Goal: Task Accomplishment & Management: Manage account settings

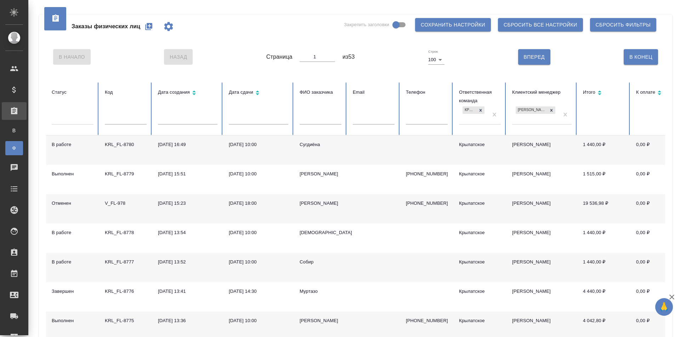
drag, startPoint x: 0, startPoint y: 0, endPoint x: 152, endPoint y: 31, distance: 155.4
click at [152, 31] on button "button" at bounding box center [148, 26] width 17 height 17
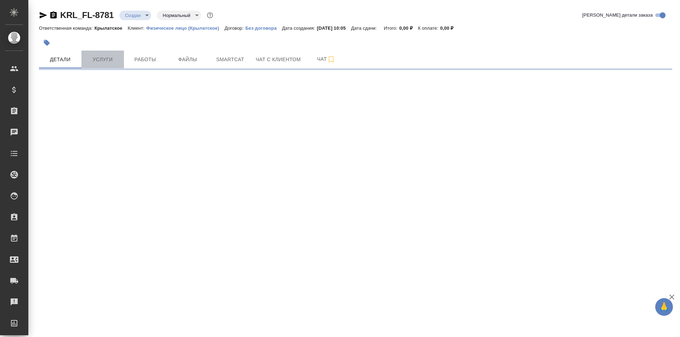
click at [104, 55] on button "Услуги" at bounding box center [102, 60] width 42 height 18
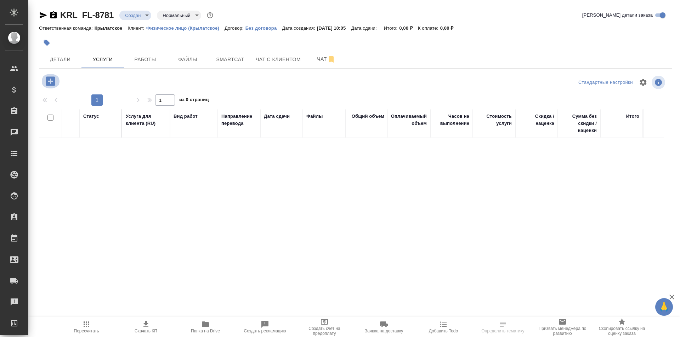
click at [54, 80] on icon "button" at bounding box center [50, 80] width 9 height 9
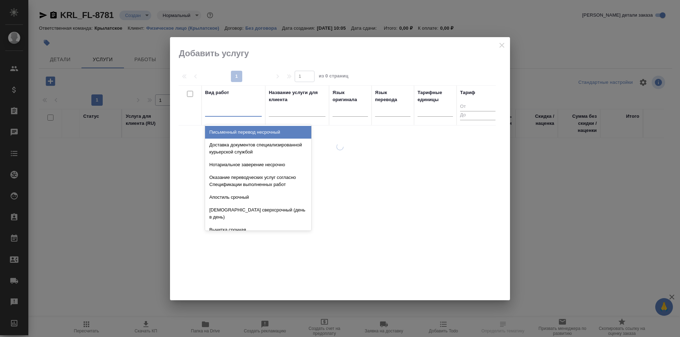
click at [248, 108] on div at bounding box center [233, 109] width 57 height 10
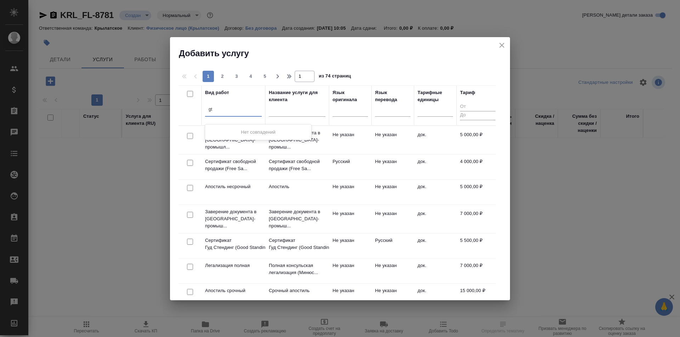
type input "g"
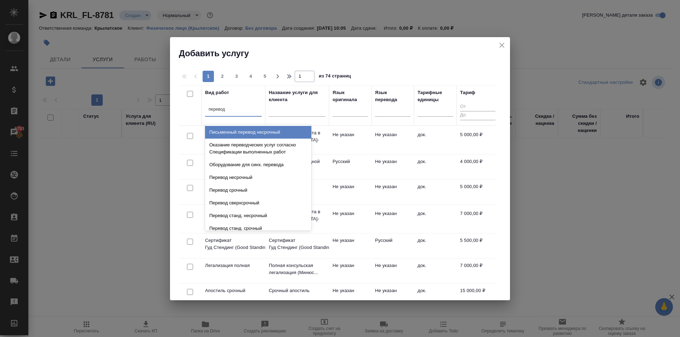
type input "перевод ст"
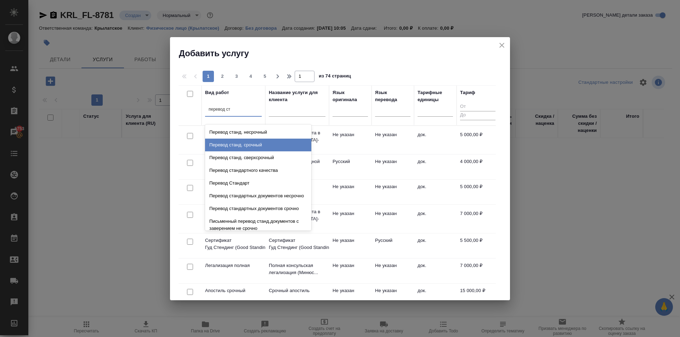
click at [258, 150] on div "Перевод станд. срочный" at bounding box center [258, 145] width 106 height 13
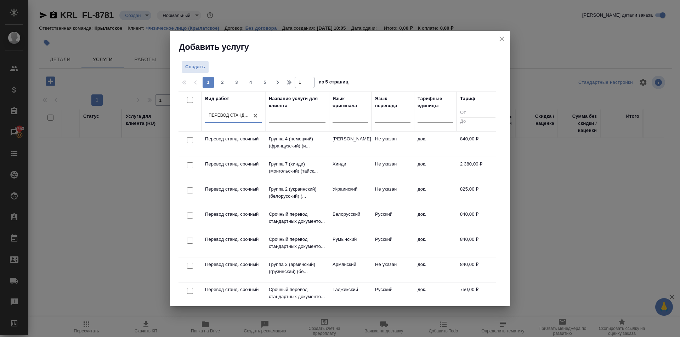
click at [347, 123] on div at bounding box center [349, 118] width 35 height 18
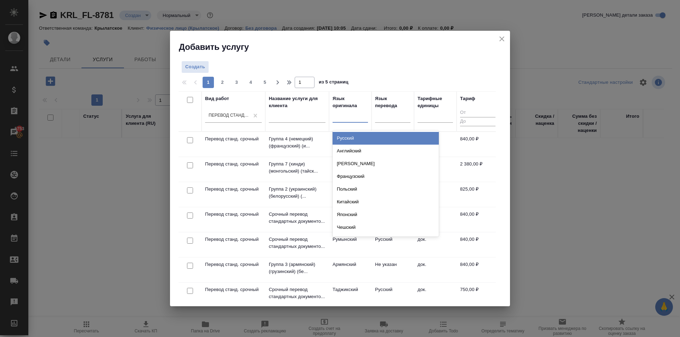
click at [349, 119] on div at bounding box center [349, 115] width 35 height 10
type input "ук"
click at [354, 137] on div "Украинский" at bounding box center [385, 138] width 106 height 13
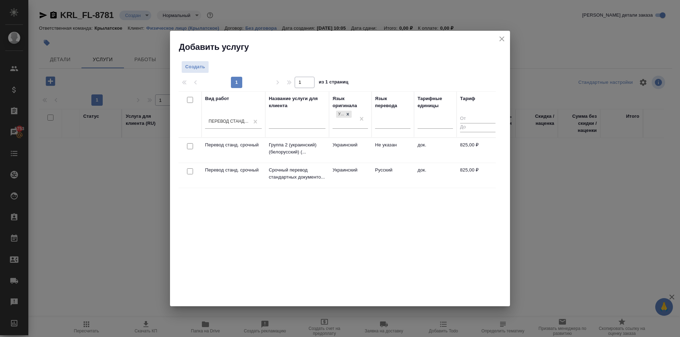
click at [376, 169] on td "Русский" at bounding box center [392, 175] width 42 height 25
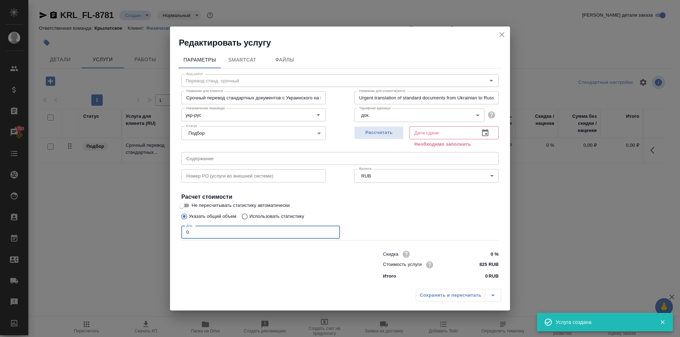
drag, startPoint x: 204, startPoint y: 229, endPoint x: 180, endPoint y: 227, distance: 24.1
click at [180, 227] on div "Вид работ Перевод станд. срочный Вид работ Название для клиента Срочный перевод…" at bounding box center [339, 176] width 323 height 214
type input "1"
click at [392, 131] on span "Рассчитать" at bounding box center [379, 133] width 42 height 8
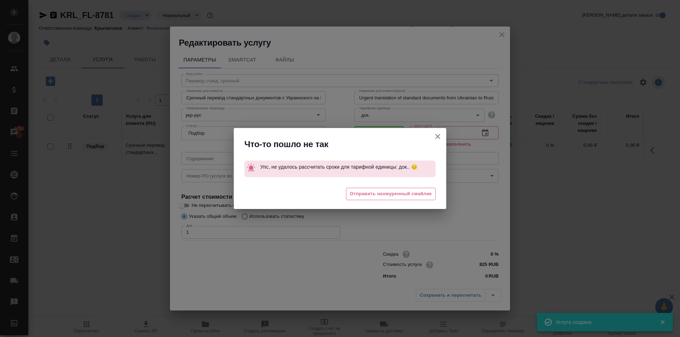
type input "02.10.2025 10:05"
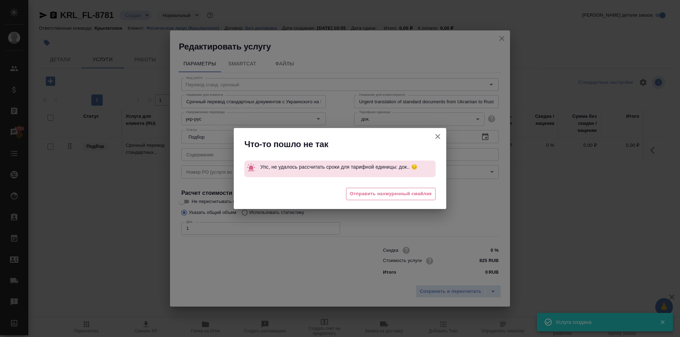
click at [436, 137] on icon "button" at bounding box center [437, 136] width 8 height 8
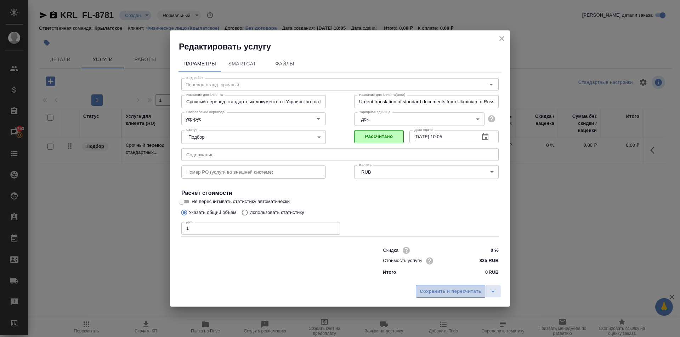
click at [441, 290] on span "Сохранить и пересчитать" at bounding box center [451, 292] width 62 height 8
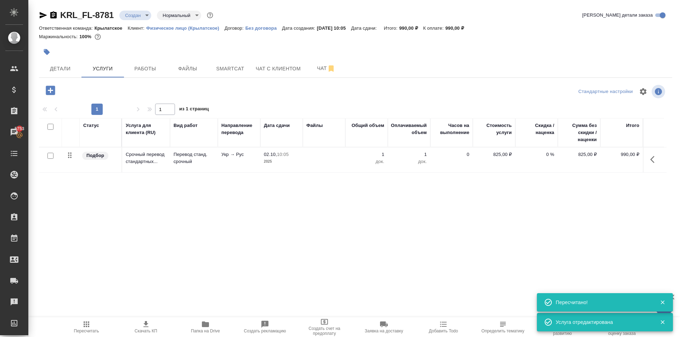
click at [52, 91] on icon "button" at bounding box center [50, 90] width 12 height 12
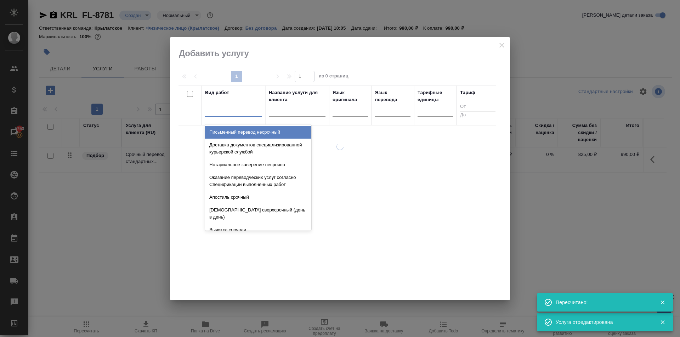
click at [251, 110] on div at bounding box center [233, 109] width 57 height 10
drag, startPoint x: 324, startPoint y: 112, endPoint x: 344, endPoint y: 109, distance: 20.3
click at [342, 110] on tr "Вид работ option Письменный перевод несрочный focused, 1 of 633. 633 results av…" at bounding box center [338, 105] width 320 height 40
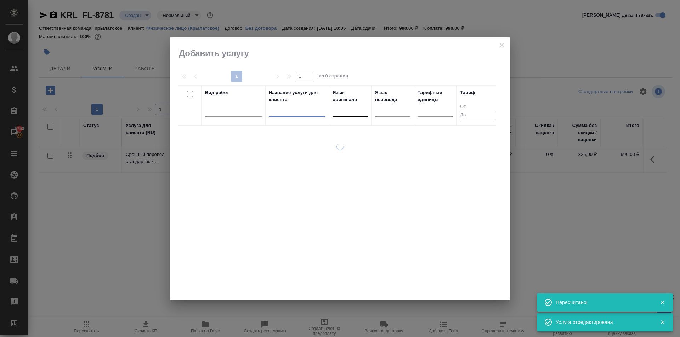
click at [347, 108] on div at bounding box center [349, 109] width 35 height 10
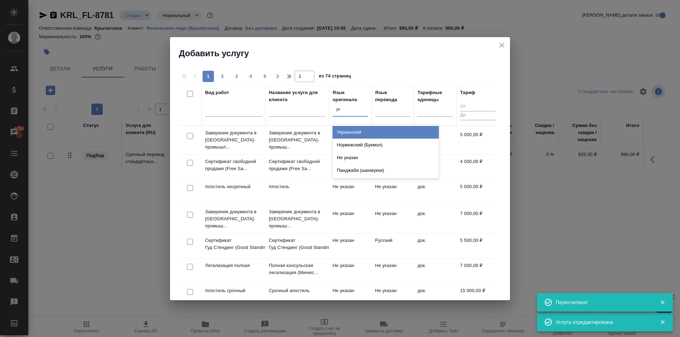
type input "укр"
click at [357, 128] on div "Украинский" at bounding box center [385, 132] width 106 height 13
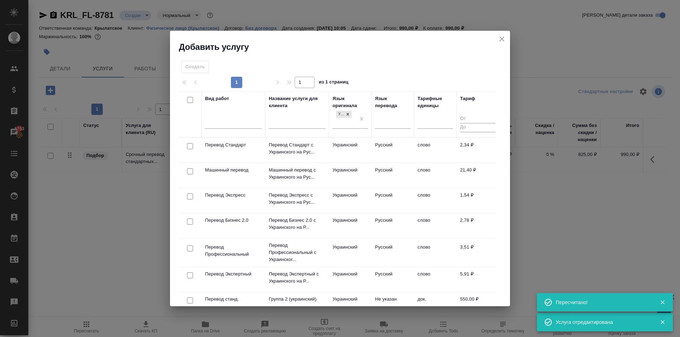
click at [369, 147] on td "Украинский" at bounding box center [350, 150] width 42 height 25
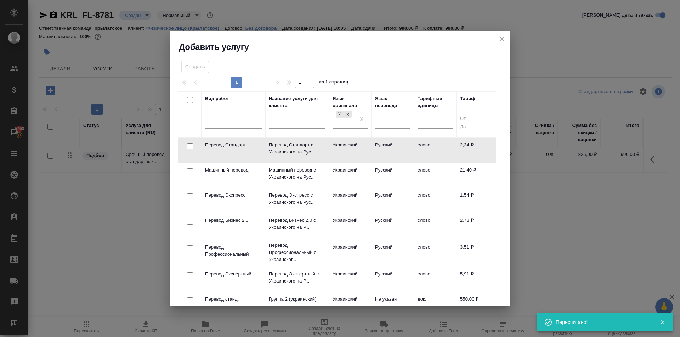
click at [360, 148] on td "Украинский" at bounding box center [350, 150] width 42 height 25
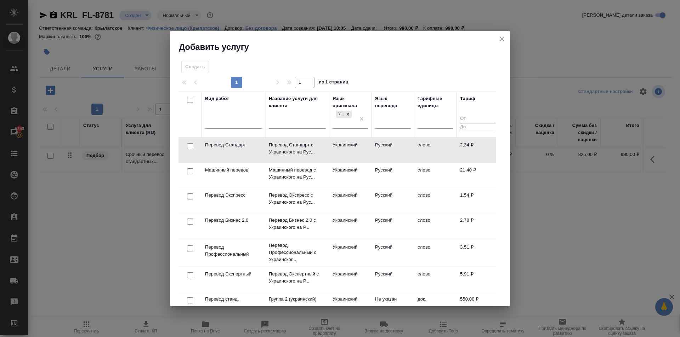
click at [360, 148] on td "Украинский" at bounding box center [350, 150] width 42 height 25
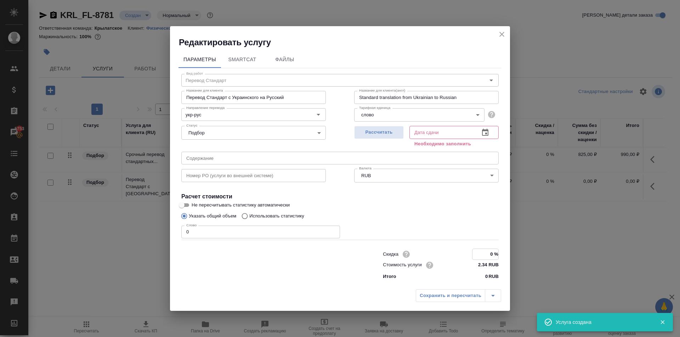
drag, startPoint x: 485, startPoint y: 250, endPoint x: 509, endPoint y: 253, distance: 24.2
click at [509, 253] on div "Параметры SmartCat Файлы Вид работ Перевод Стандарт Вид работ Название для клие…" at bounding box center [340, 167] width 340 height 238
type input "-100 %"
drag, startPoint x: 146, startPoint y: 223, endPoint x: 131, endPoint y: 220, distance: 15.6
click at [131, 220] on div "Редактировать услугу Параметры SmartCat Файлы Вид работ Перевод Стандарт Вид ра…" at bounding box center [340, 168] width 680 height 337
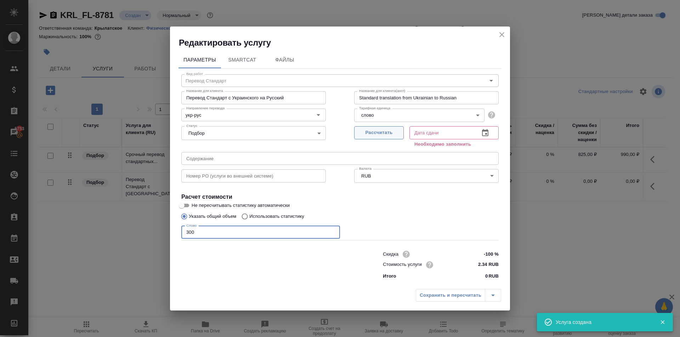
type input "300"
click at [358, 134] on span "Рассчитать" at bounding box center [379, 133] width 42 height 8
type input "02.10.2025 11:18"
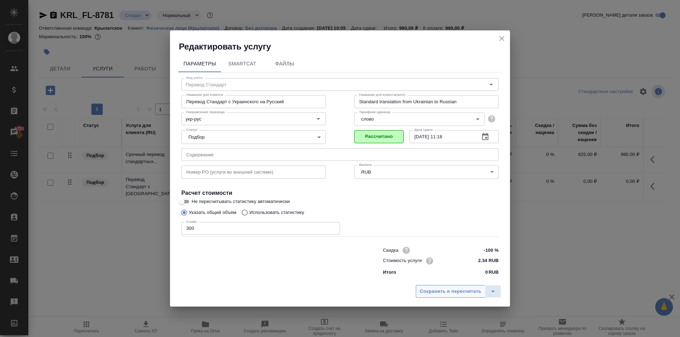
click at [441, 291] on span "Сохранить и пересчитать" at bounding box center [451, 292] width 62 height 8
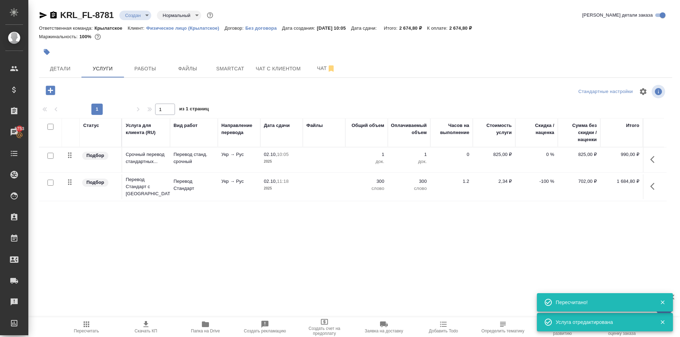
click at [52, 91] on icon "button" at bounding box center [50, 90] width 12 height 12
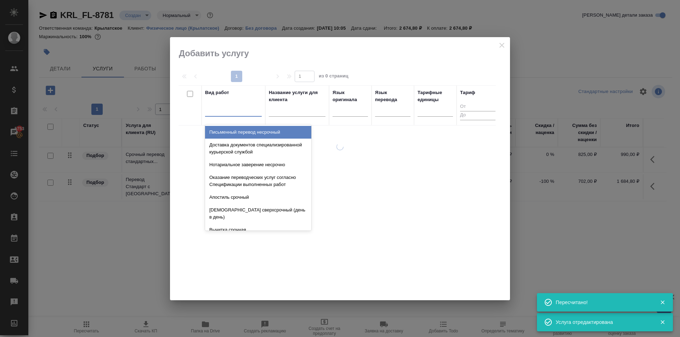
click at [241, 114] on div at bounding box center [233, 109] width 57 height 10
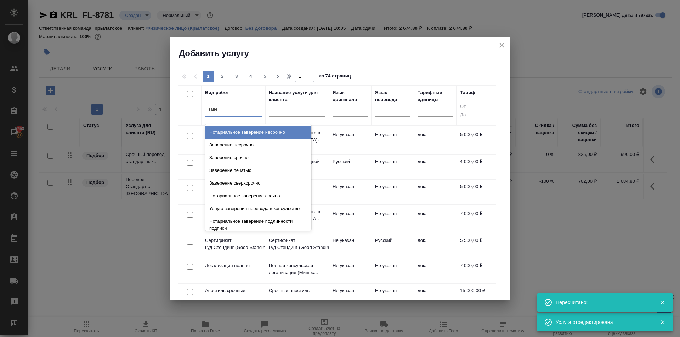
type input "завер"
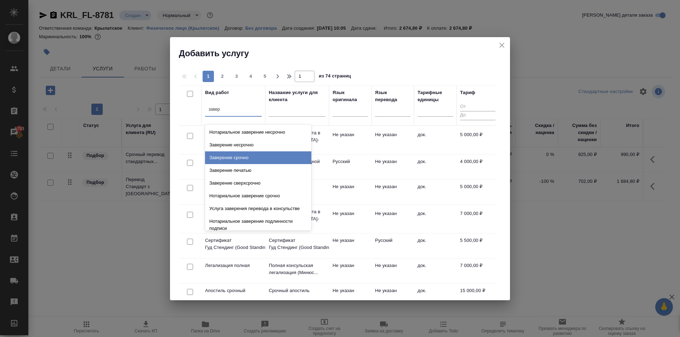
click at [272, 157] on div "Заверение срочно" at bounding box center [258, 158] width 106 height 13
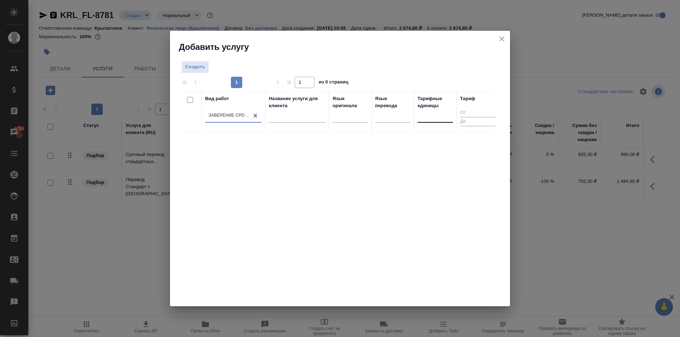
click at [439, 122] on div at bounding box center [434, 115] width 35 height 13
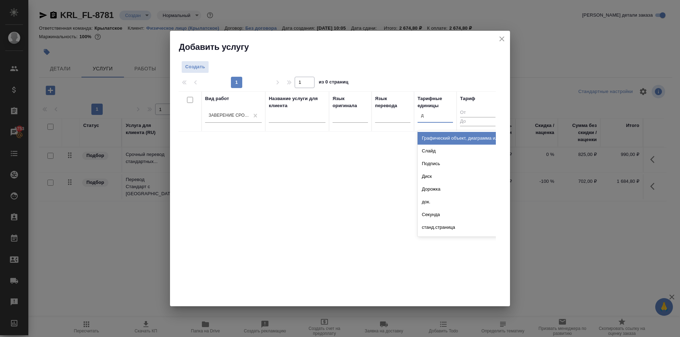
type input "до"
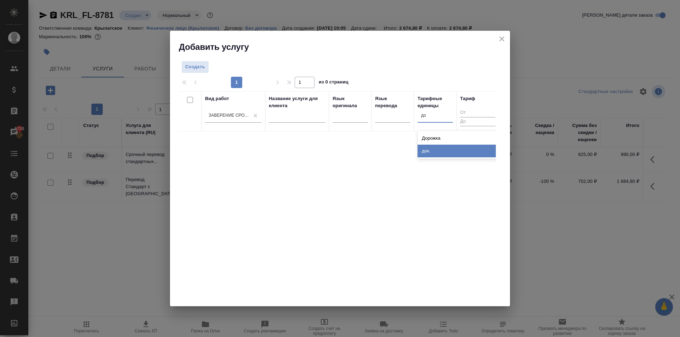
drag, startPoint x: 433, startPoint y: 154, endPoint x: 211, endPoint y: 68, distance: 238.0
click at [432, 152] on div "док." at bounding box center [470, 151] width 106 height 13
click at [200, 64] on span "Создать" at bounding box center [195, 67] width 20 height 8
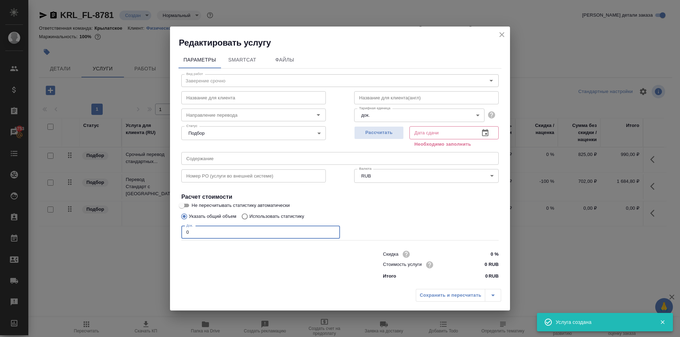
drag, startPoint x: 211, startPoint y: 237, endPoint x: 172, endPoint y: 230, distance: 39.1
click at [172, 230] on div "Параметры SmartCat Файлы Вид работ Заверение срочно Вид работ Название для клие…" at bounding box center [340, 167] width 340 height 237
type input "2"
click at [476, 264] on input "0 RUB" at bounding box center [485, 265] width 27 height 10
type input "1100 RUB"
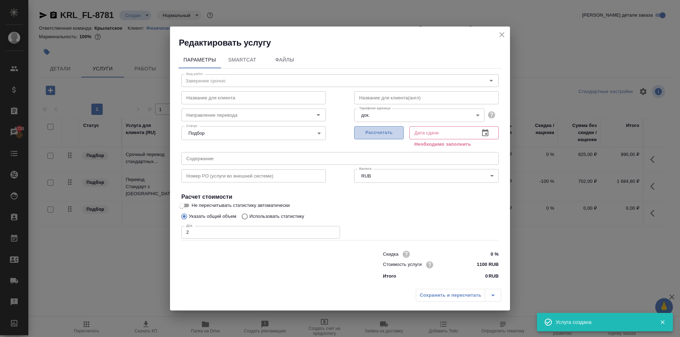
click at [372, 135] on span "Рассчитать" at bounding box center [379, 133] width 42 height 8
type input "02.10.2025 10:18"
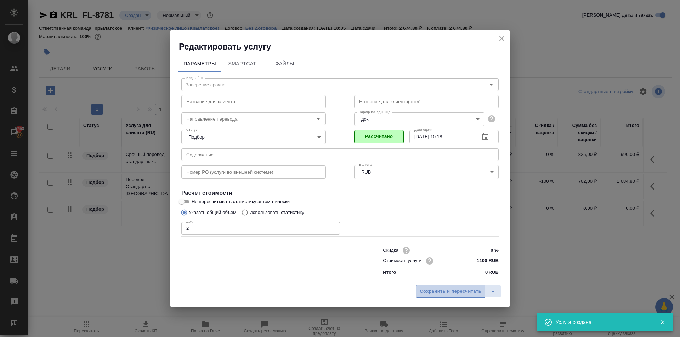
click at [447, 296] on span "Сохранить и пересчитать" at bounding box center [451, 292] width 62 height 8
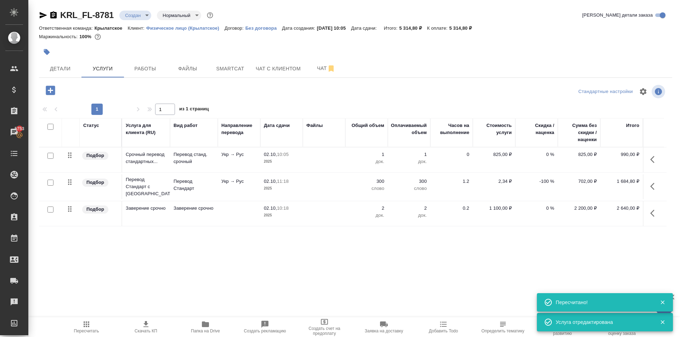
click at [98, 323] on span "Пересчитать" at bounding box center [86, 326] width 51 height 13
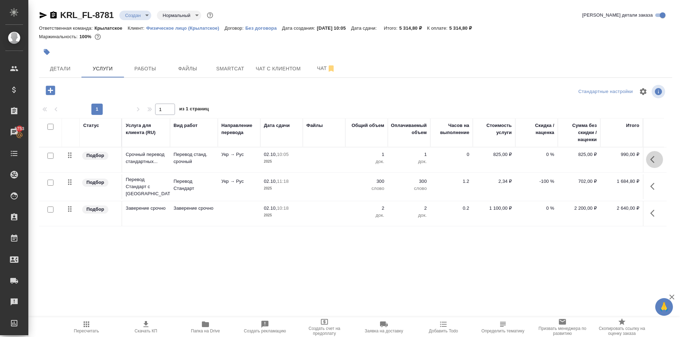
click at [653, 160] on icon "button" at bounding box center [654, 159] width 8 height 8
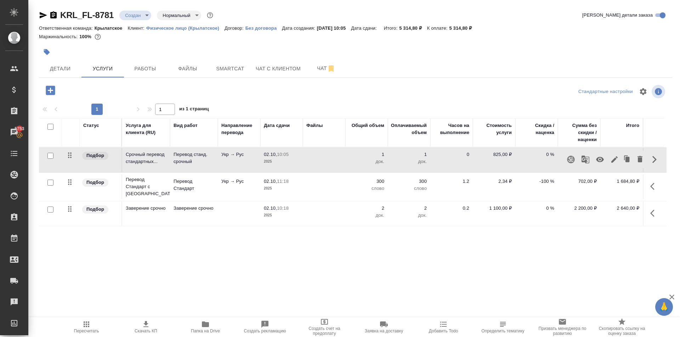
drag, startPoint x: 319, startPoint y: 235, endPoint x: 314, endPoint y: 234, distance: 4.7
click at [319, 235] on div "Статус Услуга для клиента (RU) Вид работ Направление перевода Дата сдачи Файлы …" at bounding box center [352, 194] width 627 height 152
click at [50, 126] on input "checkbox" at bounding box center [50, 127] width 6 height 6
checkbox input "true"
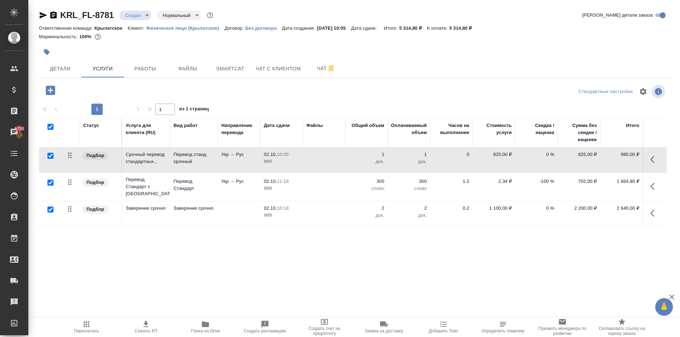
checkbox input "true"
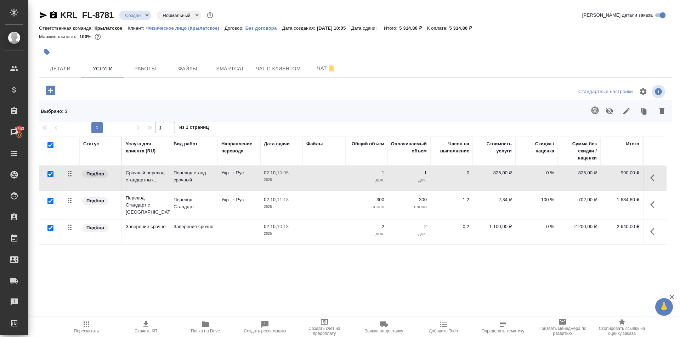
click at [605, 111] on icon "button" at bounding box center [609, 111] width 8 height 7
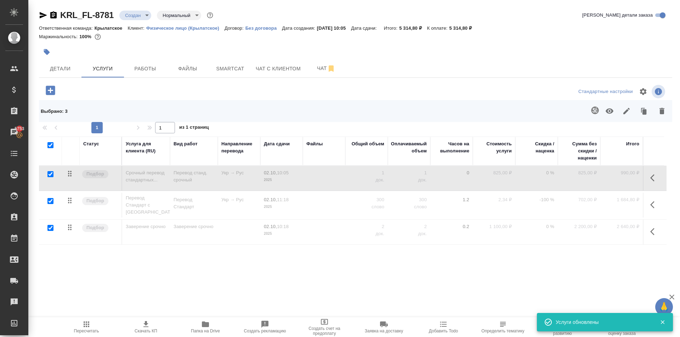
click at [50, 92] on icon "button" at bounding box center [50, 90] width 9 height 9
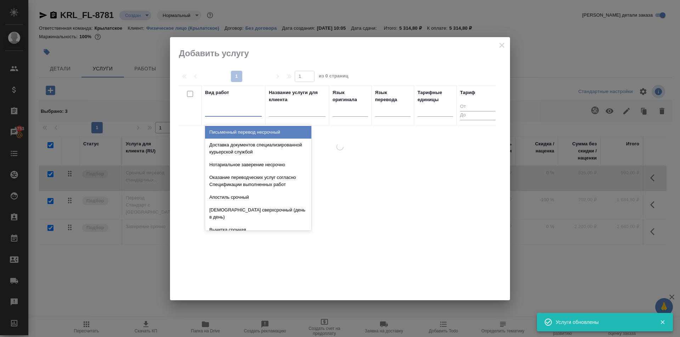
click at [237, 114] on div at bounding box center [233, 109] width 57 height 10
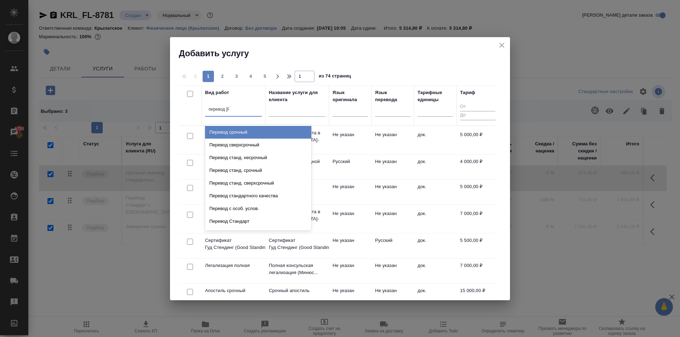
type input "перевод ст"
click at [267, 132] on div "Перевод станд. несрочный" at bounding box center [258, 132] width 106 height 13
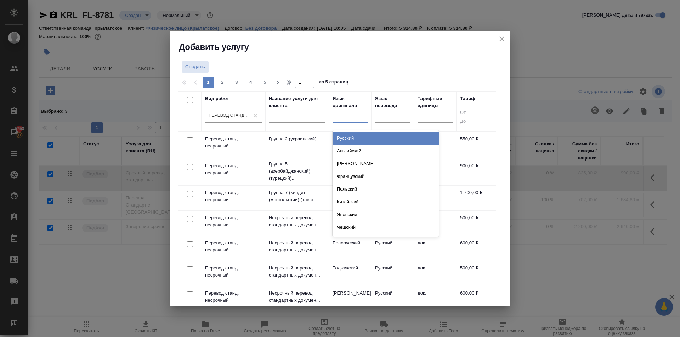
click at [353, 116] on div at bounding box center [349, 115] width 35 height 10
type input "ук"
click at [358, 136] on div "Украинский" at bounding box center [385, 138] width 106 height 13
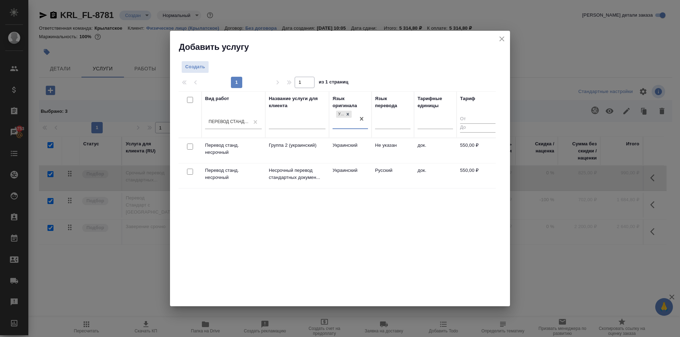
click at [397, 172] on td "Русский" at bounding box center [392, 176] width 42 height 25
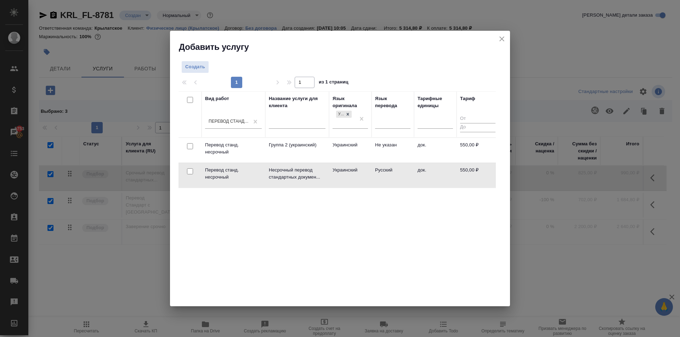
click at [397, 171] on td "Русский" at bounding box center [392, 175] width 42 height 25
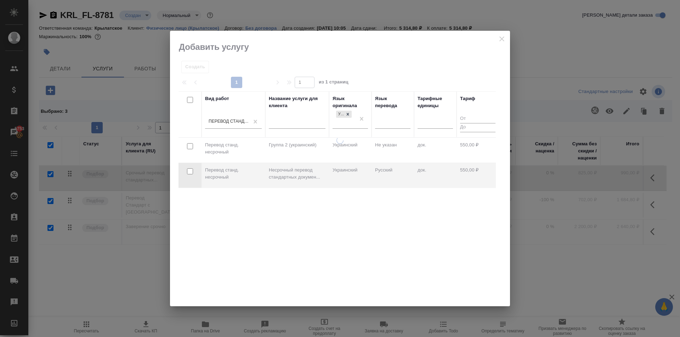
click at [397, 171] on div at bounding box center [340, 222] width 340 height 170
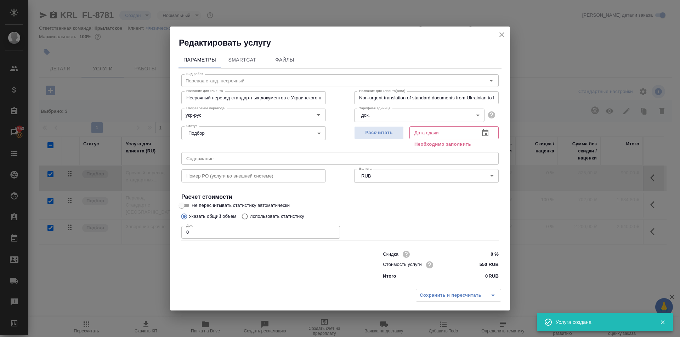
checkbox input "false"
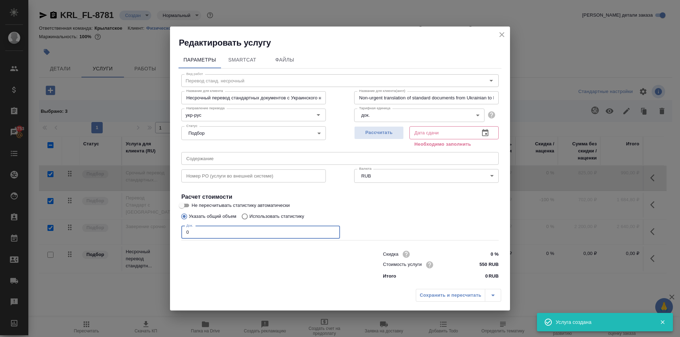
drag, startPoint x: 199, startPoint y: 235, endPoint x: 152, endPoint y: 237, distance: 47.1
click at [152, 237] on div "Редактировать услугу Параметры SmartCat Файлы Вид работ Перевод станд. несрочны…" at bounding box center [340, 168] width 680 height 337
type input "1"
click at [387, 141] on div "Рассчитать" at bounding box center [379, 136] width 50 height 25
click at [389, 136] on span "Рассчитать" at bounding box center [379, 133] width 42 height 8
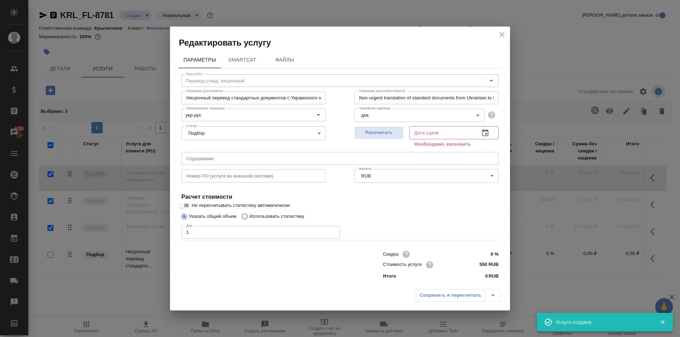
type input "02.10.2025 10:06"
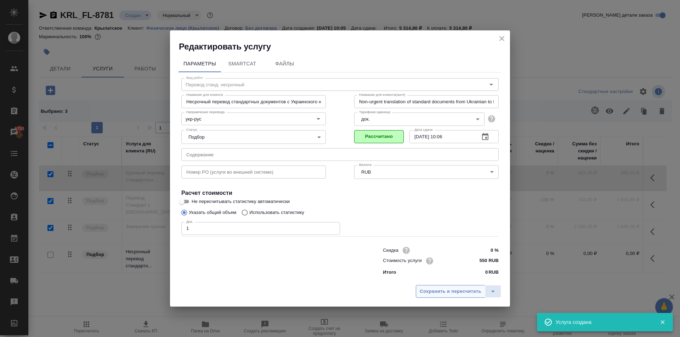
click at [432, 290] on span "Сохранить и пересчитать" at bounding box center [451, 292] width 62 height 8
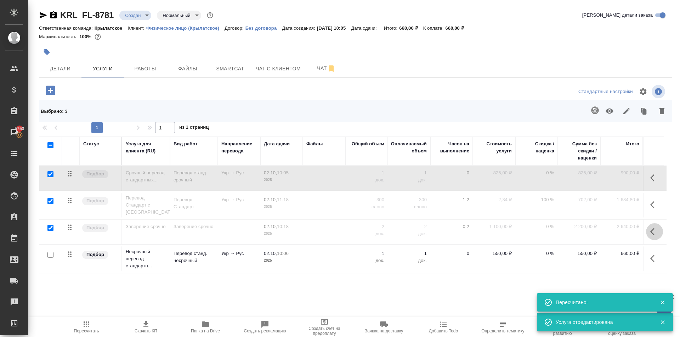
drag, startPoint x: 653, startPoint y: 228, endPoint x: 647, endPoint y: 230, distance: 7.1
click at [653, 228] on icon "button" at bounding box center [654, 232] width 8 height 8
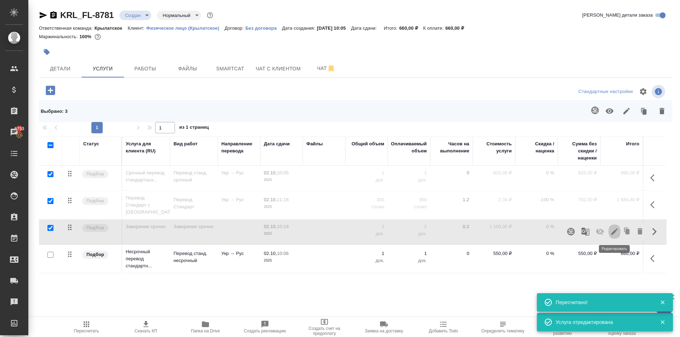
click at [615, 230] on icon "button" at bounding box center [614, 232] width 8 height 8
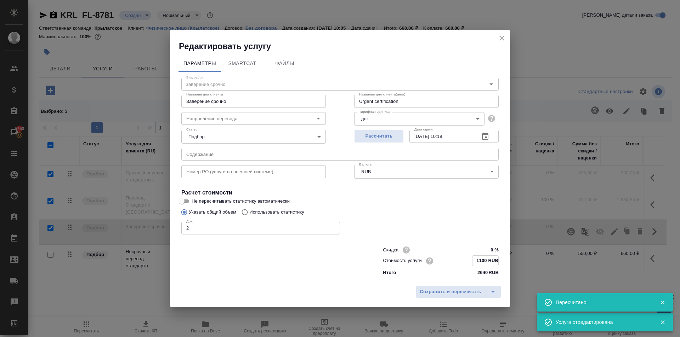
click at [480, 261] on input "1100 RUB" at bounding box center [485, 261] width 26 height 10
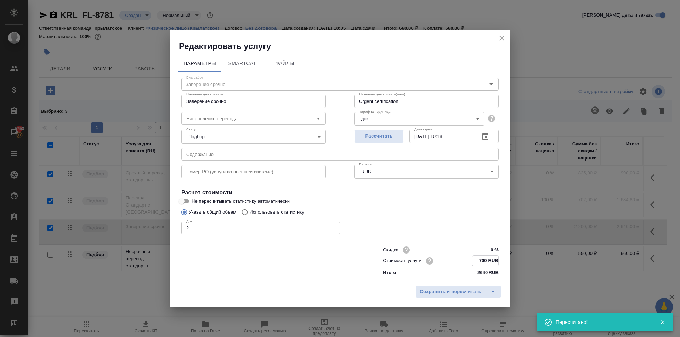
type input "700 RUB"
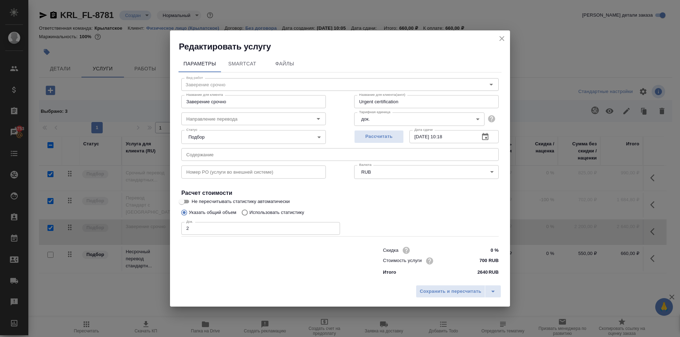
click at [474, 285] on div "Сохранить и пересчитать" at bounding box center [340, 294] width 340 height 25
click at [470, 292] on span "Сохранить и пересчитать" at bounding box center [451, 292] width 62 height 8
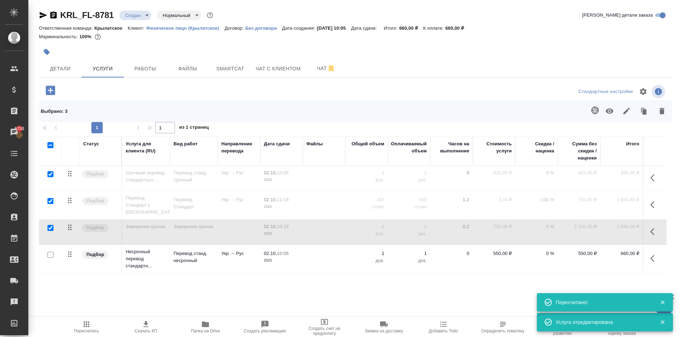
click at [650, 228] on button "button" at bounding box center [654, 231] width 17 height 17
click at [601, 235] on icon "button" at bounding box center [600, 232] width 8 height 8
click at [653, 181] on icon "button" at bounding box center [652, 178] width 4 height 7
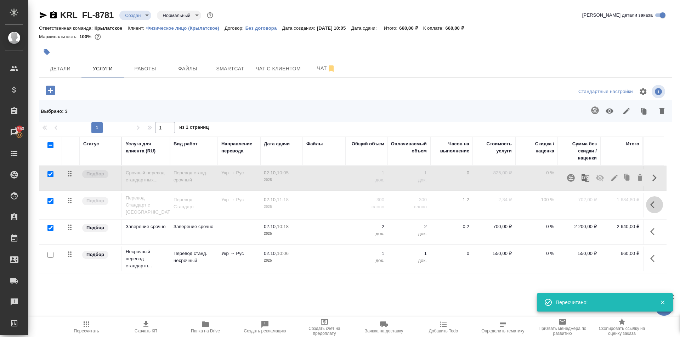
click at [653, 207] on icon "button" at bounding box center [652, 204] width 4 height 7
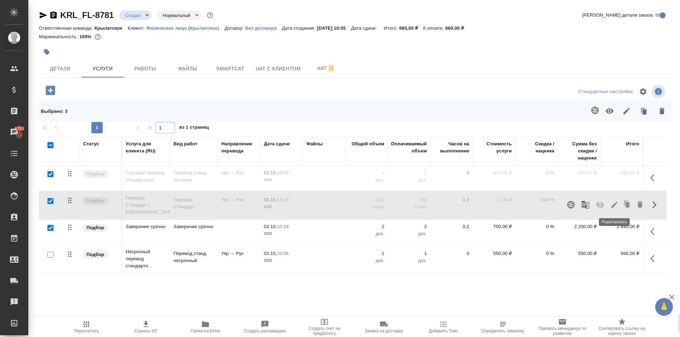
click at [616, 206] on icon "button" at bounding box center [614, 205] width 8 height 8
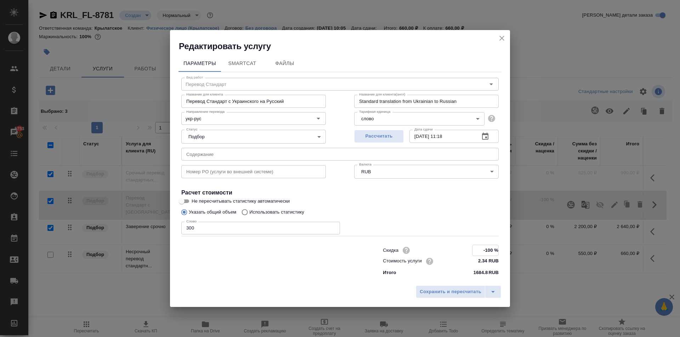
click at [490, 250] on input "-100 %" at bounding box center [485, 250] width 26 height 10
type input "-"
type input "0 %"
click at [467, 290] on span "Сохранить и пересчитать" at bounding box center [451, 292] width 62 height 8
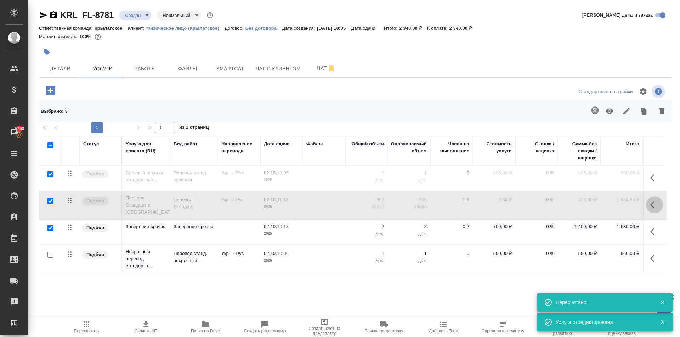
click at [649, 206] on button "button" at bounding box center [654, 205] width 17 height 17
click at [600, 207] on icon "button" at bounding box center [600, 205] width 8 height 7
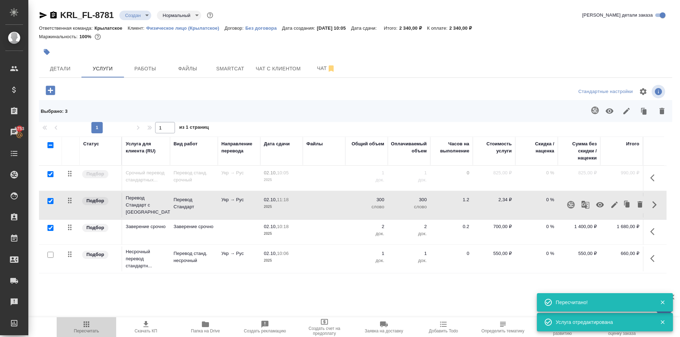
click at [93, 325] on span "Пересчитать" at bounding box center [86, 326] width 51 height 13
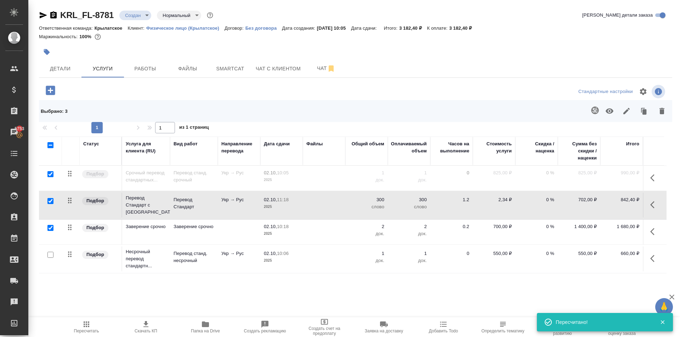
click at [285, 284] on div "Статус Услуга для клиента (RU) Вид работ Направление перевода Дата сдачи Файлы …" at bounding box center [352, 213] width 627 height 152
drag, startPoint x: 84, startPoint y: 334, endPoint x: 86, endPoint y: 330, distance: 5.1
click at [85, 332] on button "Пересчитать" at bounding box center [86, 328] width 59 height 20
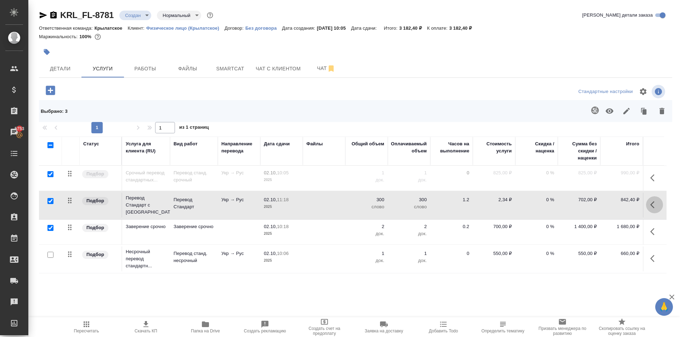
click at [652, 205] on icon "button" at bounding box center [654, 205] width 8 height 8
click at [615, 208] on icon "button" at bounding box center [614, 205] width 8 height 8
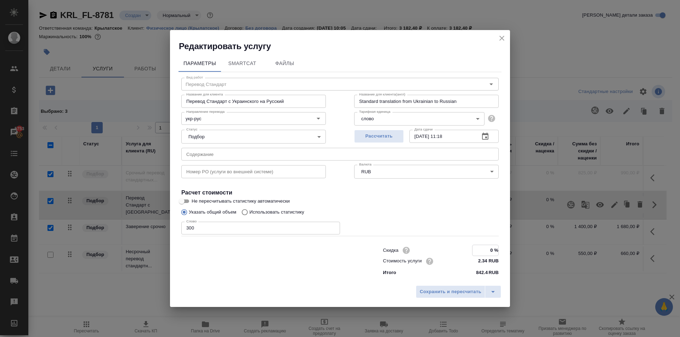
drag, startPoint x: 488, startPoint y: 252, endPoint x: 529, endPoint y: 249, distance: 41.2
click at [529, 249] on div "Редактировать услугу Параметры SmartCat Файлы Вид работ Перевод Стандарт Вид ра…" at bounding box center [340, 168] width 680 height 337
type input "-100 %"
click at [463, 300] on div "Сохранить и пересчитать" at bounding box center [340, 294] width 340 height 25
click at [458, 286] on button "Сохранить и пересчитать" at bounding box center [450, 291] width 69 height 13
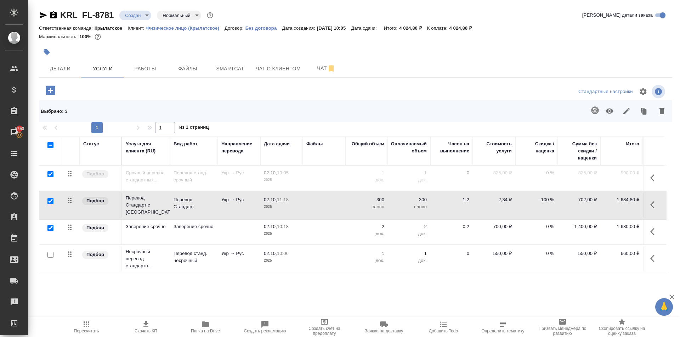
click at [341, 288] on div "Статус Услуга для клиента (RU) Вид работ Направление перевода Дата сдачи Файлы …" at bounding box center [352, 213] width 627 height 152
click at [659, 234] on button "button" at bounding box center [654, 231] width 17 height 17
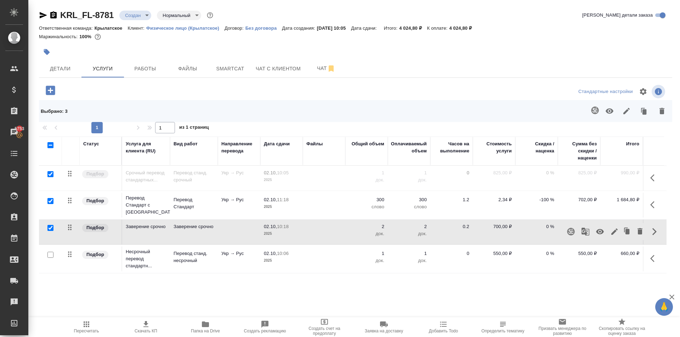
click at [616, 234] on icon "button" at bounding box center [614, 232] width 8 height 8
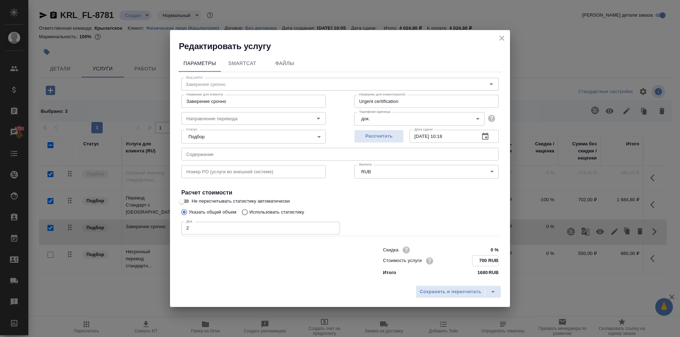
click at [480, 261] on input "700 RUB" at bounding box center [485, 261] width 26 height 10
type input "1100 RUB"
click at [433, 290] on span "Сохранить и пересчитать" at bounding box center [451, 292] width 62 height 8
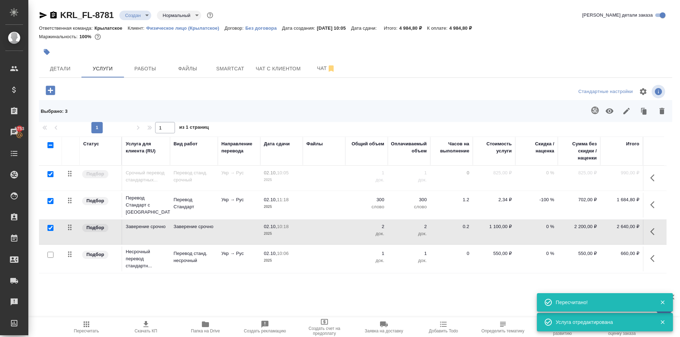
click at [655, 179] on icon "button" at bounding box center [654, 178] width 8 height 8
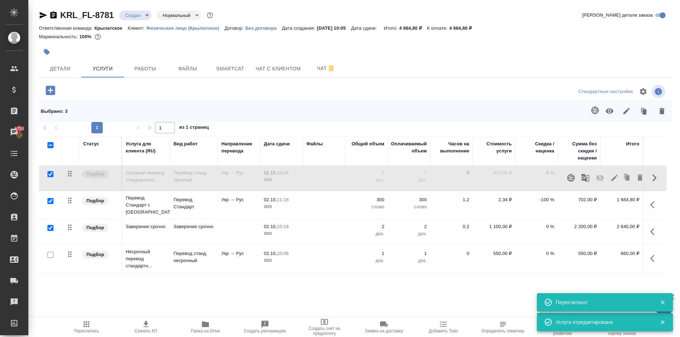
click at [598, 179] on icon "button" at bounding box center [600, 178] width 8 height 8
click at [655, 258] on icon "button" at bounding box center [654, 259] width 8 height 8
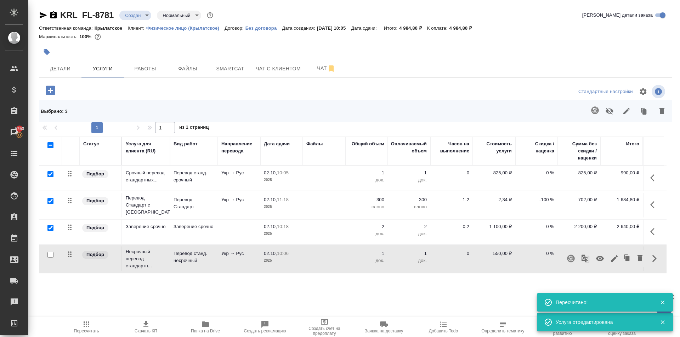
click at [640, 256] on icon "button" at bounding box center [639, 258] width 5 height 6
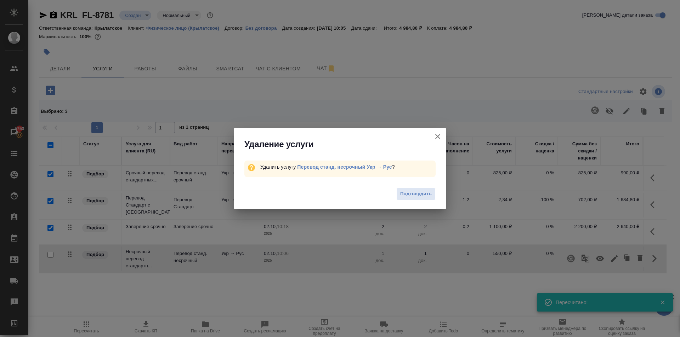
drag, startPoint x: 414, startPoint y: 188, endPoint x: 413, endPoint y: 193, distance: 4.4
click at [414, 189] on button "Подтвердить" at bounding box center [415, 194] width 39 height 12
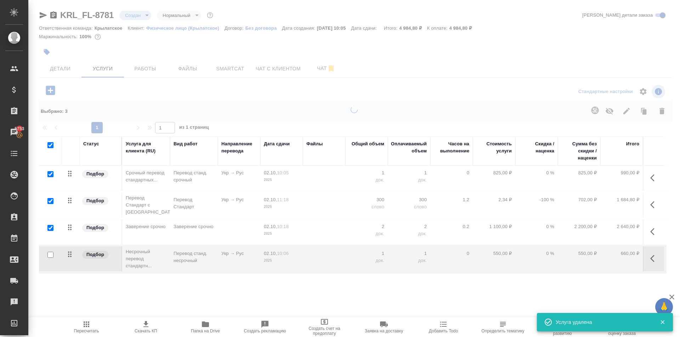
checkbox input "true"
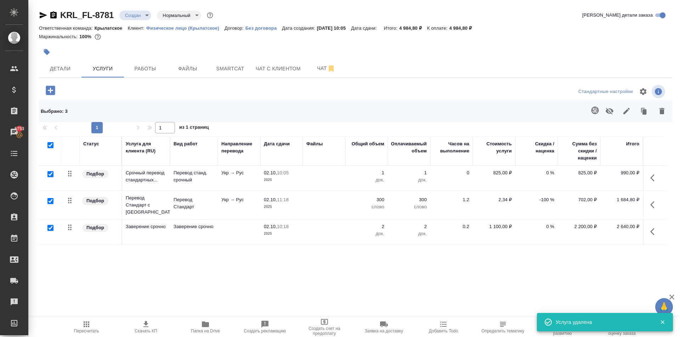
click at [84, 325] on icon "button" at bounding box center [87, 325] width 6 height 6
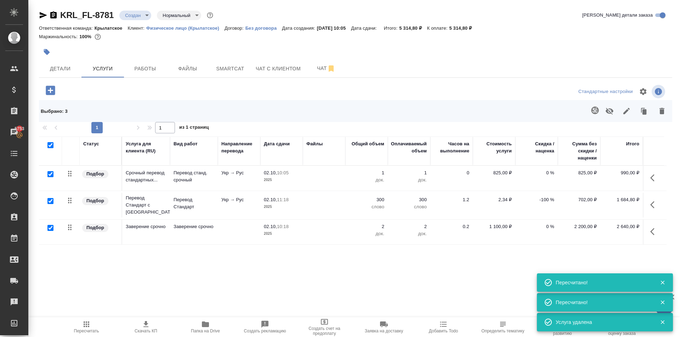
click at [452, 92] on div at bounding box center [355, 91] width 211 height 17
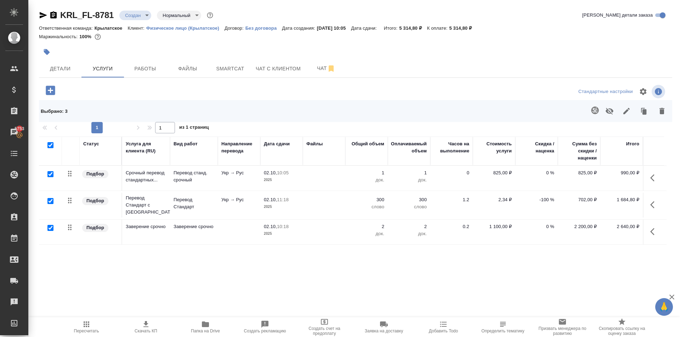
click at [67, 81] on div "KRL_FL-8781 Создан new Нормальный normal Кратко детали заказа Ответственная ком…" at bounding box center [355, 153] width 641 height 307
click at [66, 71] on span "Детали" at bounding box center [60, 68] width 34 height 9
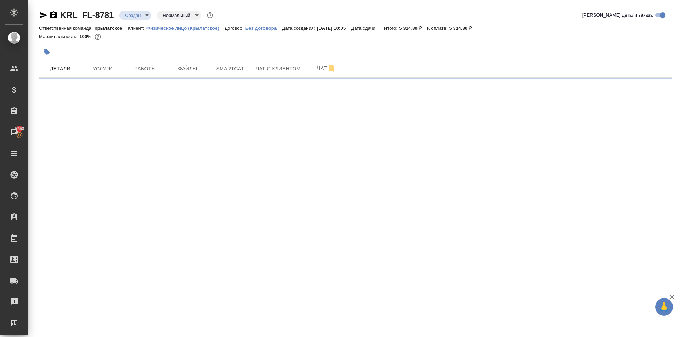
select select "RU"
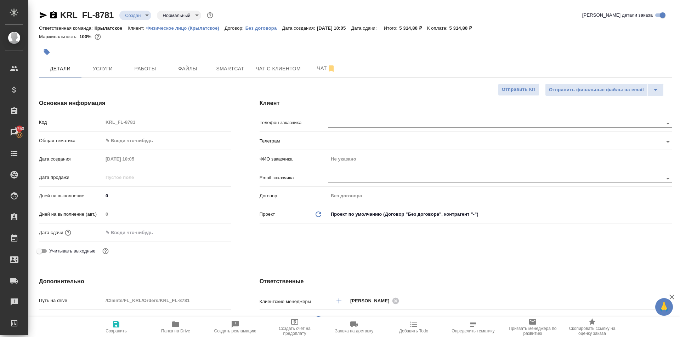
type textarea "x"
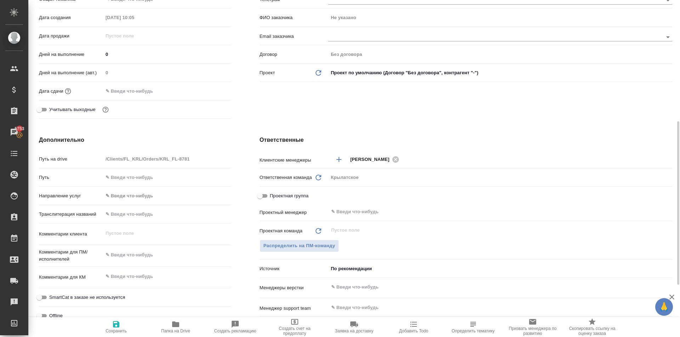
scroll to position [177, 0]
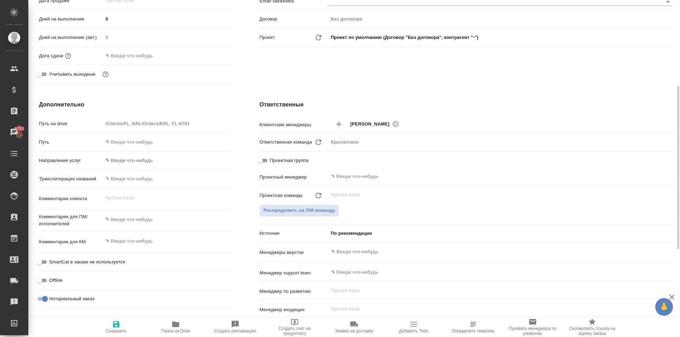
click at [131, 182] on input "text" at bounding box center [167, 179] width 128 height 10
type input "С"
type textarea "x"
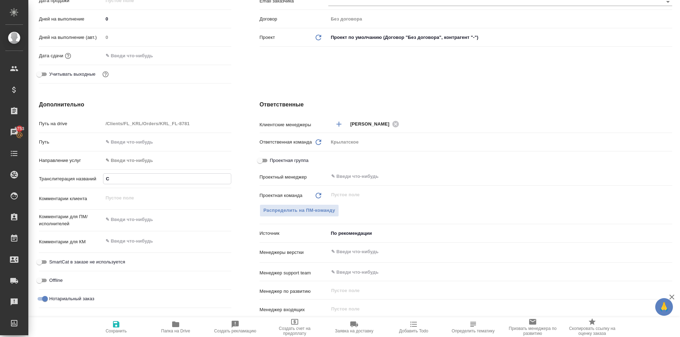
type input "СО"
type textarea "x"
type input "СОФ"
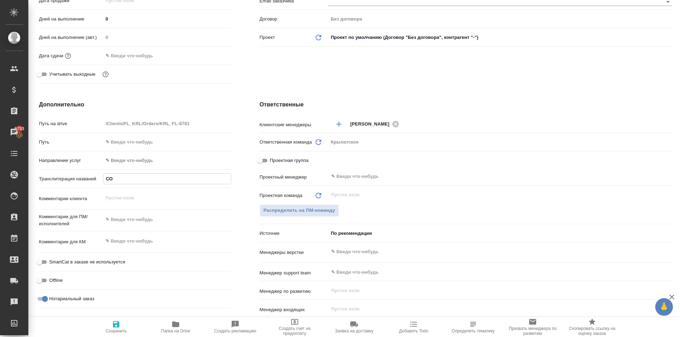
type textarea "x"
type input "СОФЬ"
type textarea "x"
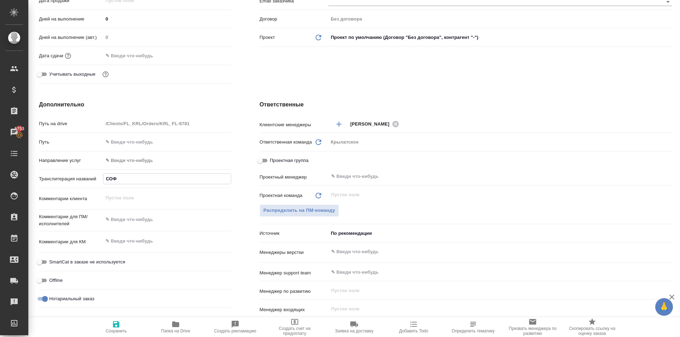
type textarea "x"
type input "СОФЬИ"
type textarea "x"
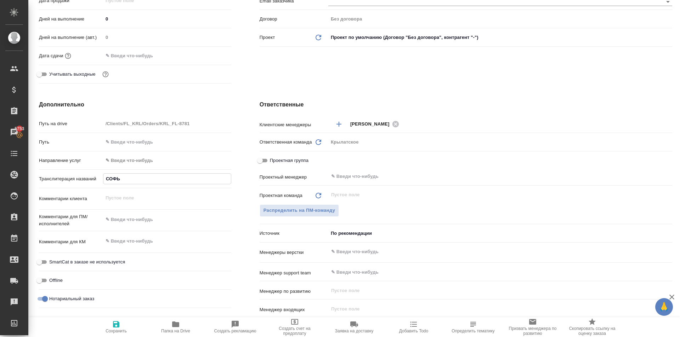
type textarea "x"
type input "СОФЬИН"
type textarea "x"
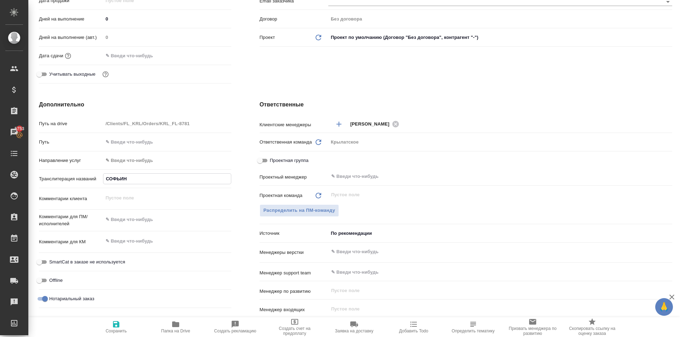
type input "СОФЬИН"
type textarea "x"
type input "СОФЬИН М"
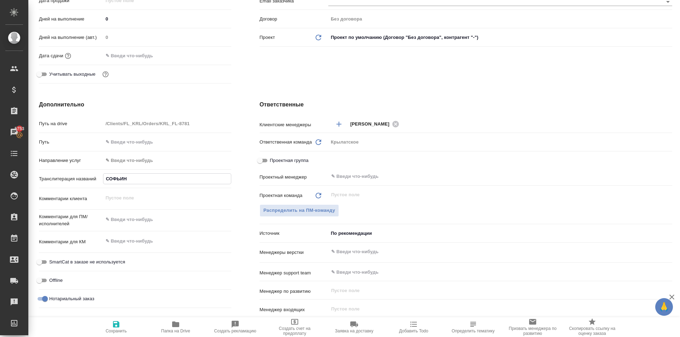
type textarea "x"
type input "СОФЬИН МИ"
type textarea "x"
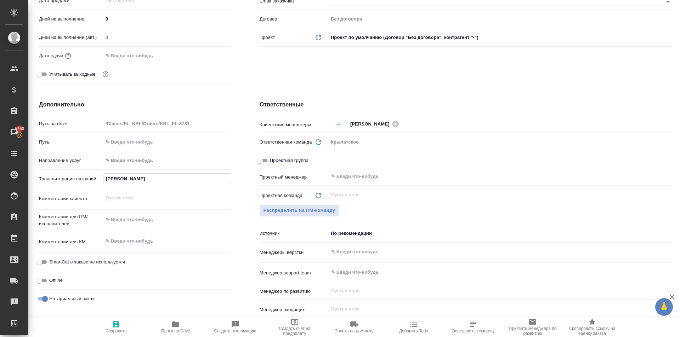
type textarea "x"
type input "СОФЬИН МИХ"
type textarea "x"
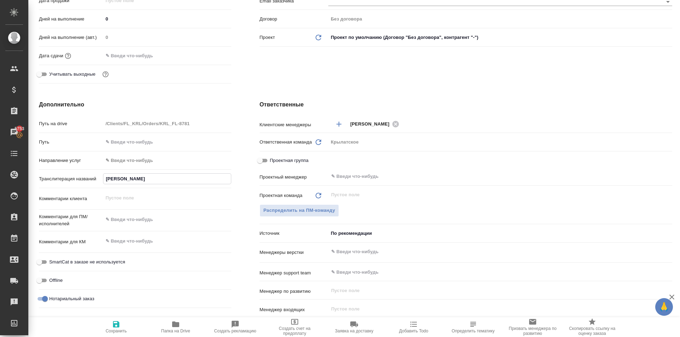
type textarea "x"
type input "СОФЬИН МИХА"
type textarea "x"
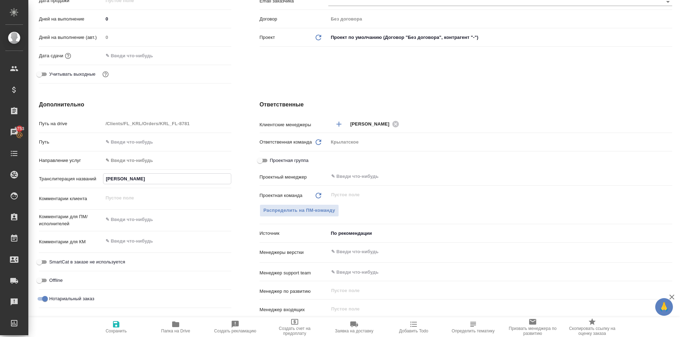
type input "СОФЬИН МИХАИ"
type textarea "x"
type input "СОФЬИН МИХАИЛ"
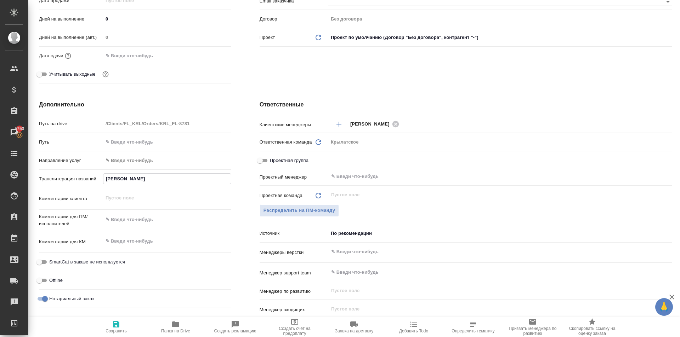
type textarea "x"
type input "СОФЬИН МИХАИЛ"
type textarea "x"
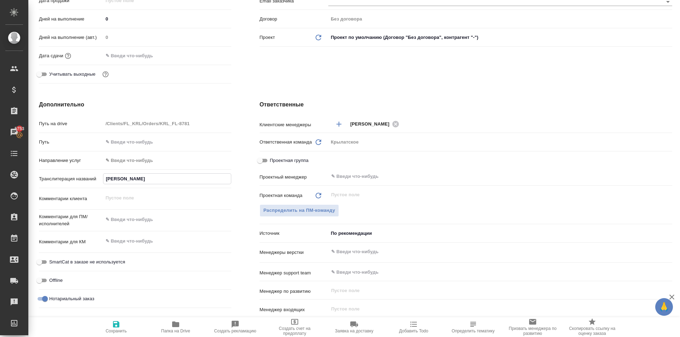
type textarea "x"
type input "СОФЬИН МИХАИЛ М"
type textarea "x"
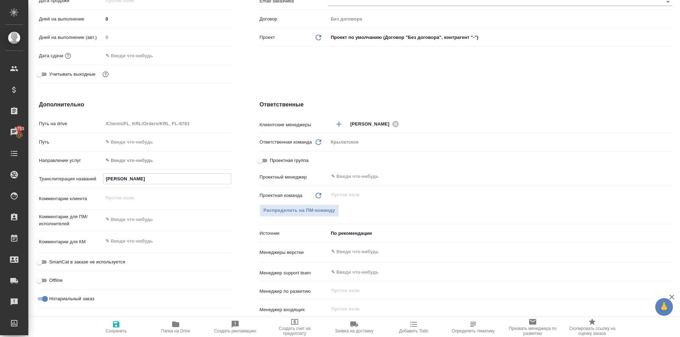
type textarea "x"
type input "СОФЬИН МИХАИЛ МИ"
type textarea "x"
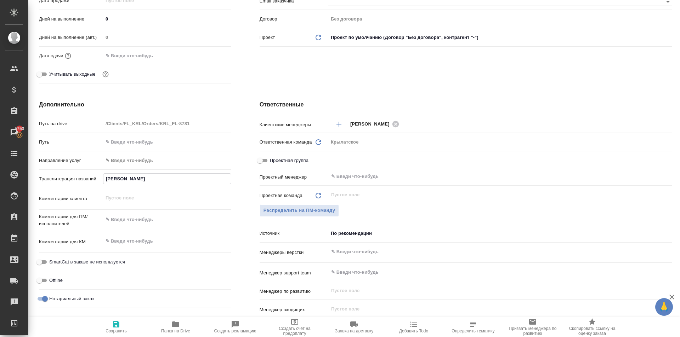
type input "СОФЬИН МИХАИЛ МИХ"
type textarea "x"
type input "СОФЬИН МИХАИЛ МИХА"
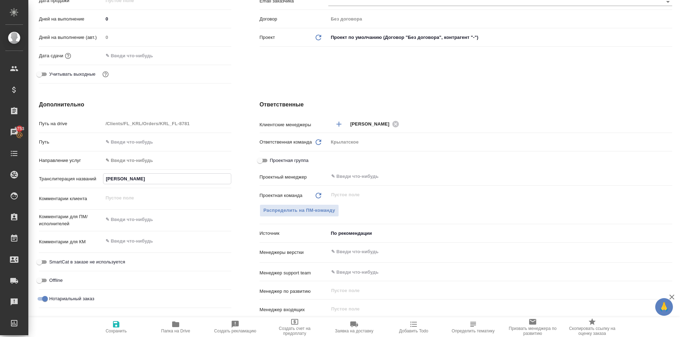
type textarea "x"
type input "СОФЬИН МИХАИЛ МИХАЙ"
type textarea "x"
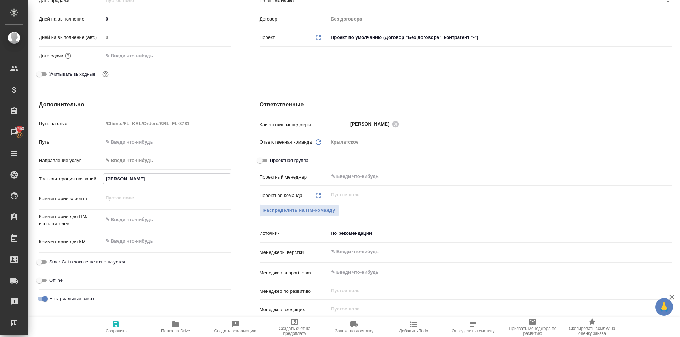
type textarea "x"
type input "СОФЬИН МИХАИЛ МИХАЙЛ"
type textarea "x"
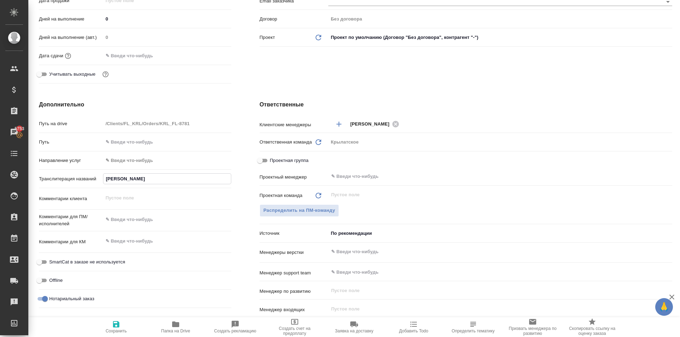
type textarea "x"
type input "СОФЬИН МИХАИЛ МИХАЙЛО"
type textarea "x"
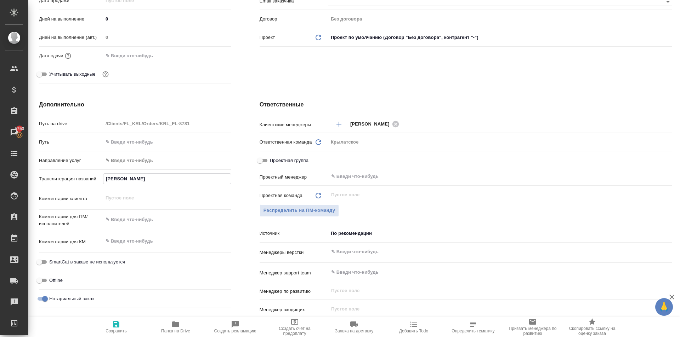
type input "СОФЬИН МИХАИЛ МИХАЙЛОВ"
type textarea "x"
type input "СОФЬИН МИХАИЛ МИХАЙЛОВИ"
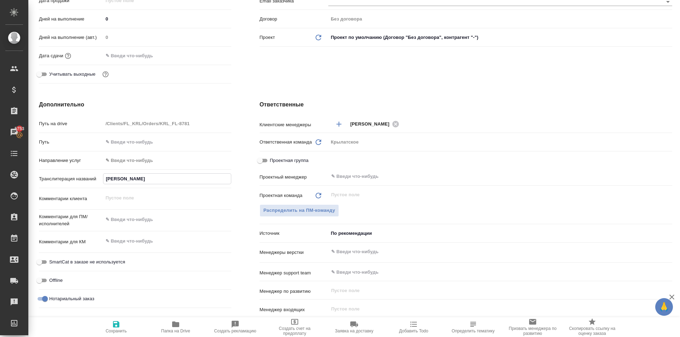
type textarea "x"
type input "СОФЬИН МИХАИЛ МИХАЙЛОВИЧ"
type textarea "x"
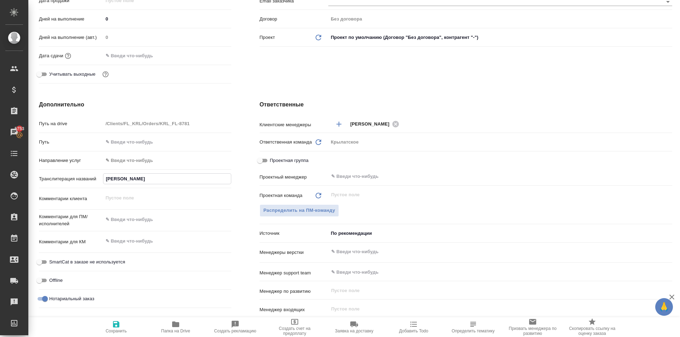
type textarea "x"
type input "СОФЬИН МИХАИЛ МИХАЙЛОВИЧ"
type textarea "x"
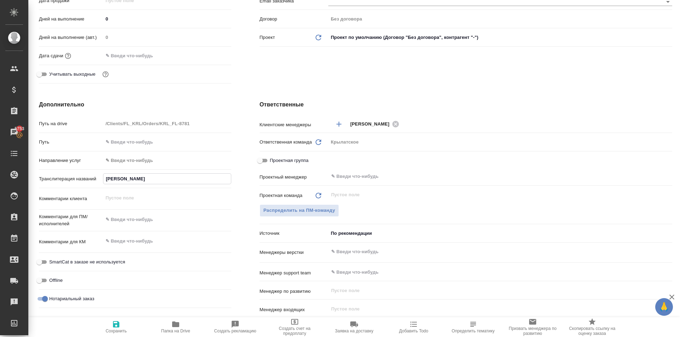
type textarea "x"
type input "СОФЬИН МИХАИЛ МИХАЙЛОВИЧ"
drag, startPoint x: 111, startPoint y: 324, endPoint x: 235, endPoint y: 220, distance: 162.1
click at [235, 220] on div "Отправить финальные файлы на email Отправить КП Основная информация Код KRL_FL-…" at bounding box center [355, 207] width 633 height 600
click at [120, 328] on span "Сохранить" at bounding box center [116, 326] width 51 height 13
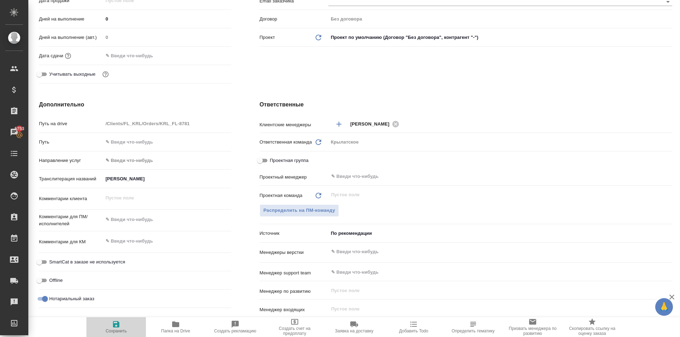
type textarea "x"
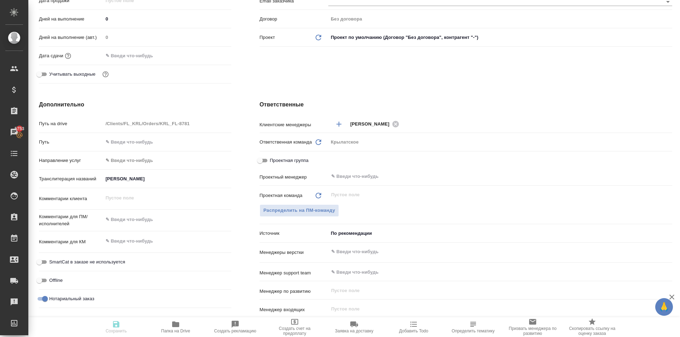
type textarea "x"
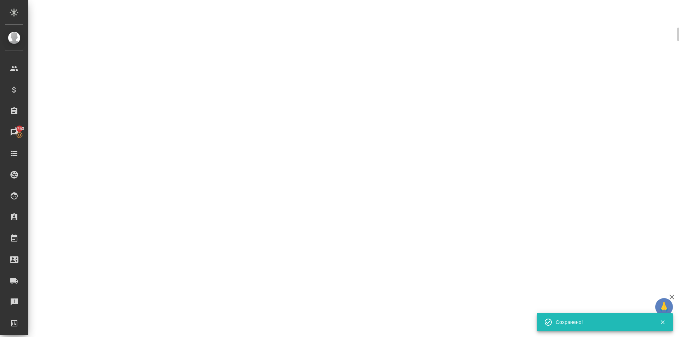
scroll to position [171, 0]
select select "RU"
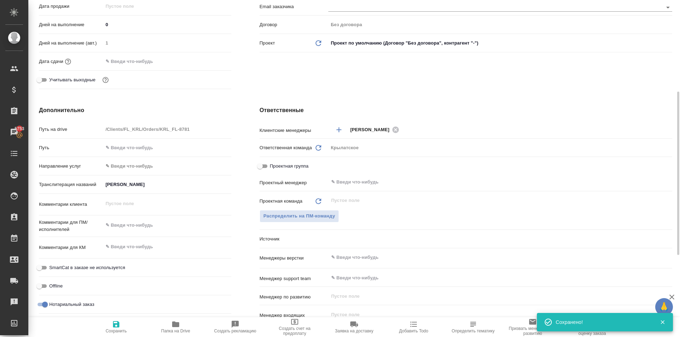
scroll to position [177, 0]
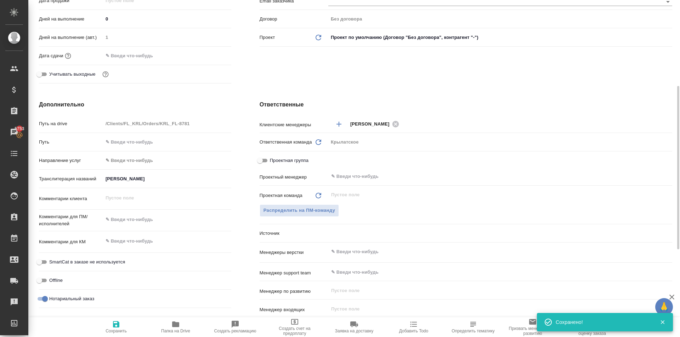
type textarea "x"
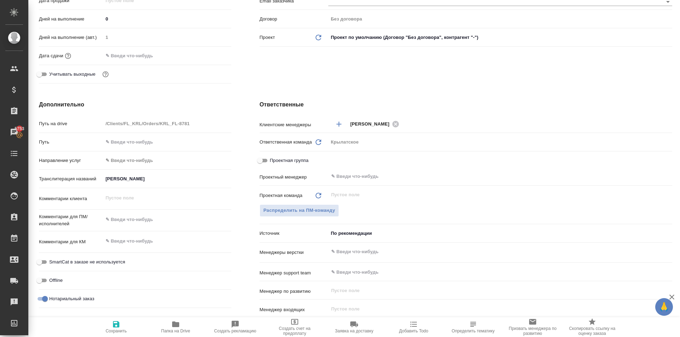
scroll to position [363, 0]
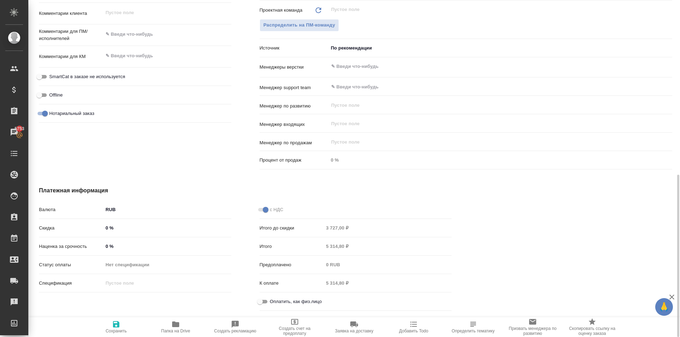
click at [262, 304] on input "Оплатить, как физ.лицо" at bounding box center [259, 302] width 25 height 8
checkbox input "true"
type textarea "x"
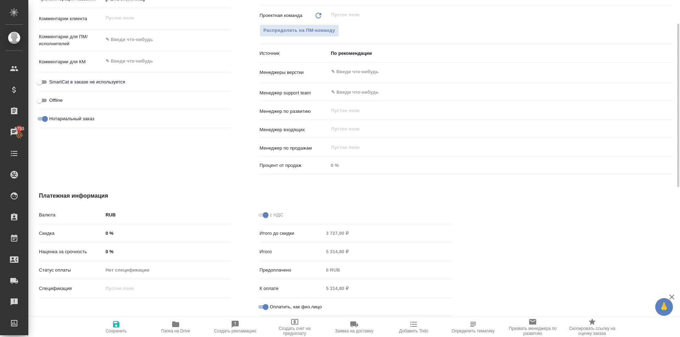
scroll to position [256, 0]
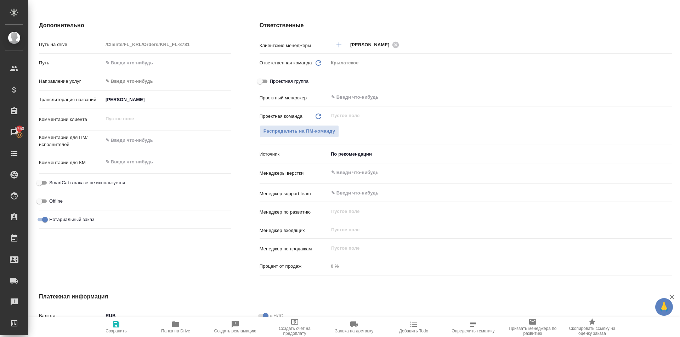
click at [126, 76] on body "🙏 .cls-1 fill:#fff; AWATERA Kasymov Timur Клиенты Спецификации Заказы 5753 Чаты…" at bounding box center [340, 168] width 680 height 337
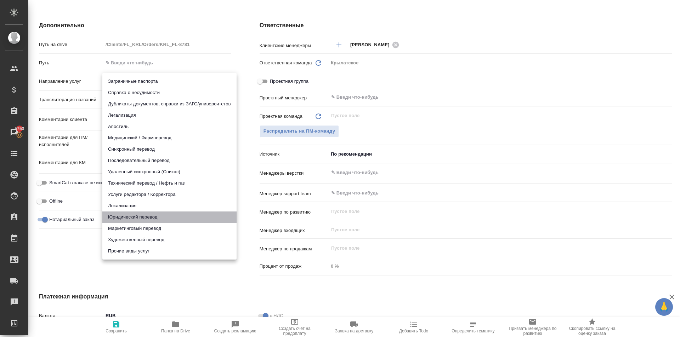
drag, startPoint x: 124, startPoint y: 216, endPoint x: 136, endPoint y: 216, distance: 11.3
click at [124, 215] on li "Юридический перевод" at bounding box center [169, 217] width 134 height 11
type input "legalTranslation"
type textarea "x"
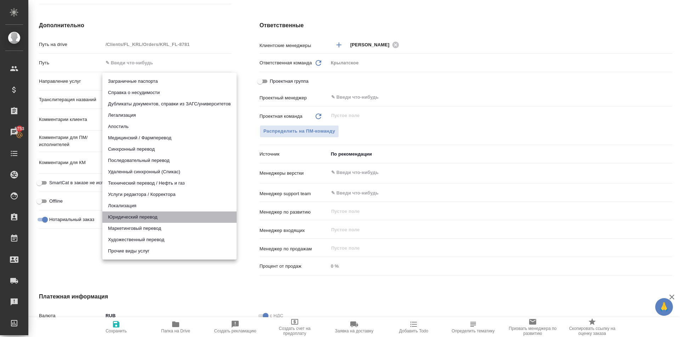
type textarea "x"
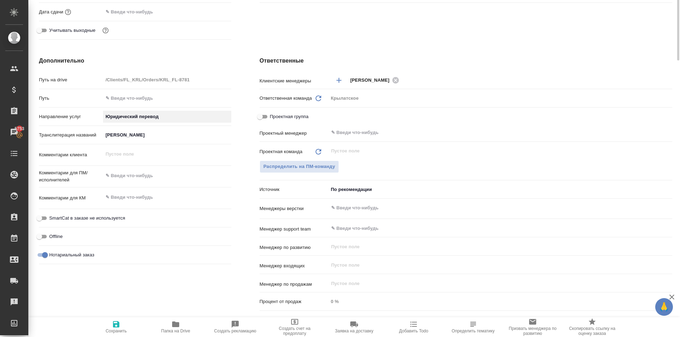
scroll to position [44, 0]
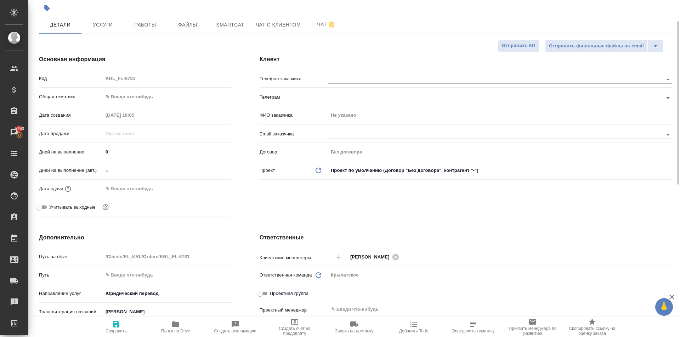
click at [142, 94] on body "🙏 .cls-1 fill:#fff; AWATERA Kasymov Timur Клиенты Спецификации Заказы 5753 Чаты…" at bounding box center [340, 168] width 680 height 337
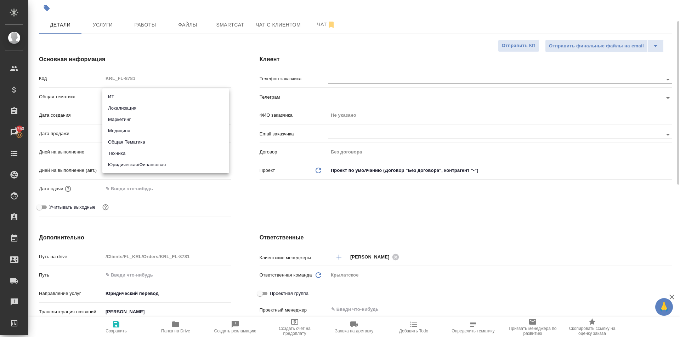
drag, startPoint x: 141, startPoint y: 166, endPoint x: 137, endPoint y: 153, distance: 12.9
click at [139, 166] on li "Юридическая/Финансовая" at bounding box center [165, 164] width 127 height 11
type input "yr-fn"
type textarea "x"
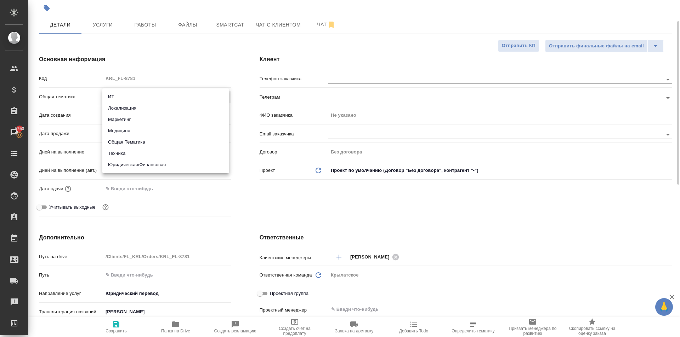
type textarea "x"
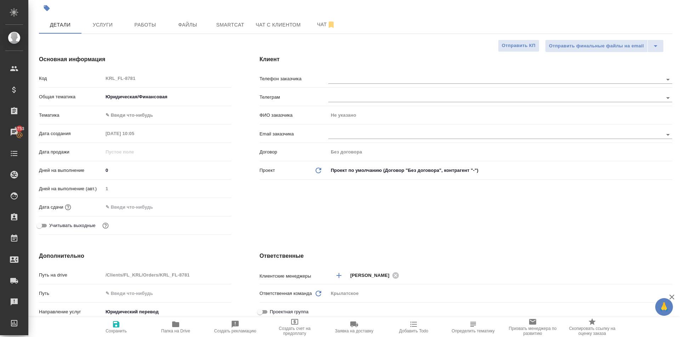
click at [129, 112] on body "🙏 .cls-1 fill:#fff; AWATERA Kasymov Timur Клиенты Спецификации Заказы 5753 Чаты…" at bounding box center [340, 168] width 680 height 337
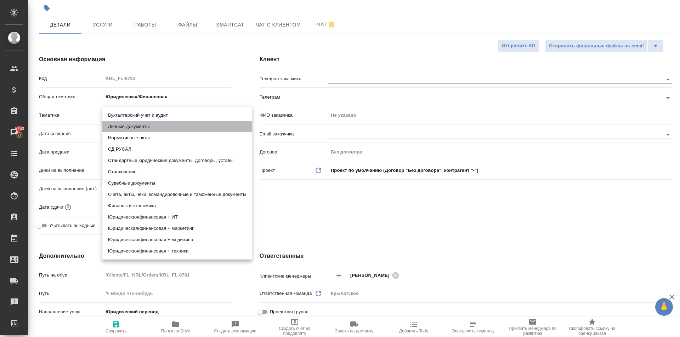
click at [130, 132] on li "Личные документы" at bounding box center [176, 126] width 149 height 11
type textarea "x"
type input "5a8b8b956a9677013d343cfe"
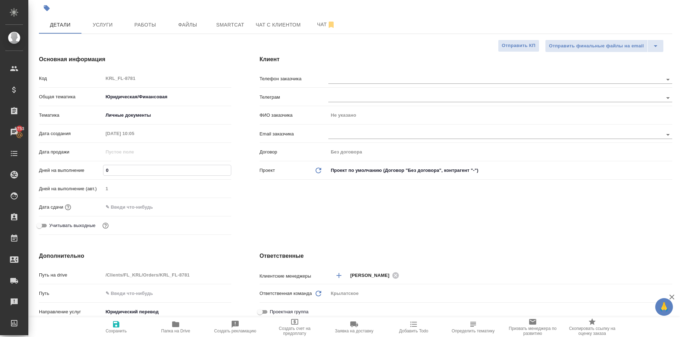
drag, startPoint x: 113, startPoint y: 172, endPoint x: 92, endPoint y: 174, distance: 21.7
click at [92, 174] on div "Дней на выполнение 0" at bounding box center [135, 170] width 192 height 12
type input "1"
type textarea "x"
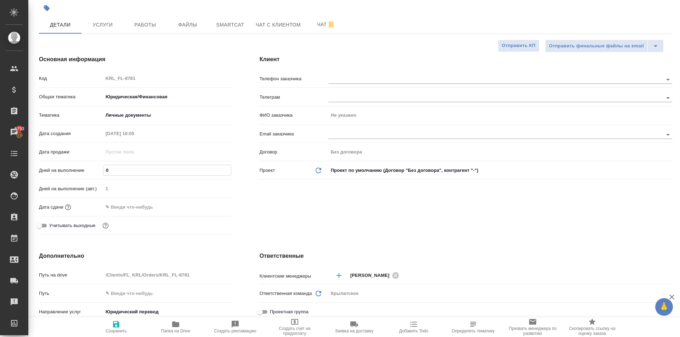
type textarea "x"
type input "1"
drag, startPoint x: 111, startPoint y: 222, endPoint x: 116, endPoint y: 213, distance: 10.8
click at [112, 222] on div "Учитывать выходные" at bounding box center [135, 226] width 192 height 12
click at [116, 210] on input "text" at bounding box center [134, 207] width 62 height 10
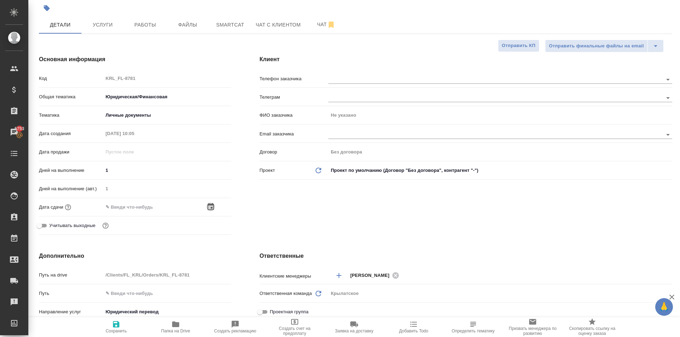
click at [210, 204] on icon "button" at bounding box center [210, 206] width 6 height 7
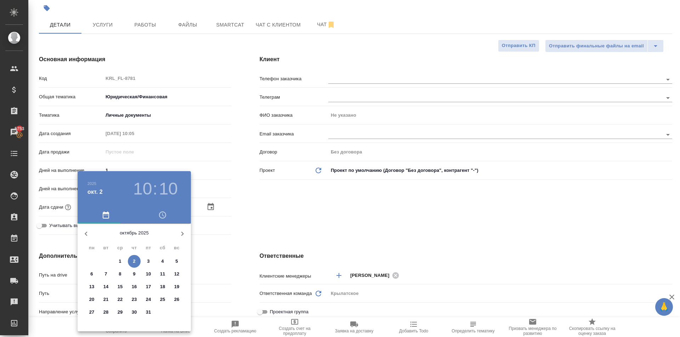
click at [135, 260] on p "2" at bounding box center [134, 261] width 2 height 7
type input "02.10.2025 10:10"
type textarea "x"
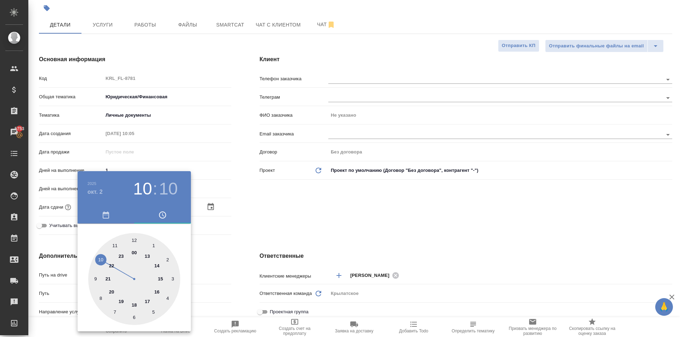
click at [135, 240] on div at bounding box center [134, 279] width 92 height 92
type input "02.10.2025 12:10"
type textarea "x"
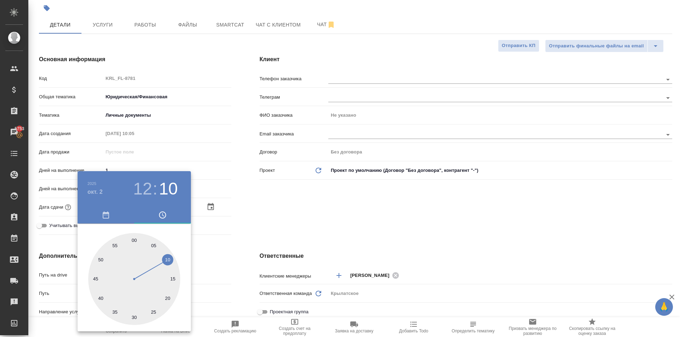
click at [135, 240] on div at bounding box center [134, 279] width 92 height 92
type input "02.10.2025 12:00"
type textarea "x"
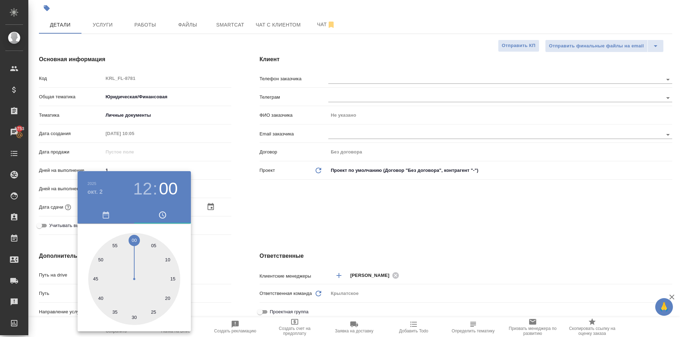
click at [135, 240] on div at bounding box center [134, 279] width 92 height 92
type textarea "x"
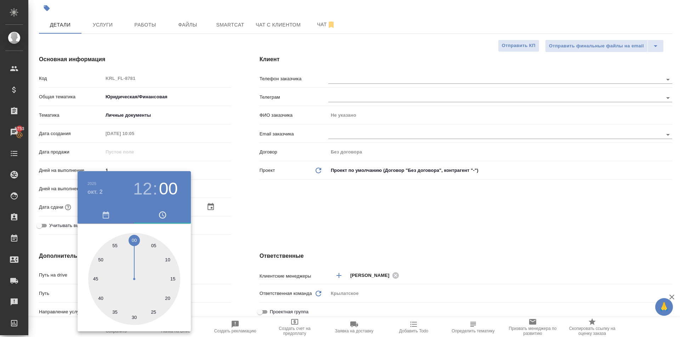
type textarea "x"
drag, startPoint x: 135, startPoint y: 240, endPoint x: 294, endPoint y: 245, distance: 158.7
click at [294, 245] on div at bounding box center [340, 168] width 680 height 337
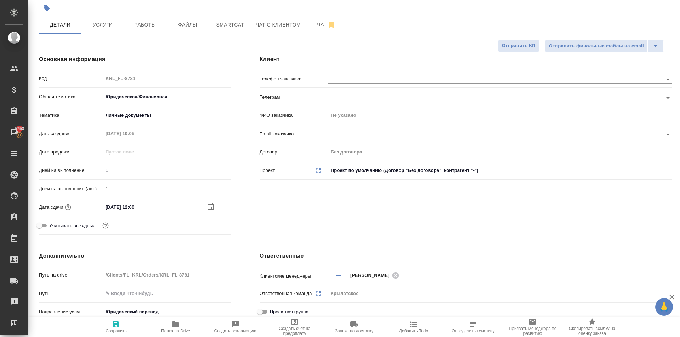
click at [148, 207] on input "02.10.2025 12:00" at bounding box center [134, 207] width 62 height 10
type input "02.10.2025 12:0_"
type textarea "x"
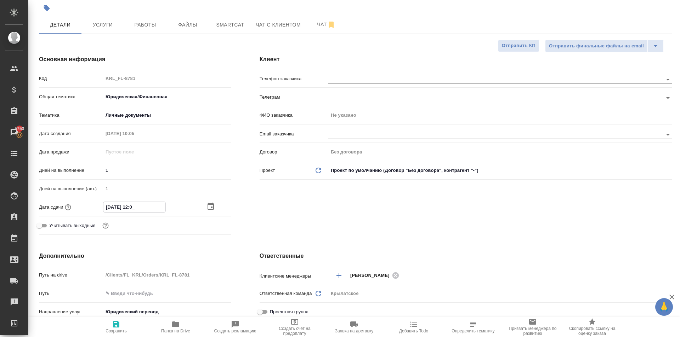
type input "02.10.2025 12:__"
type textarea "x"
click at [115, 328] on icon "button" at bounding box center [116, 324] width 8 height 8
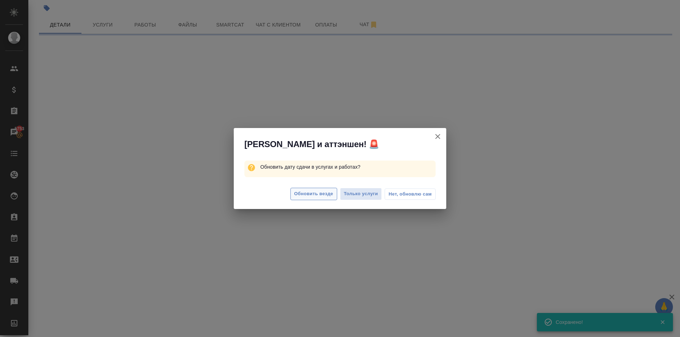
drag, startPoint x: 296, startPoint y: 205, endPoint x: 298, endPoint y: 198, distance: 6.5
click at [297, 199] on div "Обновить везде Только услуги Нет, обновлю сам" at bounding box center [340, 195] width 212 height 28
click at [298, 198] on button "Обновить везде" at bounding box center [313, 194] width 47 height 12
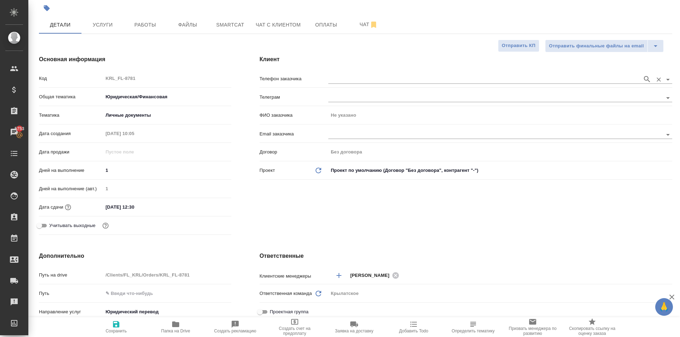
drag, startPoint x: 366, startPoint y: 72, endPoint x: 370, endPoint y: 81, distance: 10.4
click at [367, 75] on div "Клиент Телефон заказчика Телеграм ФИО заказчика Не указано Email заказчика Дого…" at bounding box center [465, 146] width 441 height 211
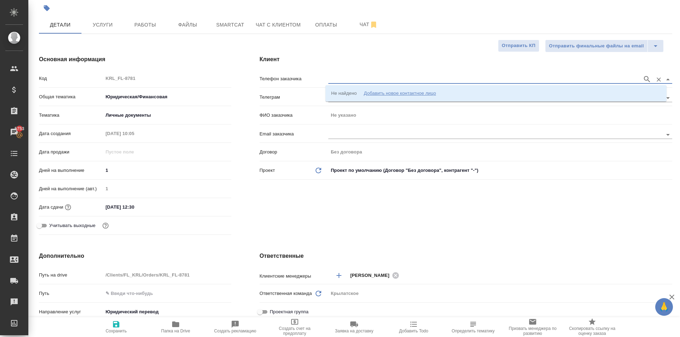
click at [370, 81] on input "text" at bounding box center [483, 79] width 311 height 8
click at [384, 97] on li "Не найдено Добавить новое контактное лицо" at bounding box center [495, 93] width 341 height 13
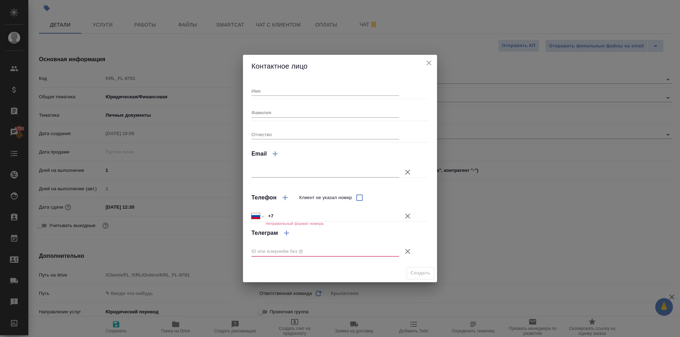
click at [274, 88] on input "Имя" at bounding box center [325, 91] width 148 height 10
click at [404, 217] on icon "button" at bounding box center [407, 216] width 8 height 8
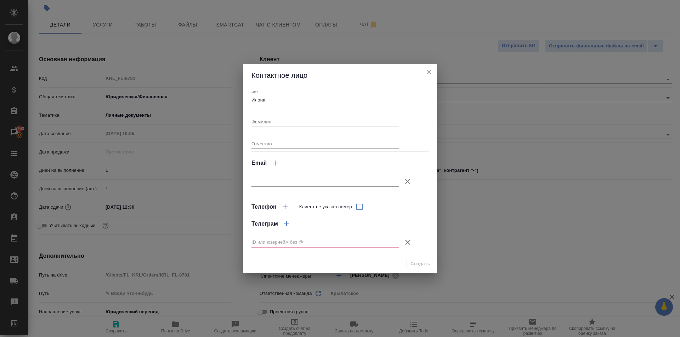
click at [406, 239] on icon "button" at bounding box center [407, 242] width 8 height 8
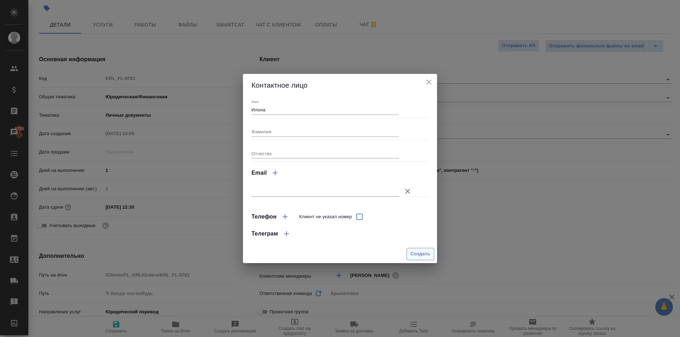
click at [420, 254] on span "Создать" at bounding box center [420, 254] width 20 height 8
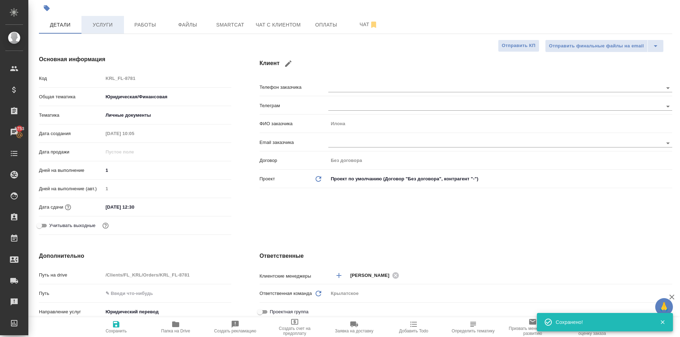
click at [112, 32] on button "Услуги" at bounding box center [102, 25] width 42 height 18
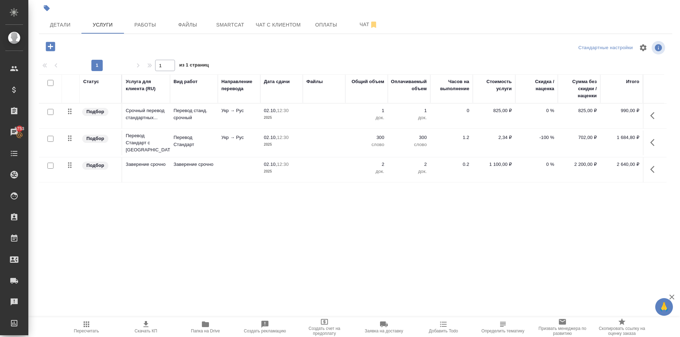
click at [53, 49] on icon "button" at bounding box center [50, 46] width 9 height 9
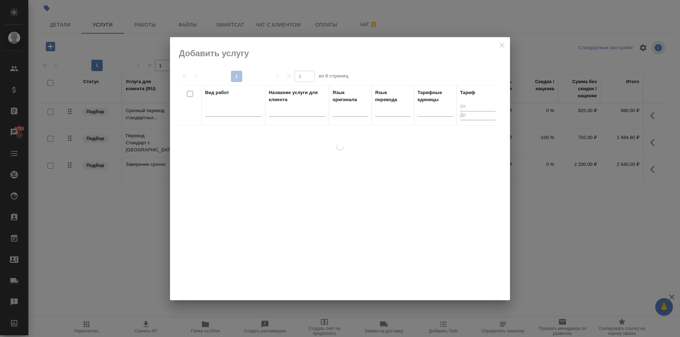
click at [231, 44] on div at bounding box center [340, 168] width 340 height 263
click at [501, 45] on div at bounding box center [340, 168] width 340 height 263
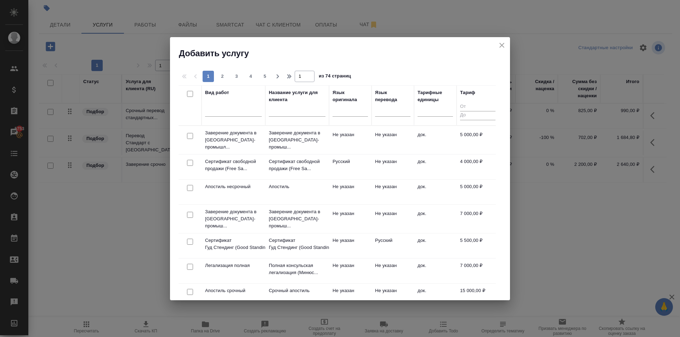
click at [508, 50] on h2 "Добавить услугу" at bounding box center [344, 53] width 331 height 11
click at [501, 44] on icon "close" at bounding box center [501, 45] width 8 height 8
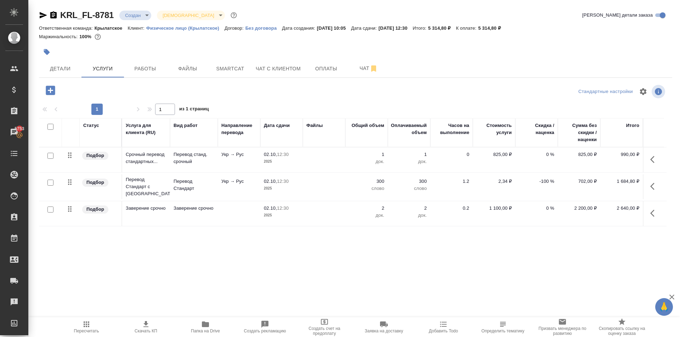
click at [101, 326] on span "Пересчитать" at bounding box center [86, 326] width 51 height 13
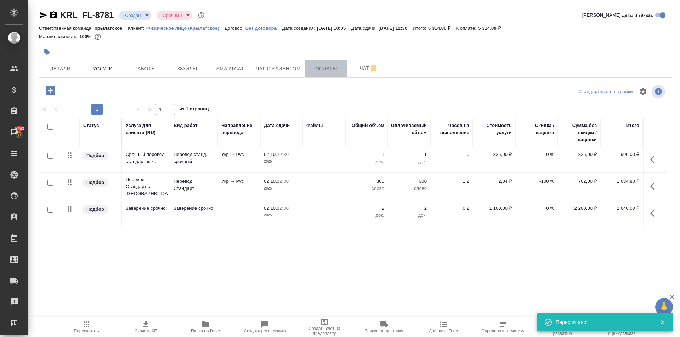
click at [332, 71] on span "Оплаты" at bounding box center [326, 68] width 34 height 9
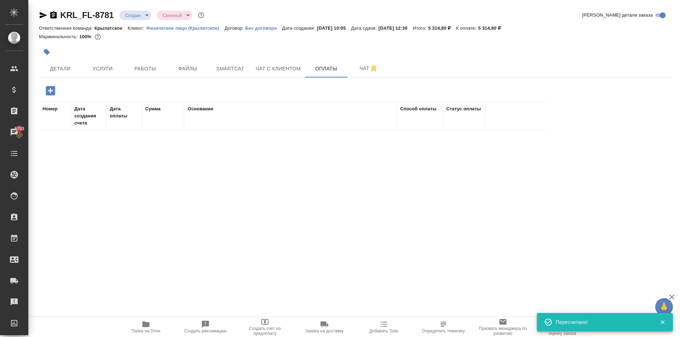
click at [50, 95] on icon "button" at bounding box center [50, 90] width 9 height 9
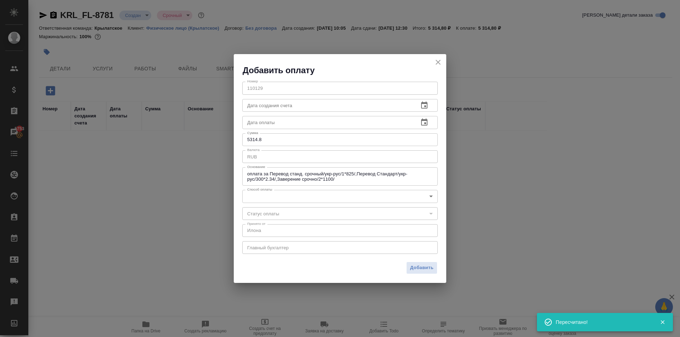
click at [306, 194] on body "🙏 .cls-1 fill:#fff; AWATERA Kasymov Timur Клиенты Спецификации Заказы 5753 Чаты…" at bounding box center [340, 168] width 680 height 337
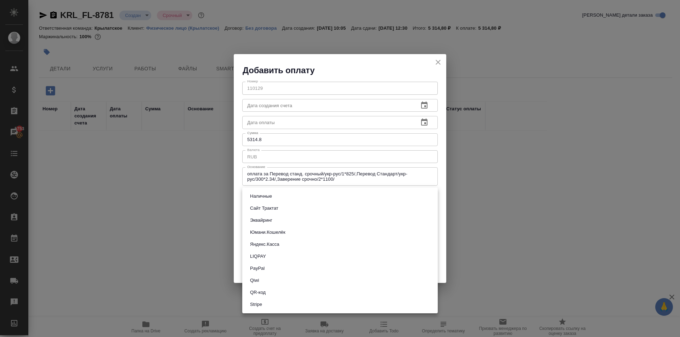
click at [281, 218] on li "Эквайринг" at bounding box center [339, 221] width 195 height 12
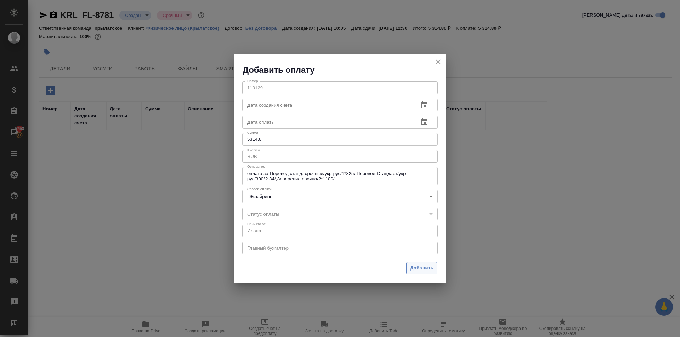
drag, startPoint x: 417, startPoint y: 275, endPoint x: 415, endPoint y: 271, distance: 4.1
click at [416, 274] on div "Добавить" at bounding box center [340, 271] width 212 height 25
click at [414, 270] on span "Добавить" at bounding box center [421, 268] width 23 height 8
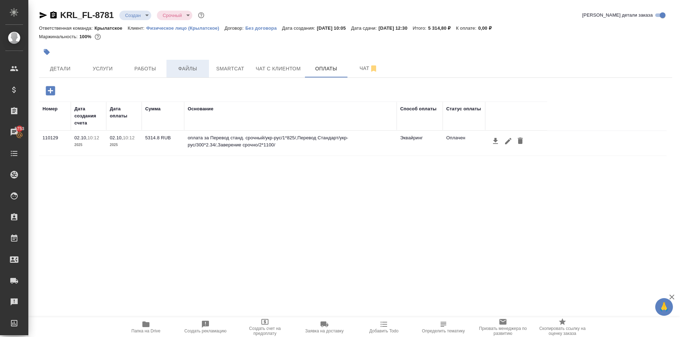
click at [197, 68] on span "Файлы" at bounding box center [188, 68] width 34 height 9
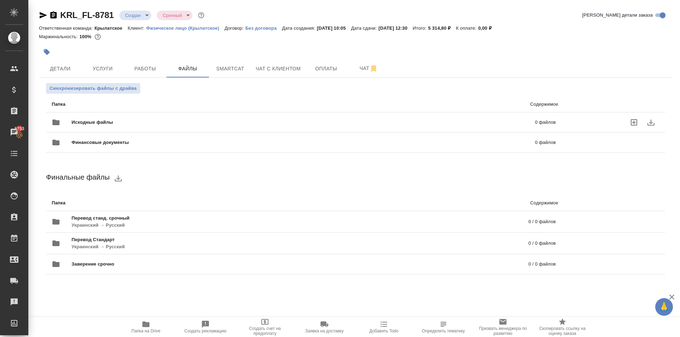
click at [143, 125] on span "Исходные файлы" at bounding box center [198, 122] width 252 height 7
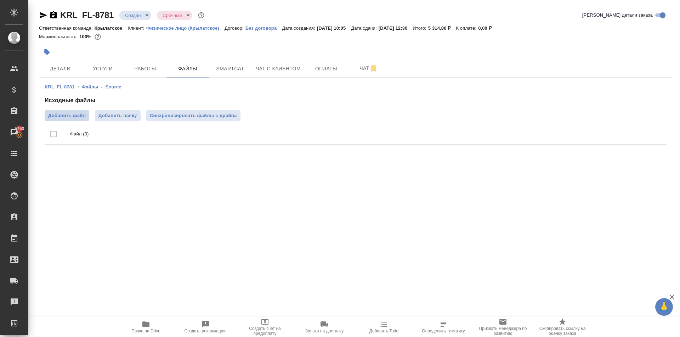
click at [85, 121] on div "Исходные файлы Добавить файл Добавить папку Синхронизировать файлы с драйва Фай…" at bounding box center [356, 121] width 622 height 51
click at [85, 119] on label "Добавить файл" at bounding box center [67, 115] width 45 height 11
click at [0, 0] on input "Добавить файл" at bounding box center [0, 0] width 0 height 0
click at [68, 114] on span "Добавить файл" at bounding box center [67, 115] width 38 height 7
click at [0, 0] on input "Добавить файл" at bounding box center [0, 0] width 0 height 0
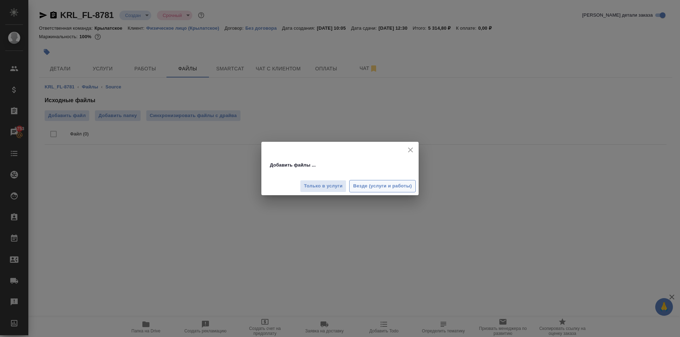
click at [410, 190] on span "Везде (услуги и работы)" at bounding box center [382, 186] width 59 height 8
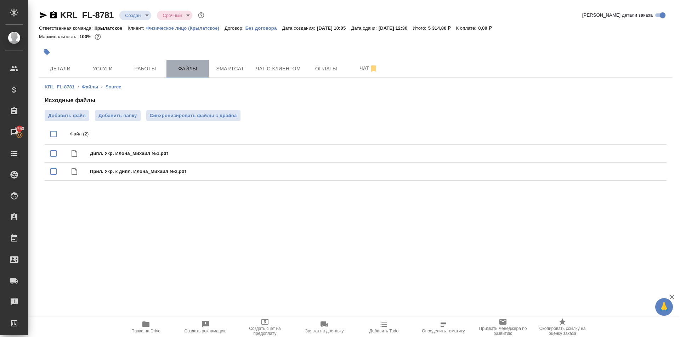
click at [166, 72] on button "Файлы" at bounding box center [187, 69] width 42 height 18
click at [148, 67] on span "Работы" at bounding box center [145, 68] width 34 height 9
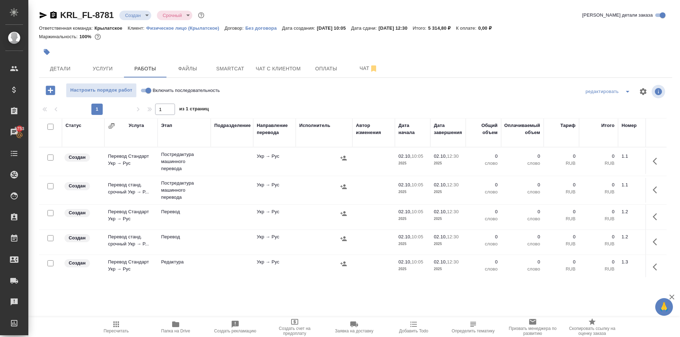
click at [144, 91] on input "Включить последовательность" at bounding box center [148, 90] width 25 height 8
click at [51, 125] on input "checkbox" at bounding box center [50, 127] width 6 height 6
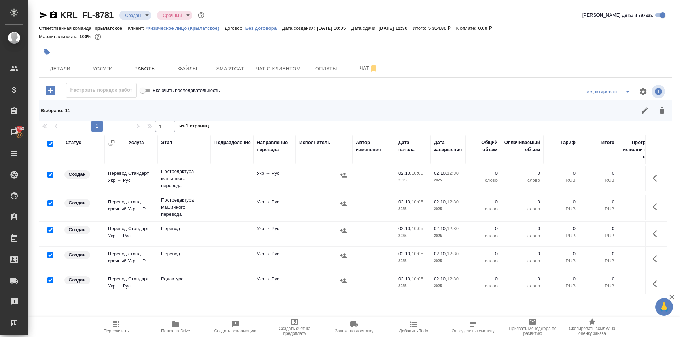
click at [47, 229] on input "checkbox" at bounding box center [50, 230] width 6 height 6
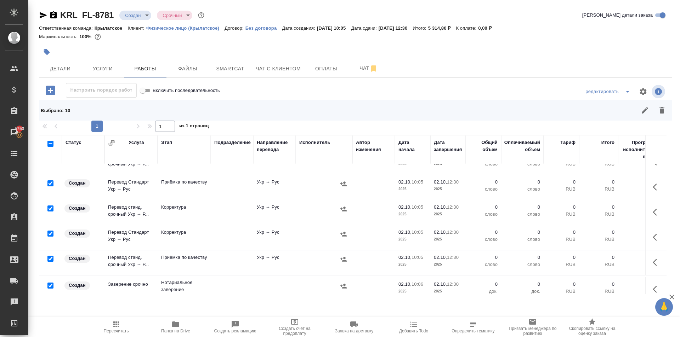
scroll to position [163, 0]
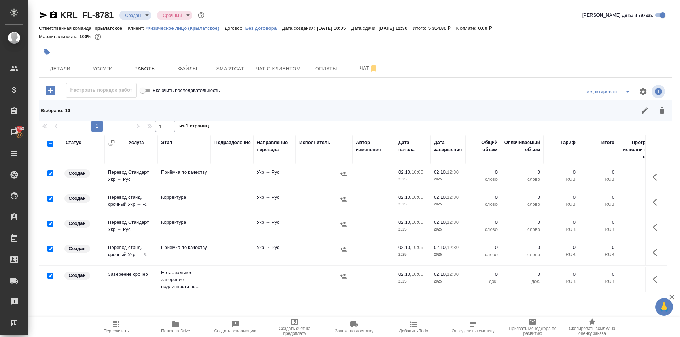
click at [48, 273] on input "checkbox" at bounding box center [50, 276] width 6 height 6
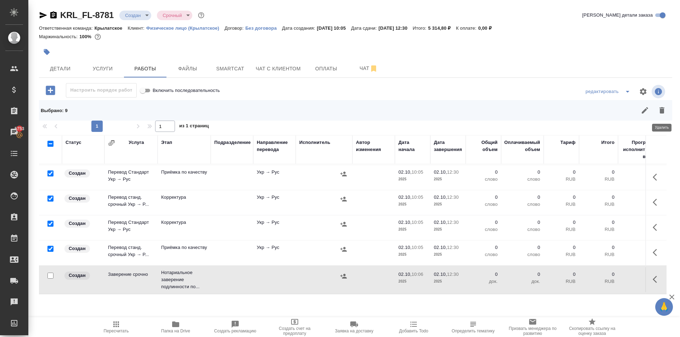
click at [661, 117] on button "button" at bounding box center [661, 110] width 17 height 17
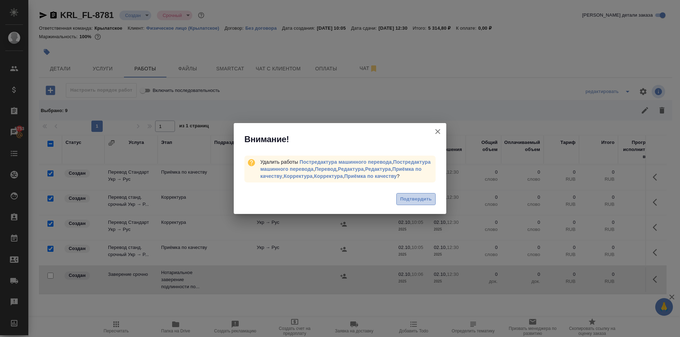
click at [414, 200] on span "Подтвердить" at bounding box center [416, 199] width 32 height 8
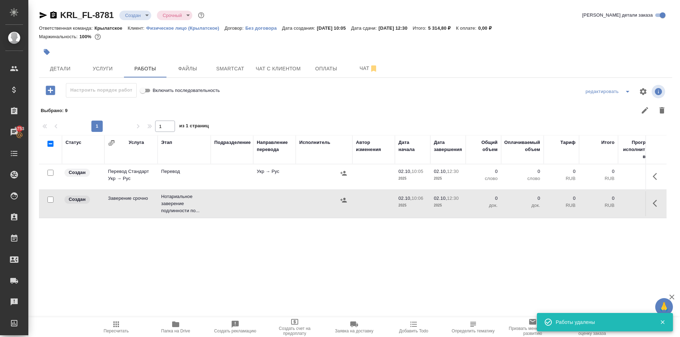
scroll to position [0, 0]
click at [652, 174] on button "button" at bounding box center [656, 176] width 17 height 17
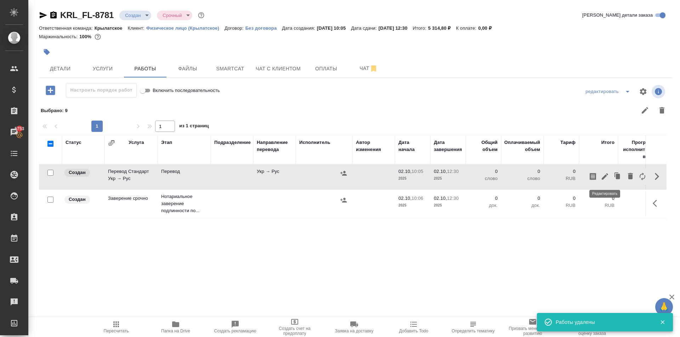
click at [597, 177] on button "button" at bounding box center [593, 176] width 12 height 17
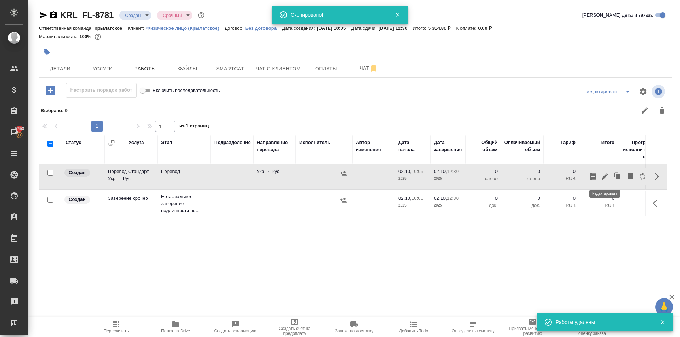
click at [602, 177] on icon "button" at bounding box center [604, 176] width 8 height 8
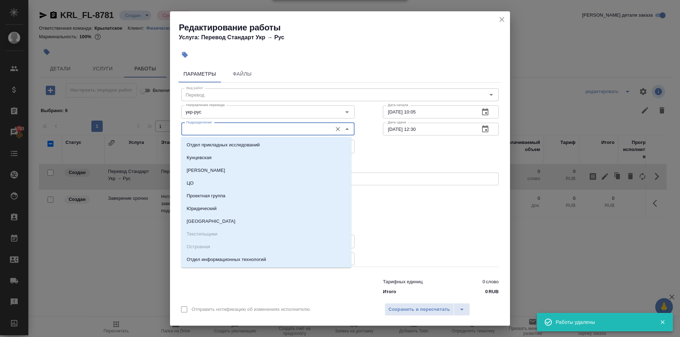
click at [212, 128] on input "Подразделение" at bounding box center [255, 129] width 145 height 8
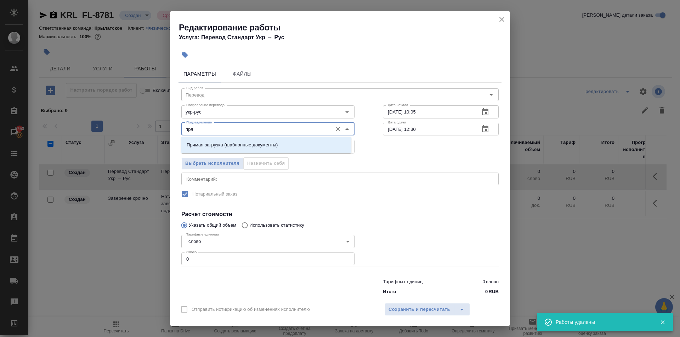
click at [222, 143] on p "Прямая загрузка (шаблонные документы)" at bounding box center [232, 145] width 91 height 7
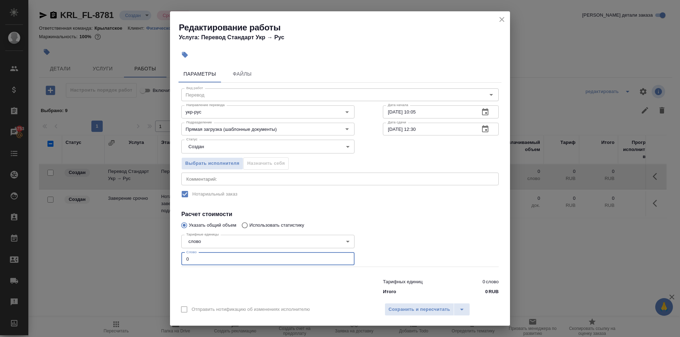
drag, startPoint x: 197, startPoint y: 261, endPoint x: 180, endPoint y: 258, distance: 16.5
click at [181, 258] on div "Тарифные единицы слово 5a8b1489cc6b4906c91bfd90 Тарифные единицы Слово 0 Слово" at bounding box center [267, 249] width 201 height 63
click at [205, 157] on body "🙏 .cls-1 fill:#fff; AWATERA Kasymov Timur Клиенты Спецификации Заказы 5753 Чаты…" at bounding box center [340, 168] width 680 height 337
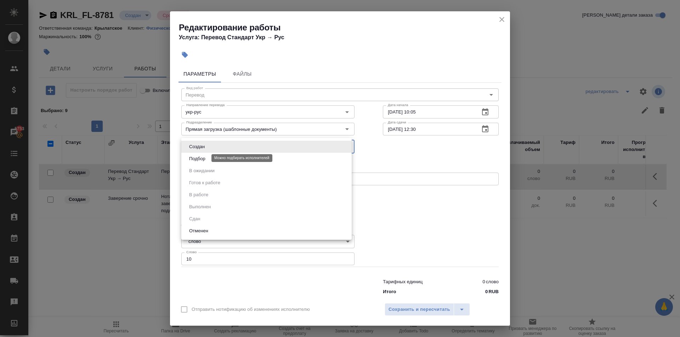
drag, startPoint x: 200, startPoint y: 142, endPoint x: 464, endPoint y: 128, distance: 264.2
click at [204, 161] on button "Подбор" at bounding box center [197, 159] width 21 height 8
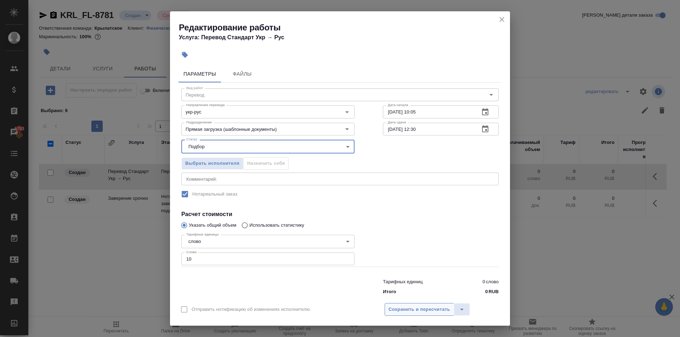
click at [403, 309] on button "Сохранить и пересчитать" at bounding box center [419, 309] width 69 height 13
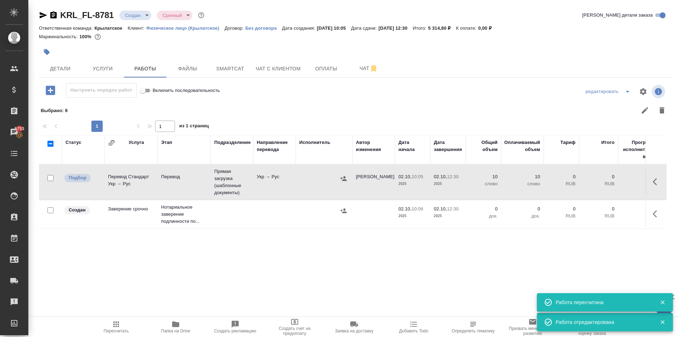
click at [655, 217] on icon "button" at bounding box center [655, 214] width 4 height 7
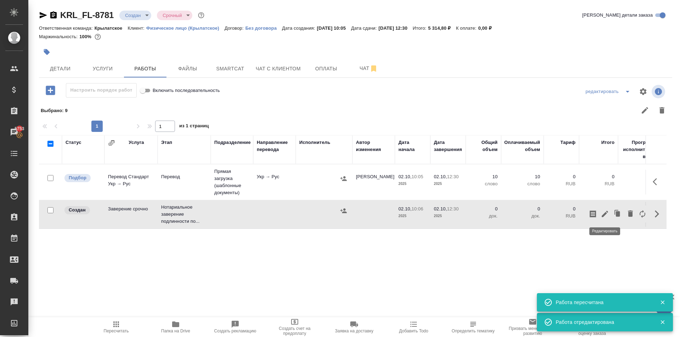
click at [605, 216] on icon "button" at bounding box center [604, 214] width 8 height 8
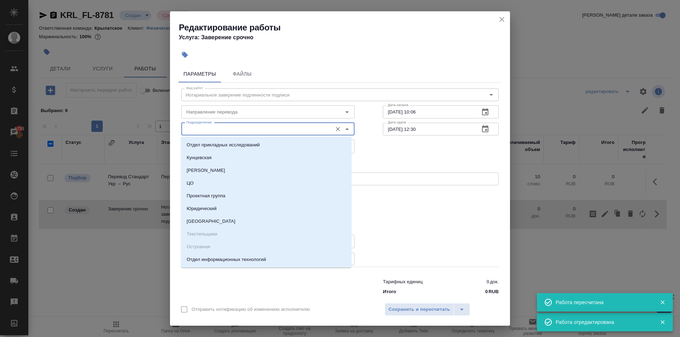
click at [230, 133] on input "Подразделение" at bounding box center [255, 129] width 145 height 8
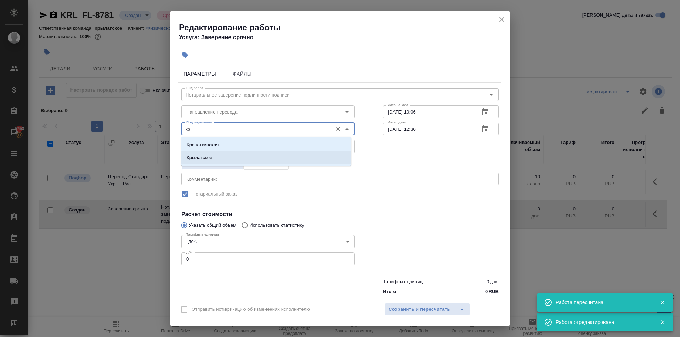
drag, startPoint x: 210, startPoint y: 155, endPoint x: 185, endPoint y: 228, distance: 76.6
click at [210, 156] on p "Крылатское" at bounding box center [200, 157] width 26 height 7
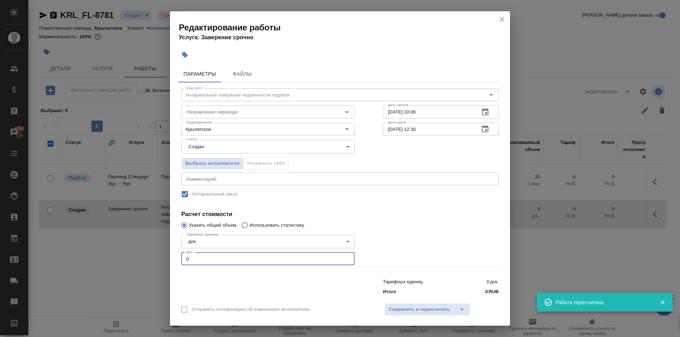
drag, startPoint x: 193, startPoint y: 258, endPoint x: 180, endPoint y: 259, distance: 13.5
click at [180, 259] on div "Тарифные единицы док. 5a8b1489cc6b4906c91bfd8b Тарифные единицы Док. 0 Док." at bounding box center [267, 249] width 201 height 63
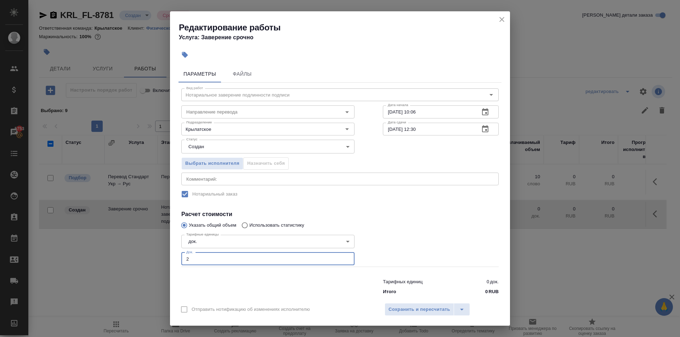
click at [416, 317] on div "Отправить нотификацию об изменениях исполнителю Сохранить и пересчитать" at bounding box center [340, 312] width 340 height 27
click at [410, 311] on span "Сохранить и пересчитать" at bounding box center [419, 310] width 62 height 8
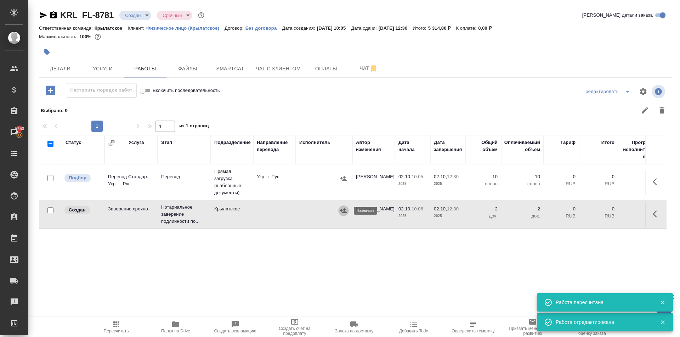
click at [342, 209] on icon "button" at bounding box center [343, 210] width 7 height 7
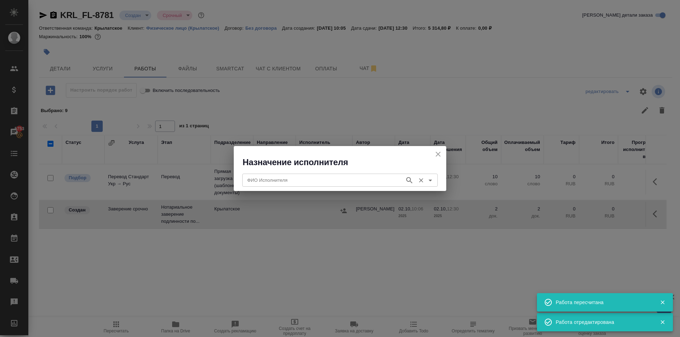
click at [299, 186] on div "ФИО Исполнителя" at bounding box center [339, 180] width 195 height 13
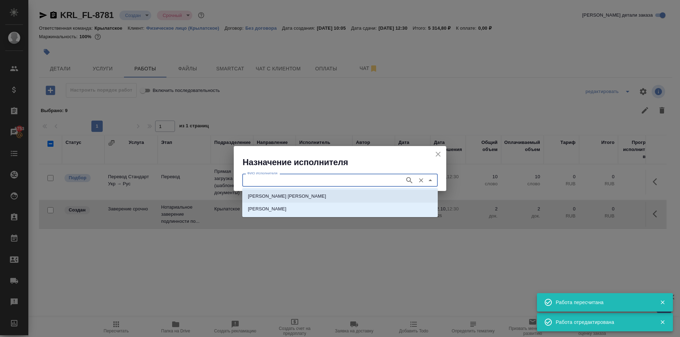
click at [288, 191] on li "НОТАРИУС Мацуленко Юлия Юрьевна" at bounding box center [339, 196] width 195 height 13
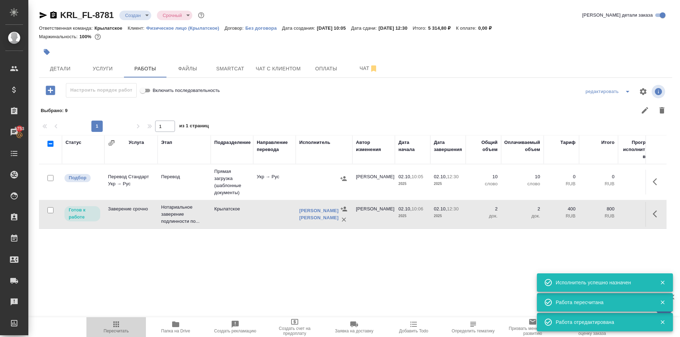
drag, startPoint x: 130, startPoint y: 328, endPoint x: 132, endPoint y: 303, distance: 24.8
click at [130, 328] on span "Пересчитать" at bounding box center [116, 326] width 51 height 13
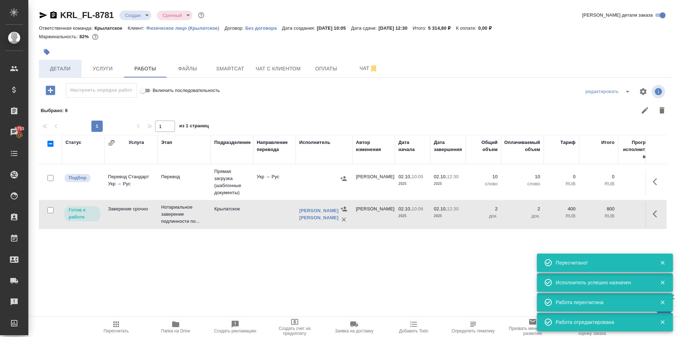
click at [74, 63] on button "Детали" at bounding box center [60, 69] width 42 height 18
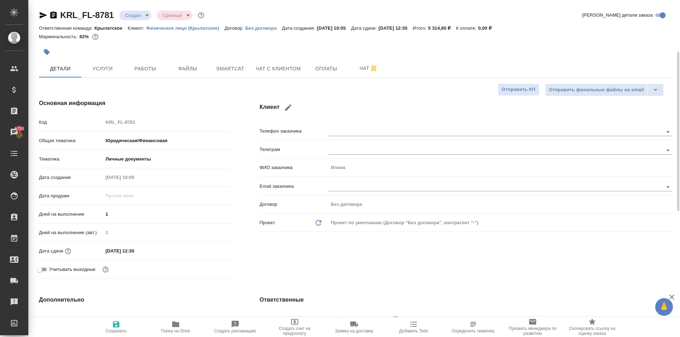
scroll to position [177, 0]
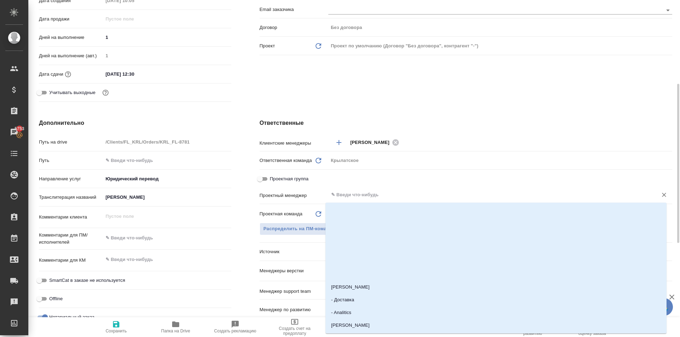
drag, startPoint x: 368, startPoint y: 198, endPoint x: 364, endPoint y: 201, distance: 5.8
click at [368, 198] on input "text" at bounding box center [488, 195] width 316 height 8
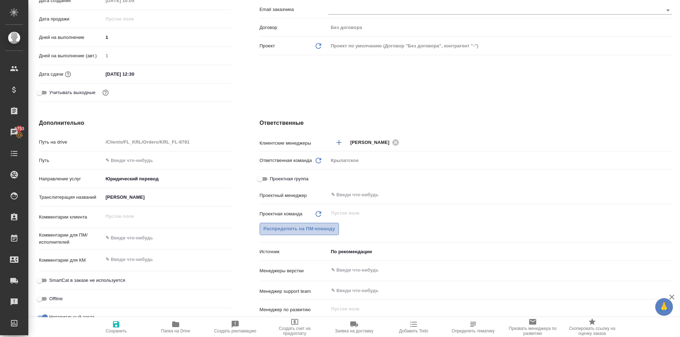
click at [292, 230] on span "Распределить на ПМ-команду" at bounding box center [299, 229] width 72 height 8
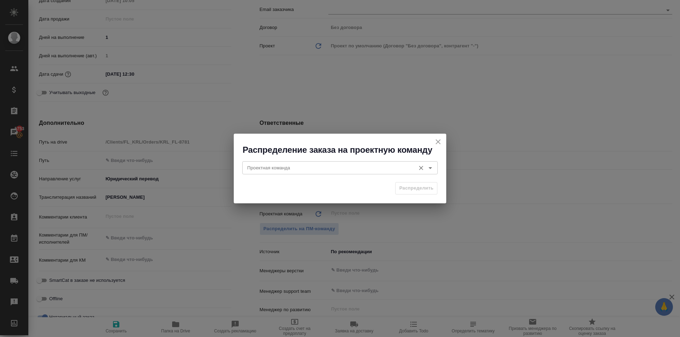
click at [246, 175] on div "Проектная команда Проектная команда" at bounding box center [339, 167] width 195 height 17
click at [249, 166] on input "Проектная команда" at bounding box center [327, 168] width 167 height 8
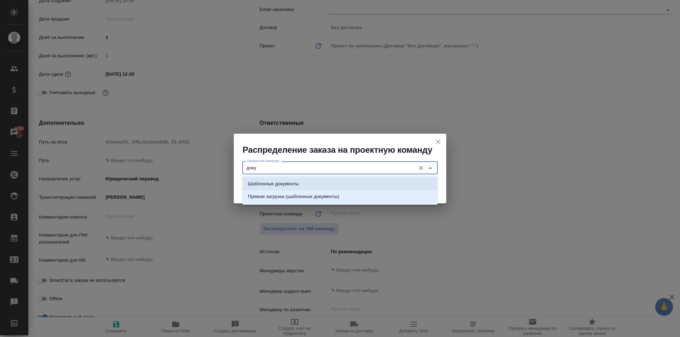
drag, startPoint x: 265, startPoint y: 181, endPoint x: 338, endPoint y: 189, distance: 73.8
click at [266, 181] on p "Шаблонные документы" at bounding box center [273, 184] width 51 height 7
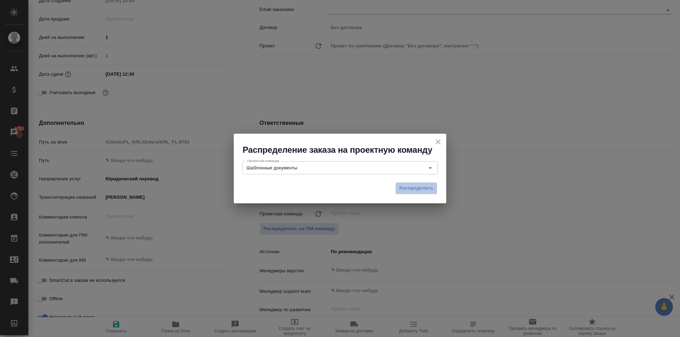
drag, startPoint x: 420, startPoint y: 184, endPoint x: 141, endPoint y: 304, distance: 303.7
click at [420, 184] on span "Распределить" at bounding box center [416, 188] width 34 height 8
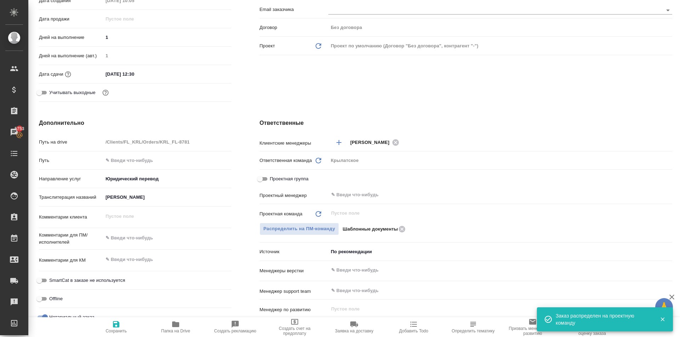
click at [104, 327] on span "Сохранить" at bounding box center [116, 326] width 51 height 13
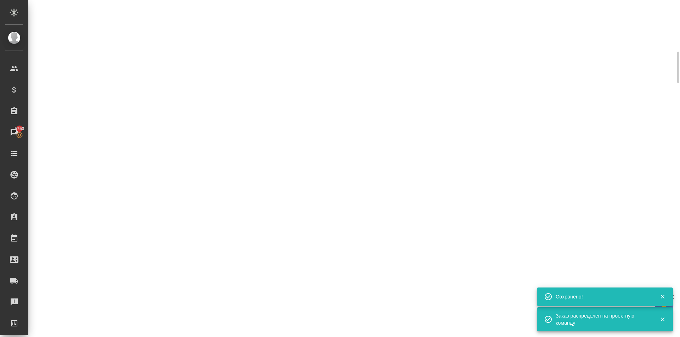
scroll to position [0, 0]
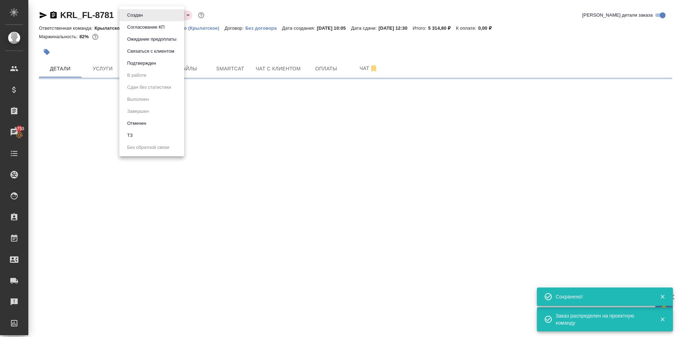
drag, startPoint x: 132, startPoint y: 12, endPoint x: 141, endPoint y: 32, distance: 21.9
click at [133, 13] on body "🙏 .cls-1 fill:#fff; AWATERA Kasymov Timur Клиенты Спецификации Заказы 5753 Чаты…" at bounding box center [340, 168] width 680 height 337
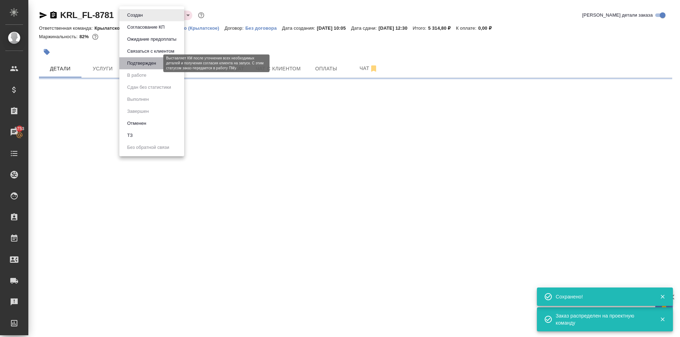
click at [144, 66] on button "Подтвержден" at bounding box center [141, 63] width 33 height 8
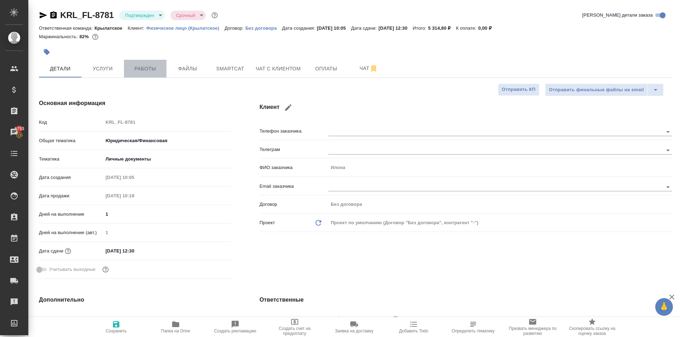
click at [133, 68] on span "Работы" at bounding box center [145, 68] width 34 height 9
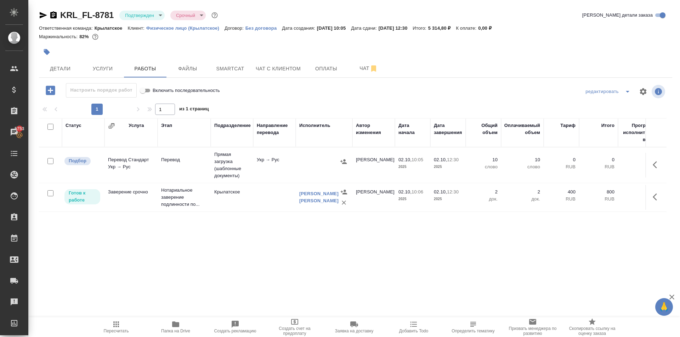
click at [112, 320] on button "Пересчитать" at bounding box center [115, 328] width 59 height 20
click at [192, 65] on span "Файлы" at bounding box center [188, 68] width 34 height 9
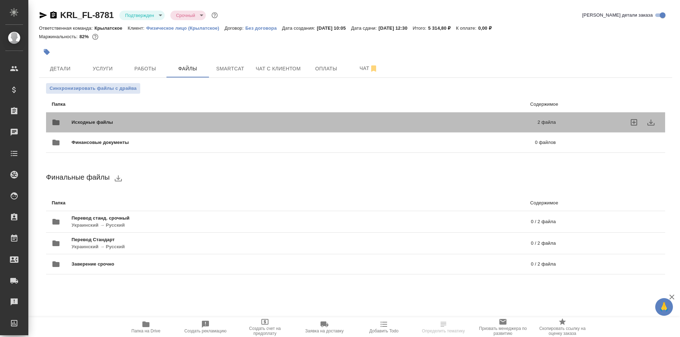
click at [125, 115] on div "Исходные файлы 2 файла" at bounding box center [304, 122] width 504 height 17
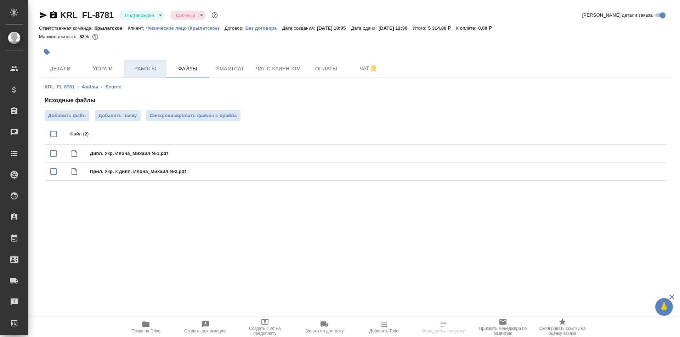
click at [143, 70] on span "Работы" at bounding box center [145, 68] width 34 height 9
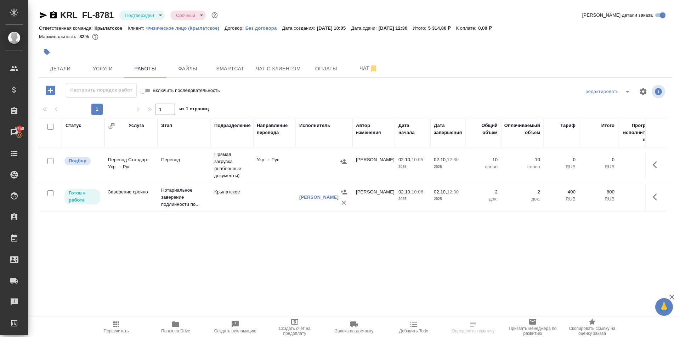
click at [101, 325] on span "Пересчитать" at bounding box center [116, 326] width 51 height 13
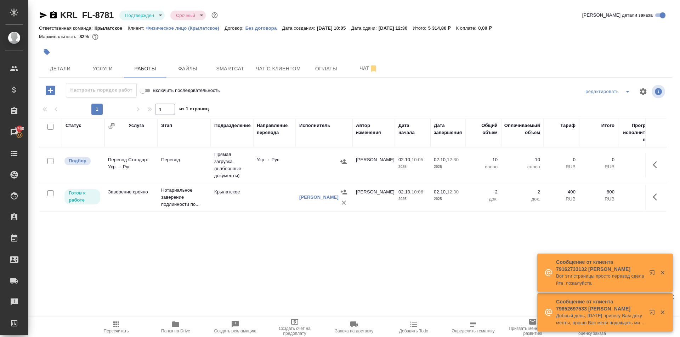
click at [122, 317] on div ".cls-1 fill:#fff; AWATERA Kasymov Timur Клиенты Спецификации Заказы 5760 Чаты T…" at bounding box center [340, 168] width 680 height 337
click at [121, 325] on span "Пересчитать" at bounding box center [116, 326] width 51 height 13
click at [113, 328] on icon "button" at bounding box center [116, 324] width 8 height 8
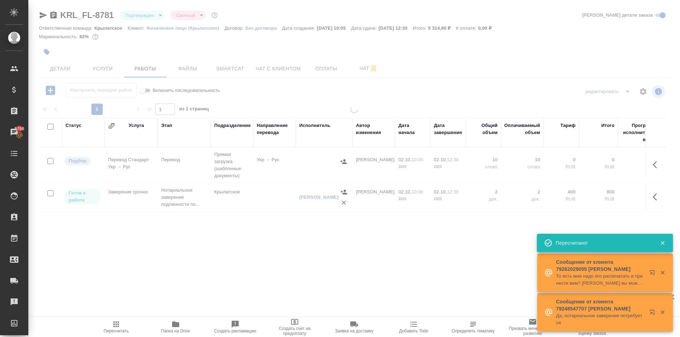
type input "inProgress"
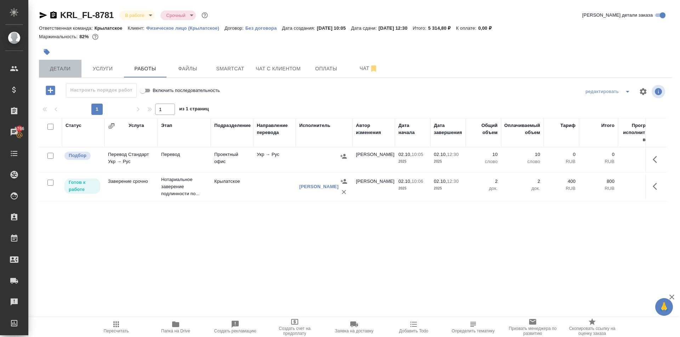
click at [46, 65] on span "Детали" at bounding box center [60, 68] width 34 height 9
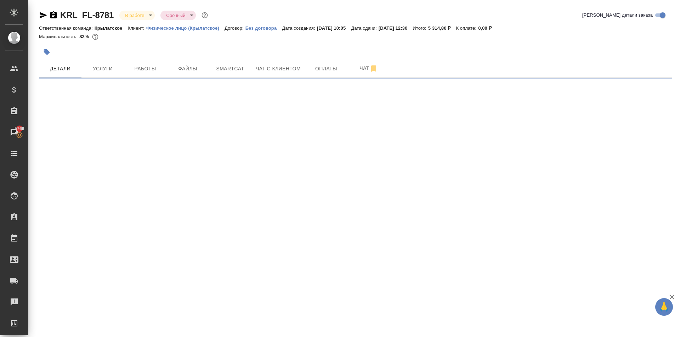
select select "RU"
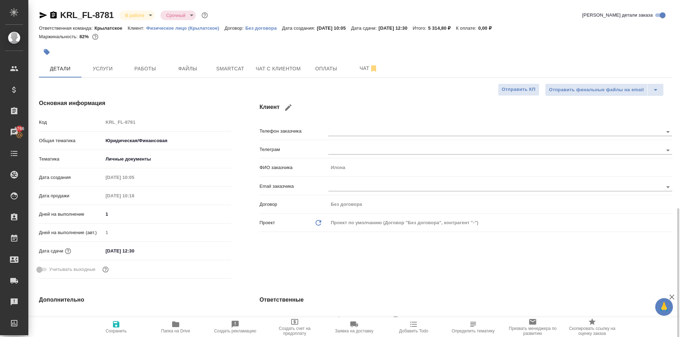
type textarea "x"
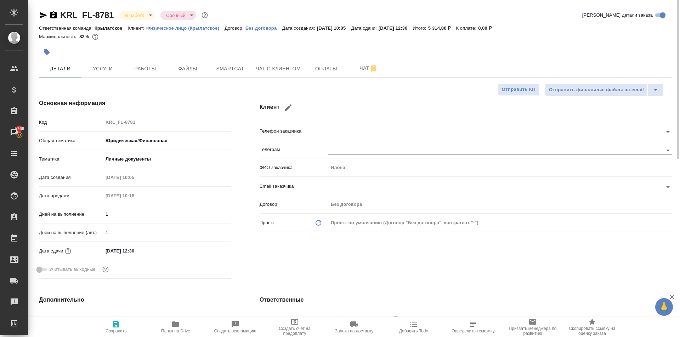
type textarea "x"
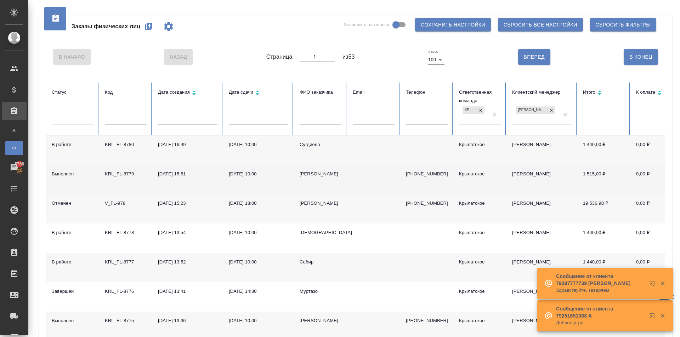
click at [307, 174] on div "[PERSON_NAME]" at bounding box center [321, 174] width 42 height 7
click at [307, 174] on div "Иван" at bounding box center [321, 174] width 42 height 7
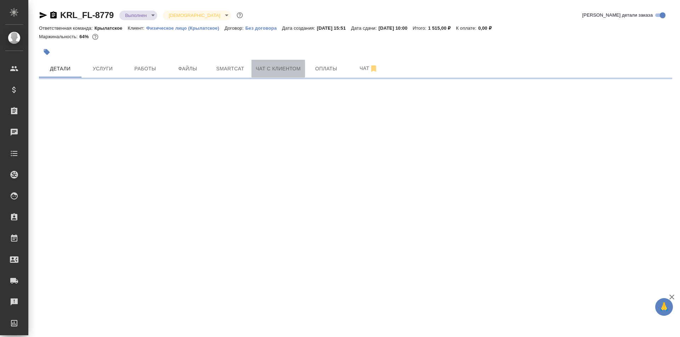
click at [274, 70] on span "Чат с клиентом" at bounding box center [278, 68] width 45 height 9
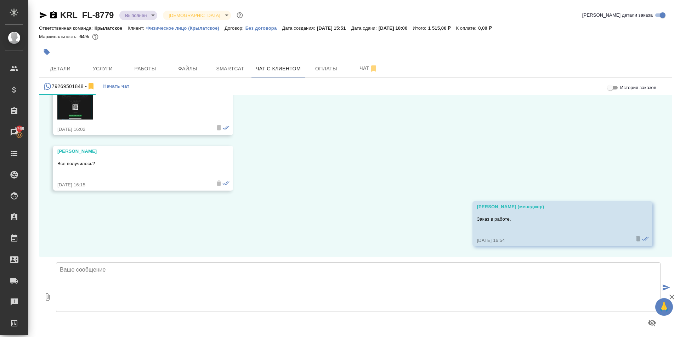
scroll to position [4, 0]
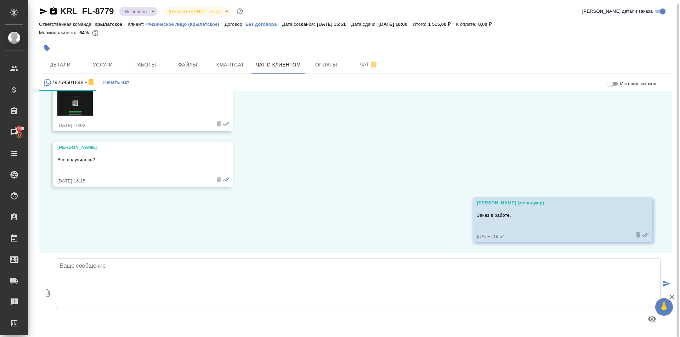
click at [153, 279] on textarea at bounding box center [358, 284] width 604 height 50
type textarea "L"
click at [235, 267] on textarea at bounding box center [358, 284] width 604 height 50
drag, startPoint x: 201, startPoint y: 278, endPoint x: 58, endPoint y: 279, distance: 142.3
click at [58, 279] on textarea "Добрый день, [PERSON_NAME]! Подскажите, верно ли написано ФИО?" at bounding box center [358, 284] width 604 height 50
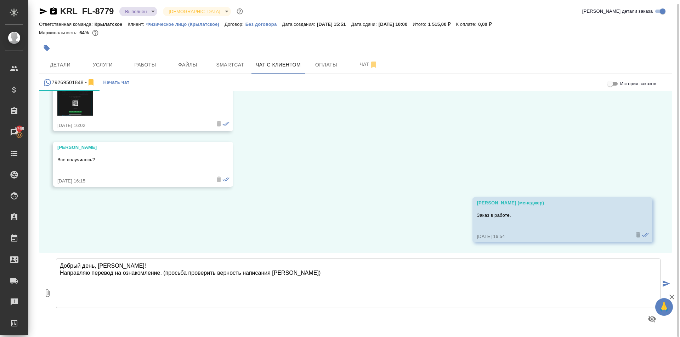
type textarea "Добрый день, [PERSON_NAME]! Направляю перевод на ознакомление. (просьба провери…"
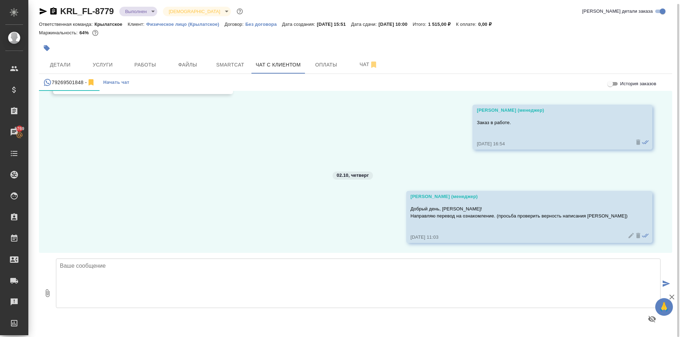
scroll to position [3758, 0]
click at [50, 293] on icon "button" at bounding box center [47, 293] width 8 height 8
type input "C:\fakepath\Пасп. [GEOGRAPHIC_DATA]. Валерий_ru.pdf"
click at [168, 276] on textarea at bounding box center [358, 284] width 604 height 50
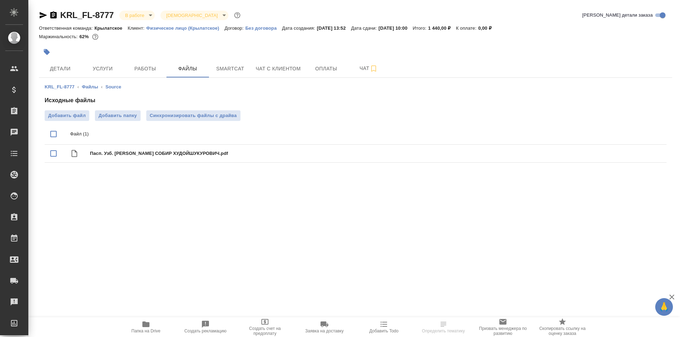
click at [151, 59] on div at bounding box center [250, 52] width 422 height 16
click at [152, 68] on span "Работы" at bounding box center [145, 68] width 34 height 9
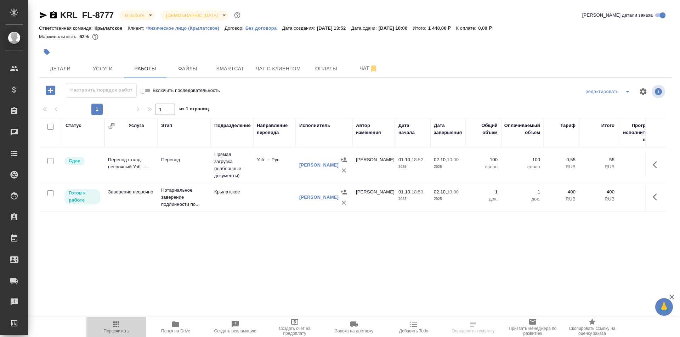
click at [116, 323] on icon "button" at bounding box center [116, 325] width 6 height 6
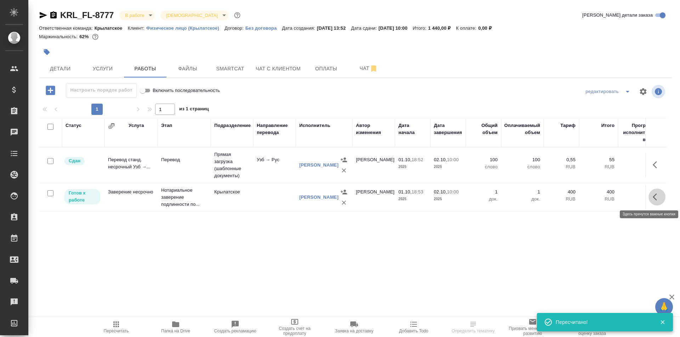
drag, startPoint x: 660, startPoint y: 202, endPoint x: 654, endPoint y: 202, distance: 6.7
click at [660, 202] on button "button" at bounding box center [656, 197] width 17 height 17
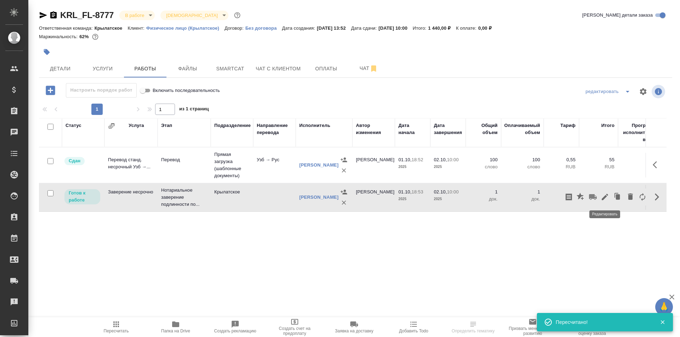
click at [603, 199] on icon "button" at bounding box center [605, 197] width 6 height 6
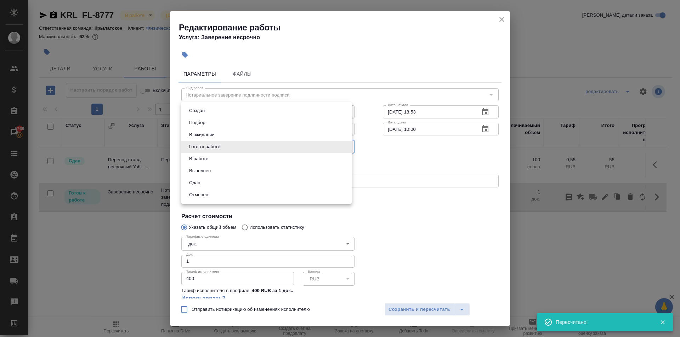
click at [245, 145] on body "🙏 .cls-1 fill:#fff; AWATERA Kasymov Timur Клиенты Спецификации Заказы 5769 Чаты…" at bounding box center [340, 168] width 680 height 337
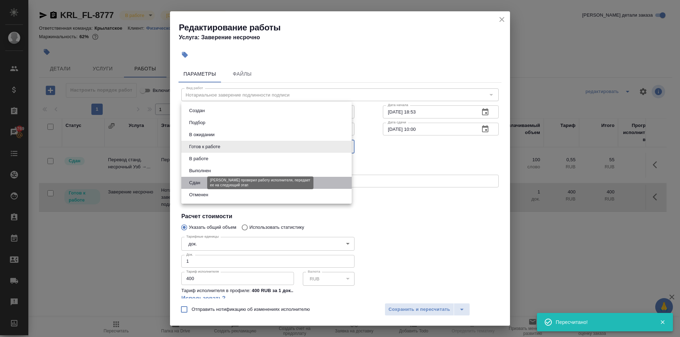
drag, startPoint x: 201, startPoint y: 182, endPoint x: 225, endPoint y: 203, distance: 31.6
click at [201, 182] on button "Сдан" at bounding box center [194, 183] width 15 height 8
type input "closed"
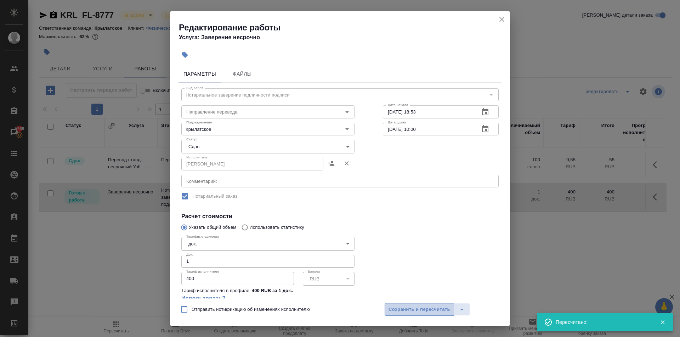
click at [393, 307] on span "Сохранить и пересчитать" at bounding box center [419, 310] width 62 height 8
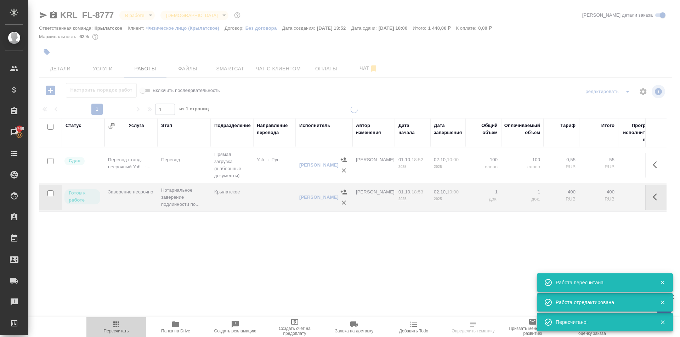
click at [121, 327] on span "Пересчитать" at bounding box center [116, 326] width 51 height 13
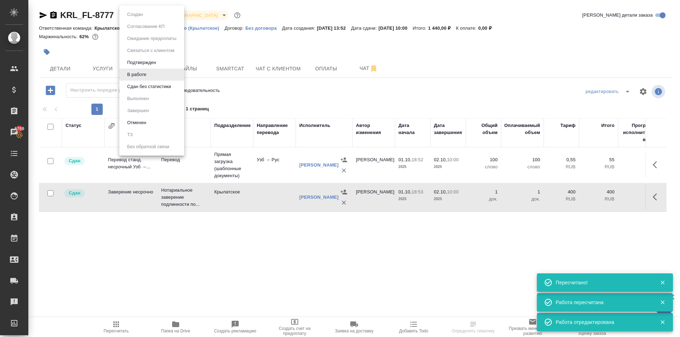
click at [149, 18] on body "🙏 .cls-1 fill:#fff; AWATERA Kasymov Timur Клиенты Спецификации Заказы 5769 Чаты…" at bounding box center [340, 168] width 680 height 337
click at [137, 93] on ul "Создан Согласование КП Ожидание предоплаты Связаться с клиентом Подтвержден В р…" at bounding box center [151, 81] width 65 height 150
click at [137, 91] on li "Сдан без статистики" at bounding box center [151, 87] width 65 height 12
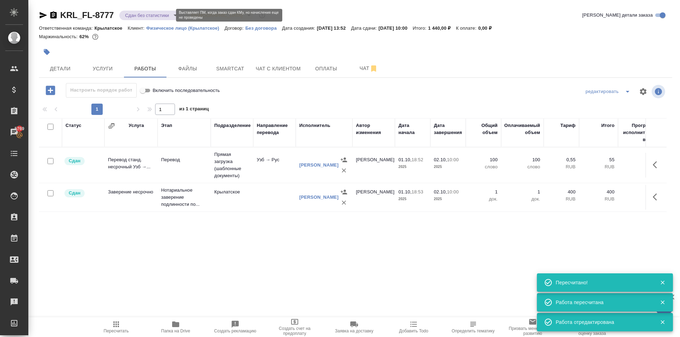
click at [133, 16] on body "🙏 .cls-1 fill:#fff; AWATERA Kasymov Timur Клиенты Спецификации Заказы 5769 Чаты…" at bounding box center [340, 168] width 680 height 337
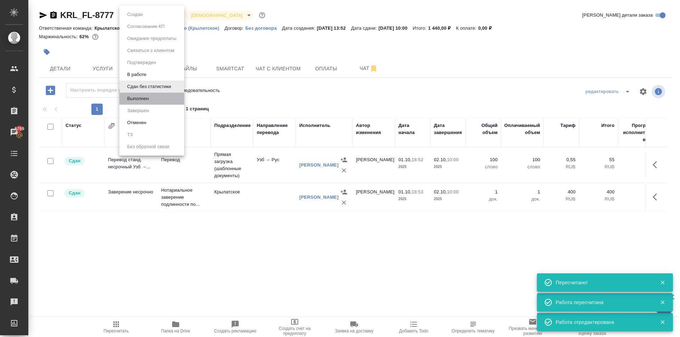
click at [131, 94] on li "Выполнен" at bounding box center [151, 99] width 65 height 12
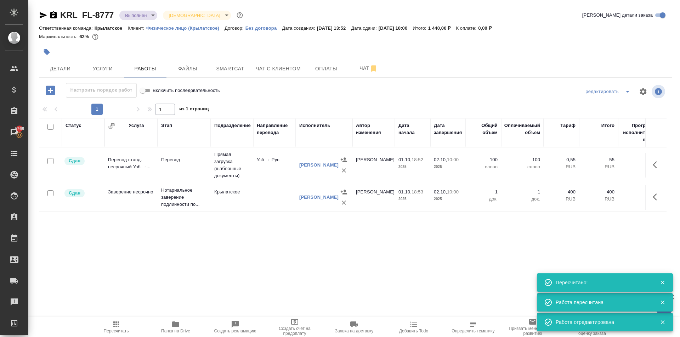
click at [146, 8] on div "KRL_FL-8777 Выполнен completed Святая троица holyTrinity Кратко детали заказа О…" at bounding box center [355, 148] width 641 height 296
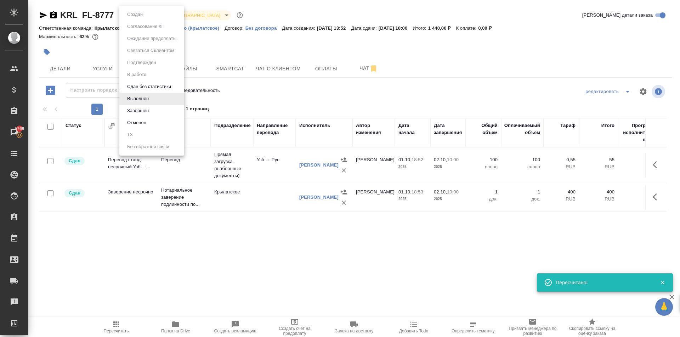
drag, startPoint x: 146, startPoint y: 13, endPoint x: 145, endPoint y: 19, distance: 5.7
click at [146, 14] on body "🙏 .cls-1 fill:#fff; AWATERA Kasymov Timur Клиенты Спецификации Заказы 5769 Чаты…" at bounding box center [340, 168] width 680 height 337
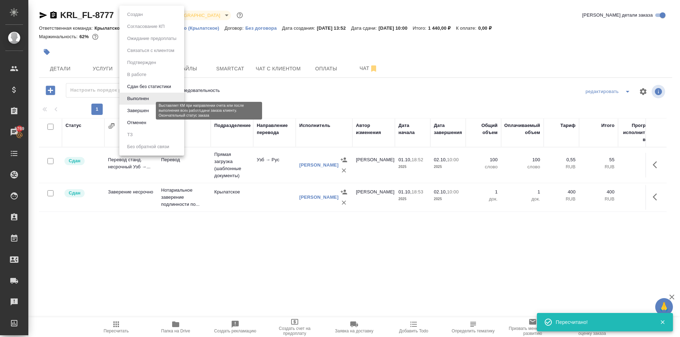
click at [138, 109] on button "Завершен" at bounding box center [138, 111] width 26 height 8
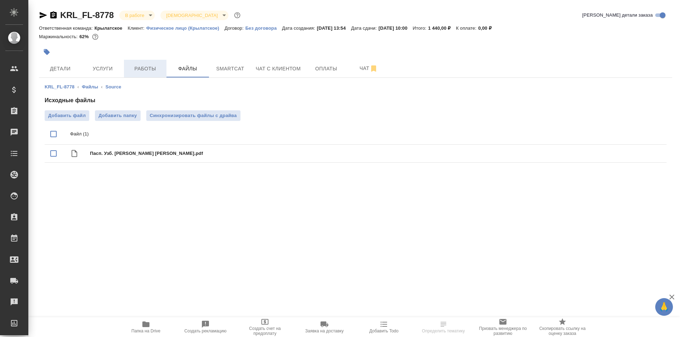
drag, startPoint x: 137, startPoint y: 68, endPoint x: 144, endPoint y: 77, distance: 11.1
click at [137, 68] on span "Работы" at bounding box center [145, 68] width 34 height 9
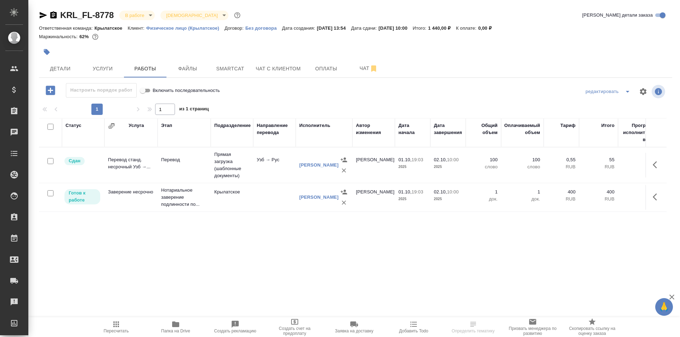
drag, startPoint x: 120, startPoint y: 328, endPoint x: 127, endPoint y: 327, distance: 7.9
click at [120, 328] on icon "button" at bounding box center [116, 324] width 8 height 8
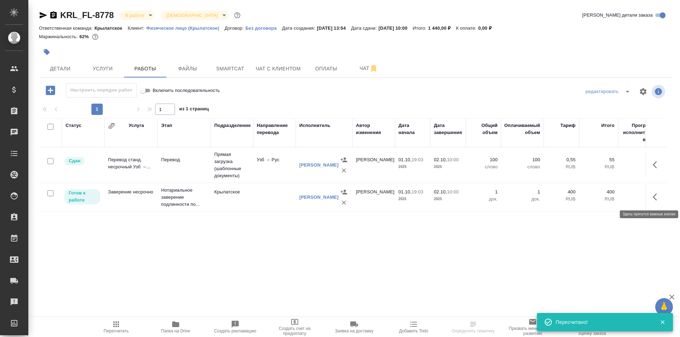
click at [656, 198] on icon "button" at bounding box center [657, 197] width 8 height 8
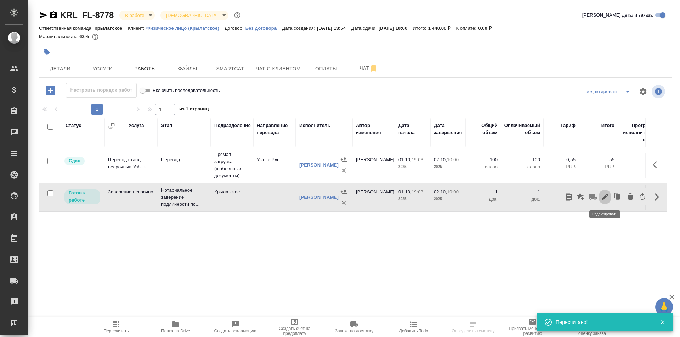
click at [603, 200] on icon "button" at bounding box center [604, 197] width 8 height 8
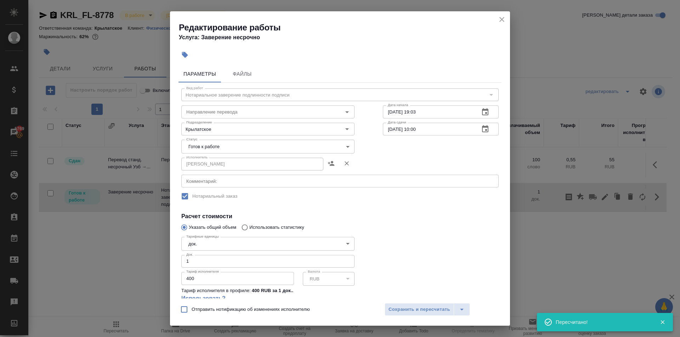
click at [235, 146] on body "🙏 .cls-1 fill:#fff; AWATERA Kasymov Timur Клиенты Спецификации Заказы 5769 Чаты…" at bounding box center [340, 168] width 680 height 337
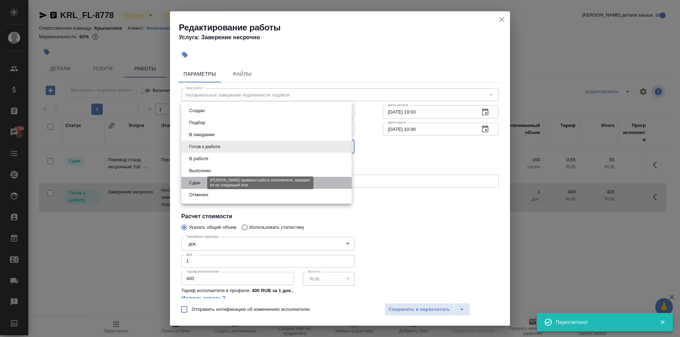
drag, startPoint x: 195, startPoint y: 182, endPoint x: 227, endPoint y: 204, distance: 38.0
click at [196, 184] on button "Сдан" at bounding box center [194, 183] width 15 height 8
type input "closed"
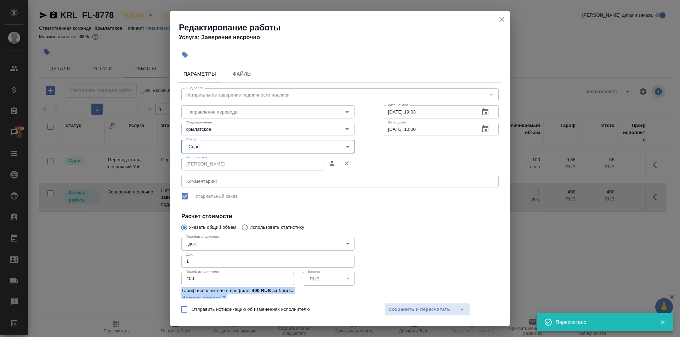
drag, startPoint x: 366, startPoint y: 274, endPoint x: 376, endPoint y: 294, distance: 22.3
click at [374, 288] on div "Тарифные единицы док. 5a8b1489cc6b4906c91bfd8b Тарифные единицы Док. 1 Док. Тар…" at bounding box center [340, 272] width 346 height 105
click at [388, 308] on span "Сохранить и пересчитать" at bounding box center [419, 310] width 62 height 8
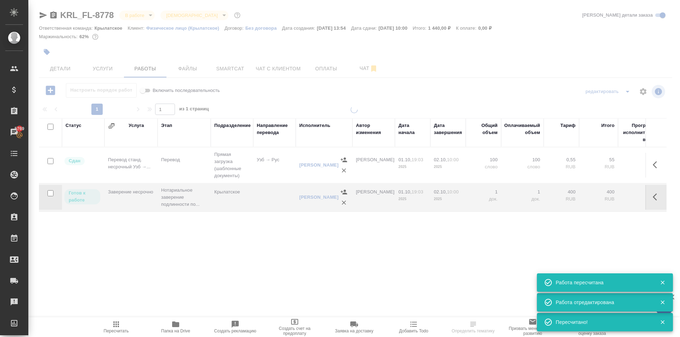
click at [112, 324] on icon "button" at bounding box center [116, 324] width 8 height 8
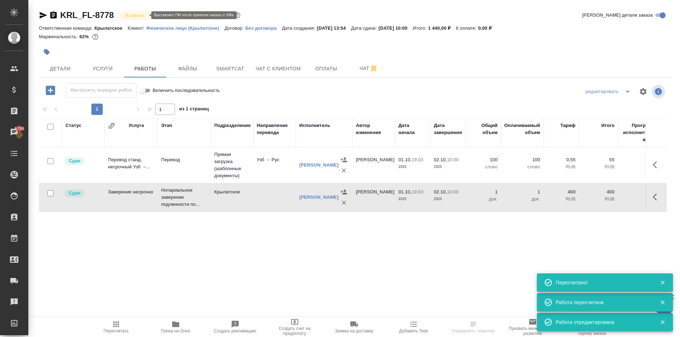
click at [135, 15] on body "🙏 .cls-1 fill:#fff; AWATERA Kasymov Timur Клиенты Спецификации Заказы 5769 Чаты…" at bounding box center [340, 168] width 680 height 337
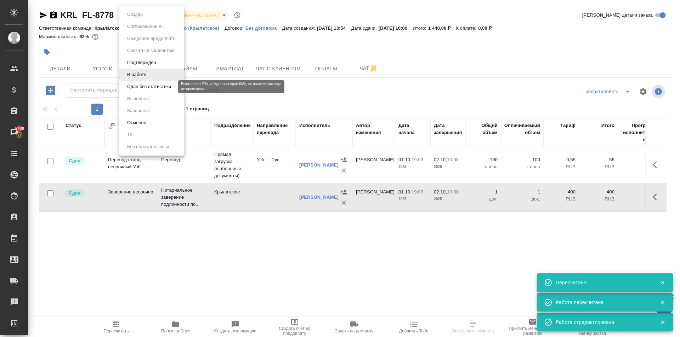
click at [139, 86] on button "Сдан без статистики" at bounding box center [149, 87] width 48 height 8
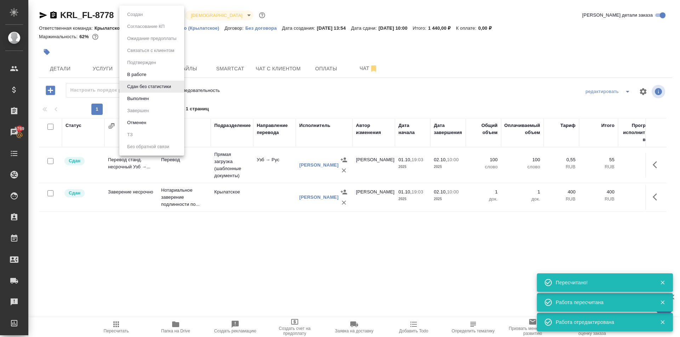
click at [138, 15] on body "🙏 .cls-1 fill:#fff; AWATERA Kasymov Timur Клиенты Спецификации Заказы 5769 Чаты…" at bounding box center [340, 168] width 680 height 337
click at [140, 103] on li "Выполнен" at bounding box center [151, 99] width 65 height 12
click at [152, 14] on body "🙏 .cls-1 fill:#fff; AWATERA Kasymov Timur Клиенты Спецификации Заказы 5769 Чаты…" at bounding box center [340, 168] width 680 height 337
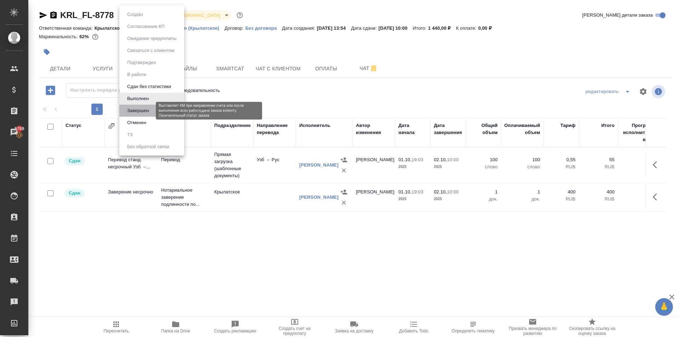
click at [147, 110] on button "Завершен" at bounding box center [138, 111] width 26 height 8
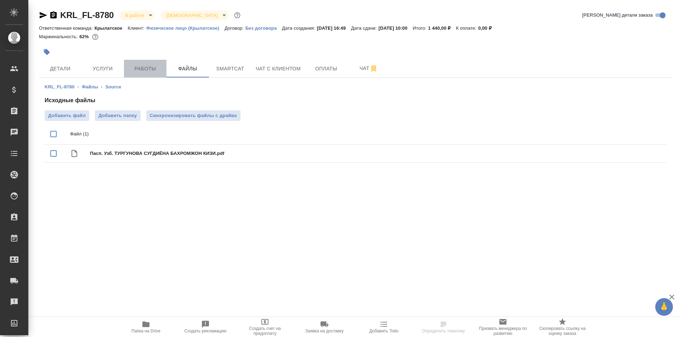
click at [143, 65] on span "Работы" at bounding box center [145, 68] width 34 height 9
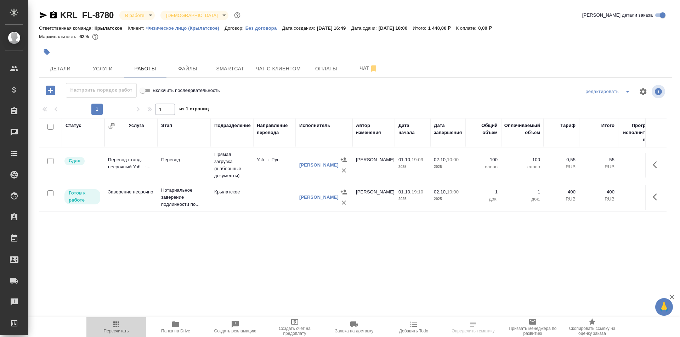
click at [113, 328] on icon "button" at bounding box center [116, 325] width 6 height 6
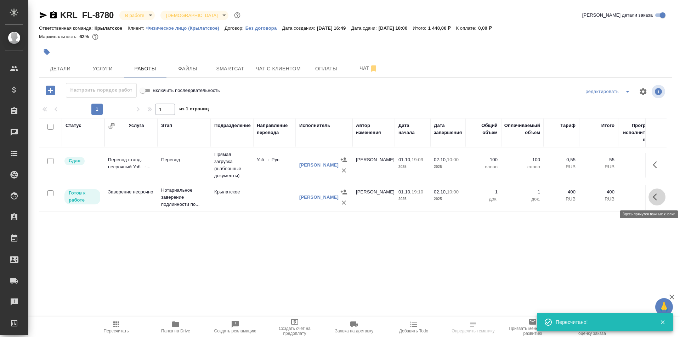
click at [657, 199] on icon "button" at bounding box center [657, 197] width 8 height 8
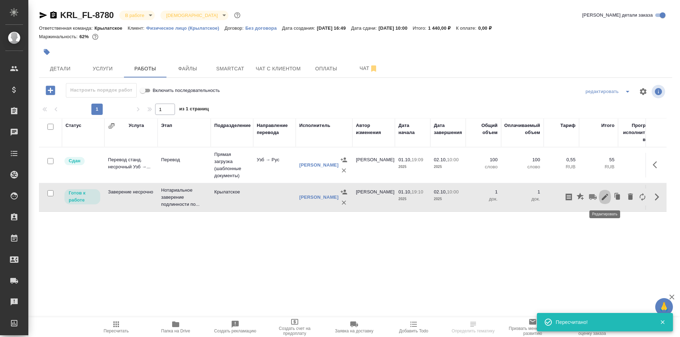
click at [604, 196] on icon "button" at bounding box center [604, 197] width 8 height 8
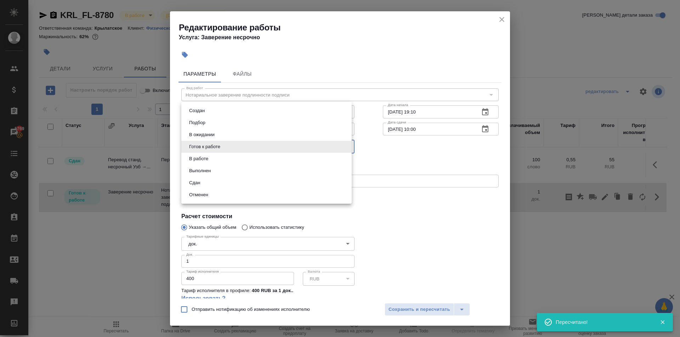
click at [231, 146] on body "🙏 .cls-1 fill:#fff; AWATERA [PERSON_NAME] Спецификации Заказы 5769 Чаты Todo Пр…" at bounding box center [340, 168] width 680 height 337
drag, startPoint x: 204, startPoint y: 184, endPoint x: 262, endPoint y: 226, distance: 72.2
click at [204, 184] on li "Сдан" at bounding box center [266, 183] width 170 height 12
type input "closed"
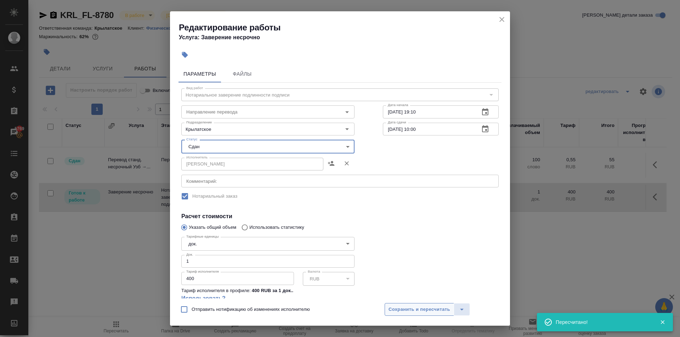
click at [416, 307] on span "Сохранить и пересчитать" at bounding box center [419, 310] width 62 height 8
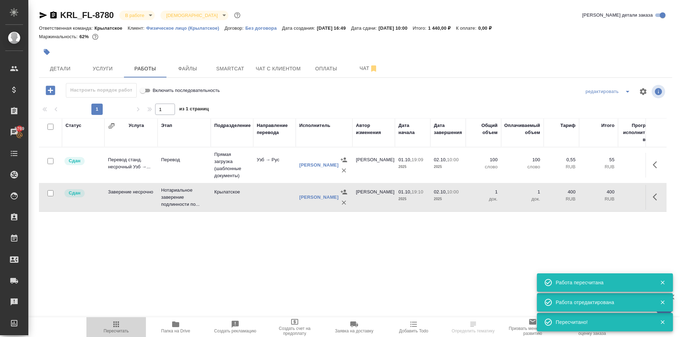
click at [111, 328] on span "Пересчитать" at bounding box center [116, 326] width 51 height 13
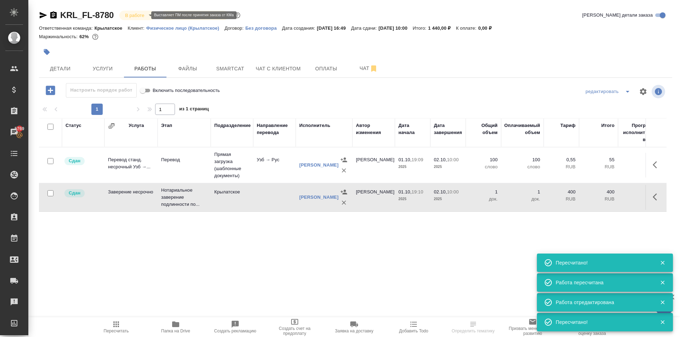
click at [144, 16] on body "🙏 .cls-1 fill:#fff; AWATERA [PERSON_NAME] Спецификации Заказы 5769 Чаты Todo Пр…" at bounding box center [340, 168] width 680 height 337
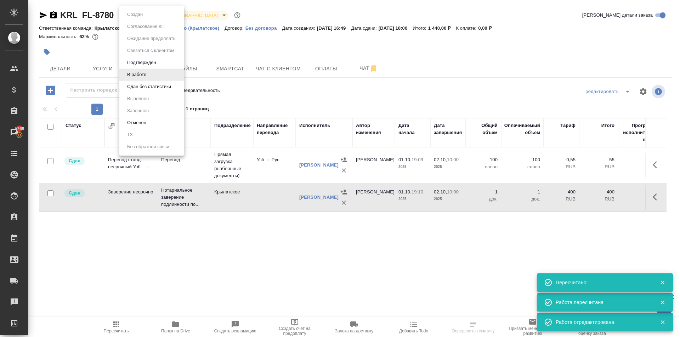
click at [142, 93] on ul "Создан Согласование КП Ожидание предоплаты Связаться с клиентом Подтвержден В р…" at bounding box center [151, 81] width 65 height 150
click at [142, 88] on button "Сдан без статистики" at bounding box center [149, 87] width 48 height 8
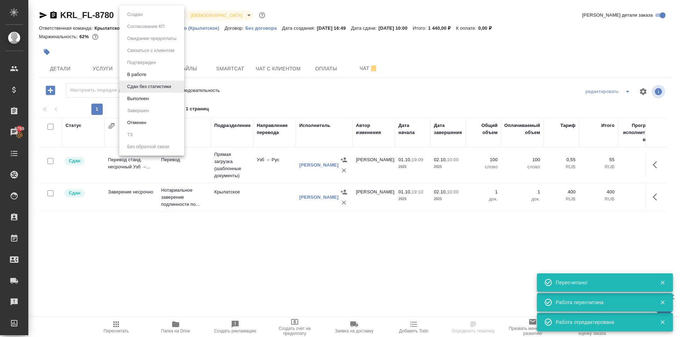
click at [143, 15] on body "🙏 .cls-1 fill:#fff; AWATERA [PERSON_NAME] Спецификации Заказы 5769 Чаты Todo Пр…" at bounding box center [340, 168] width 680 height 337
click at [147, 95] on button "Выполнен" at bounding box center [138, 99] width 26 height 8
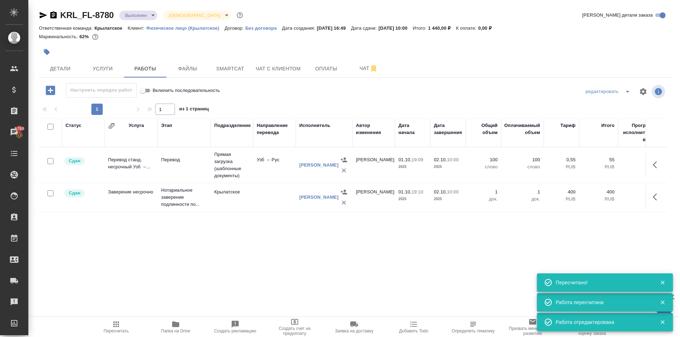
click at [148, 11] on body "🙏 .cls-1 fill:#fff; AWATERA Kasymov Timur Клиенты Спецификации Заказы 5769 Чаты…" at bounding box center [340, 168] width 680 height 337
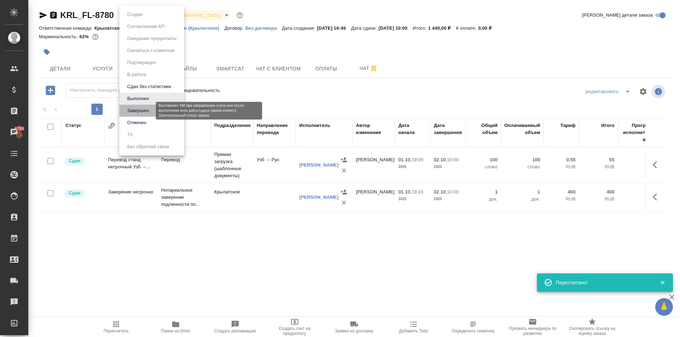
click at [144, 109] on button "Завершен" at bounding box center [138, 111] width 26 height 8
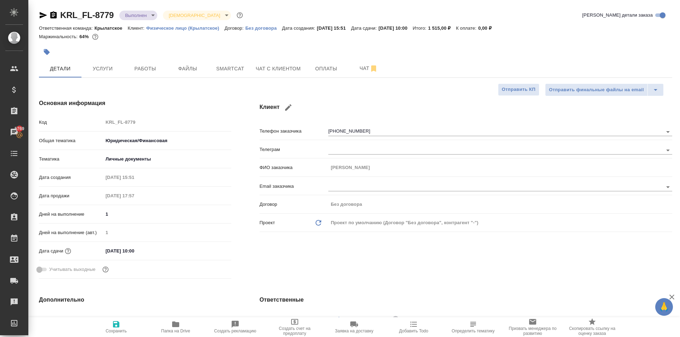
select select "RU"
click at [273, 63] on button "Чат с клиентом" at bounding box center [277, 69] width 53 height 18
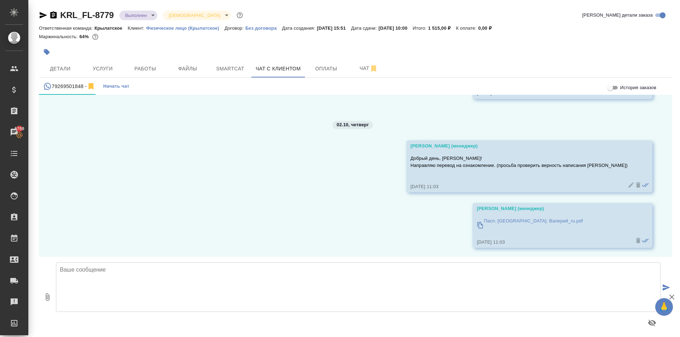
scroll to position [3814, 0]
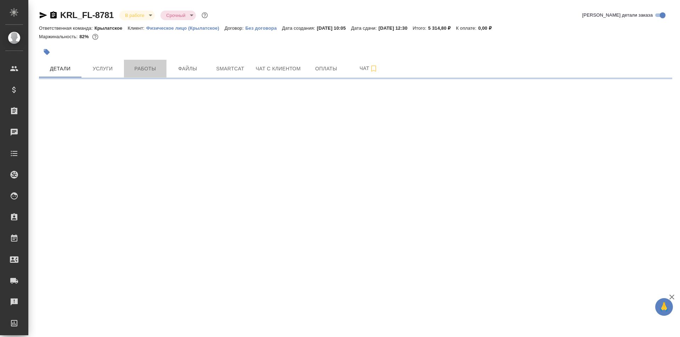
click at [146, 69] on span "Работы" at bounding box center [145, 68] width 34 height 9
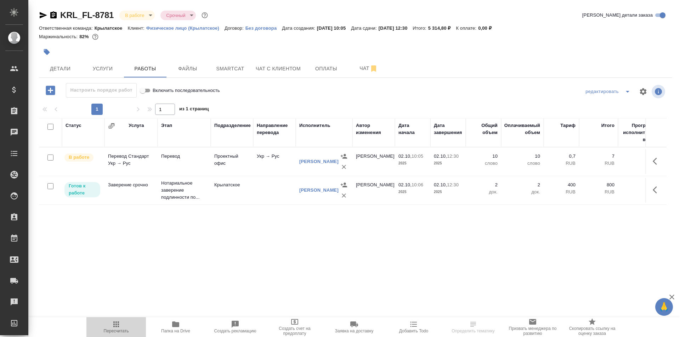
click at [121, 323] on span "Пересчитать" at bounding box center [116, 326] width 51 height 13
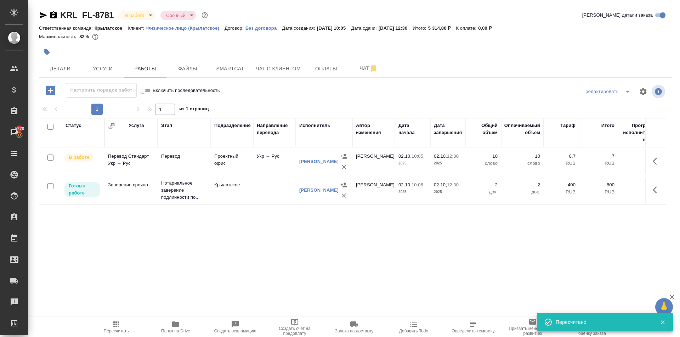
click at [116, 335] on button "Пересчитать" at bounding box center [115, 328] width 59 height 20
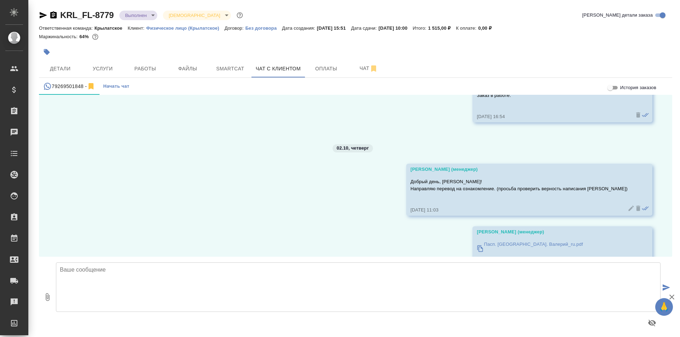
scroll to position [3814, 0]
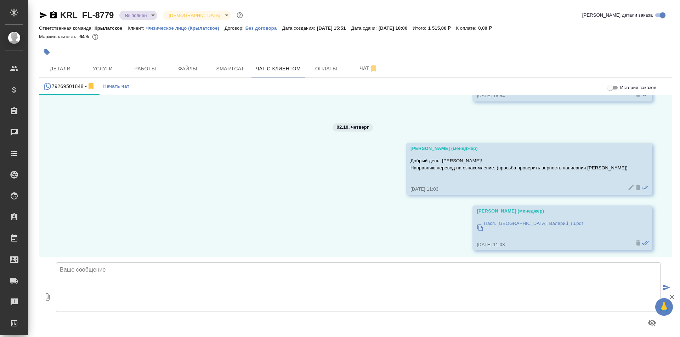
scroll to position [3814, 0]
